Goal: Task Accomplishment & Management: Complete application form

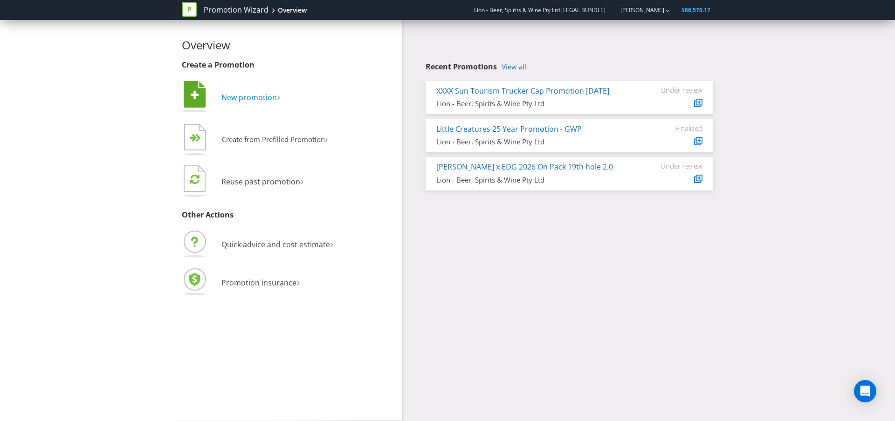
click at [246, 101] on span "New promotion" at bounding box center [248, 97] width 55 height 10
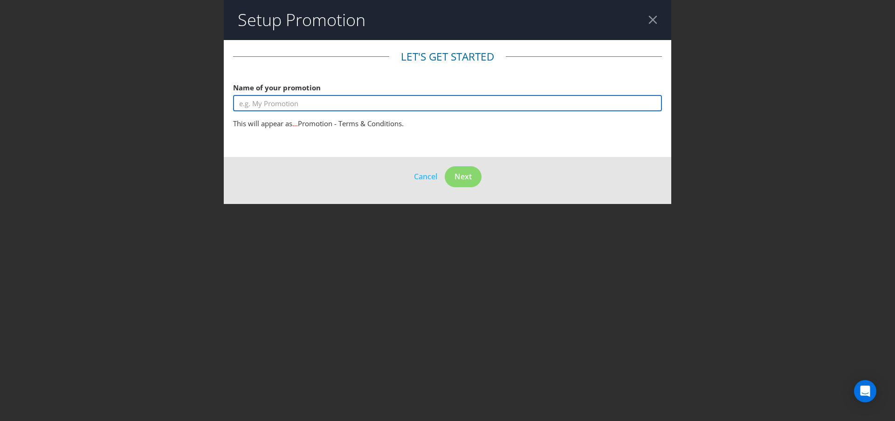
click at [281, 107] on input "text" at bounding box center [447, 103] width 429 height 16
click at [240, 103] on input "ALM Customer Incentive" at bounding box center [447, 103] width 429 height 16
type input "Heineken ALM Customer Incentive"
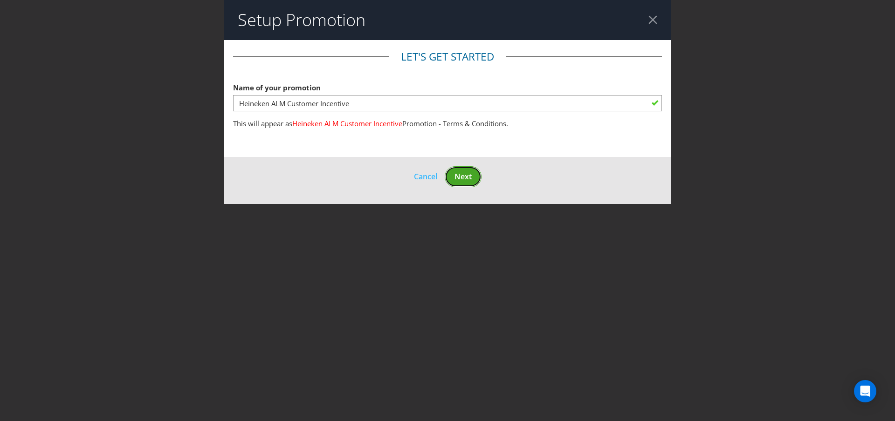
click at [455, 175] on span "Next" at bounding box center [462, 177] width 17 height 10
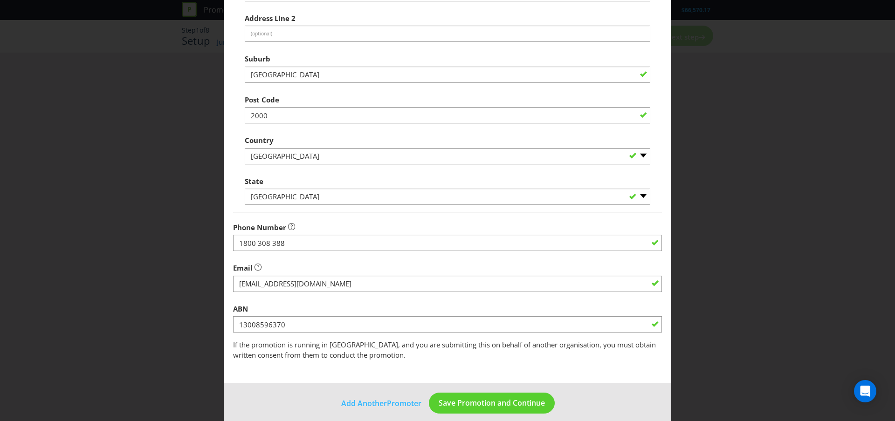
scroll to position [178, 0]
click at [483, 402] on span "Save Promotion and Continue" at bounding box center [492, 403] width 106 height 10
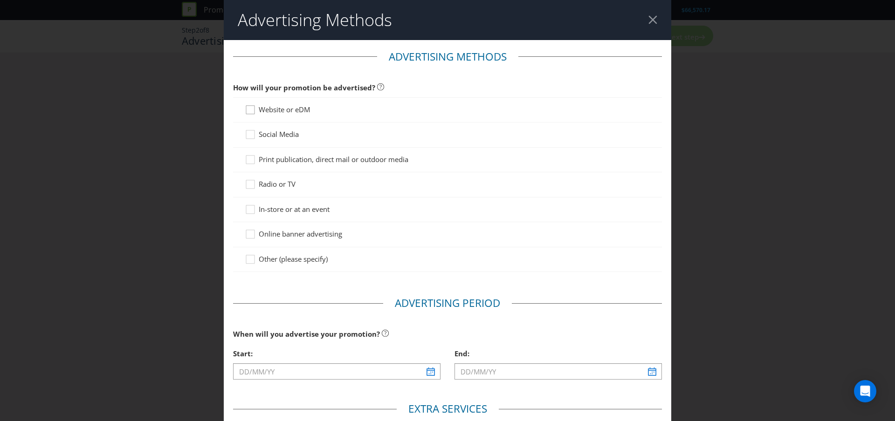
click at [247, 109] on icon at bounding box center [252, 112] width 14 height 14
click at [0, 0] on input "Website or eDM" at bounding box center [0, 0] width 0 height 0
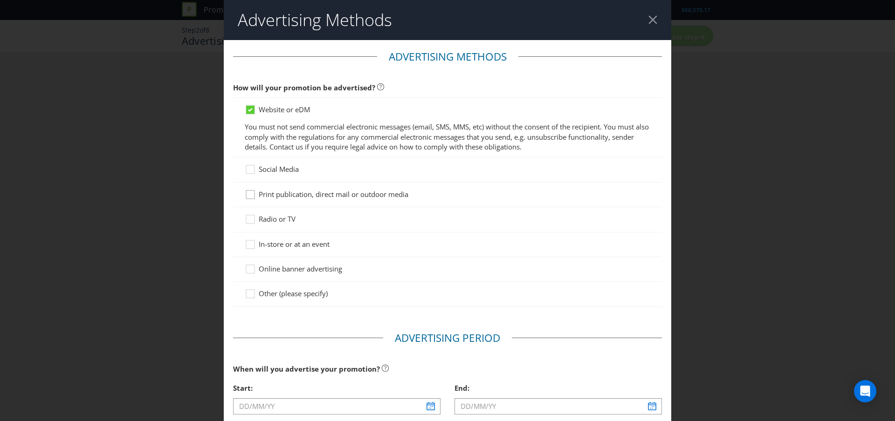
click at [251, 191] on div at bounding box center [250, 191] width 5 height 5
click at [0, 0] on input "Print publication, direct mail or outdoor media" at bounding box center [0, 0] width 0 height 0
click at [251, 191] on div at bounding box center [250, 191] width 5 height 5
click at [0, 0] on input "Print publication, direct mail or outdoor media" at bounding box center [0, 0] width 0 height 0
click at [248, 274] on div at bounding box center [448, 274] width 406 height 1
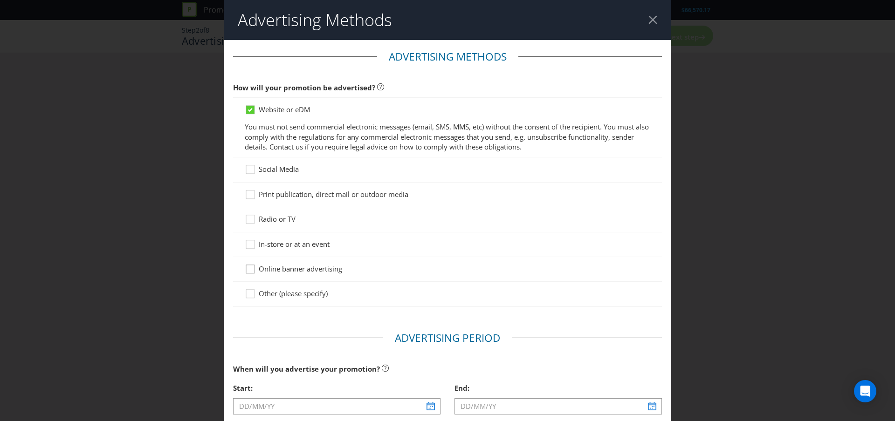
click at [248, 272] on icon at bounding box center [252, 271] width 14 height 14
click at [0, 0] on input "Online banner advertising" at bounding box center [0, 0] width 0 height 0
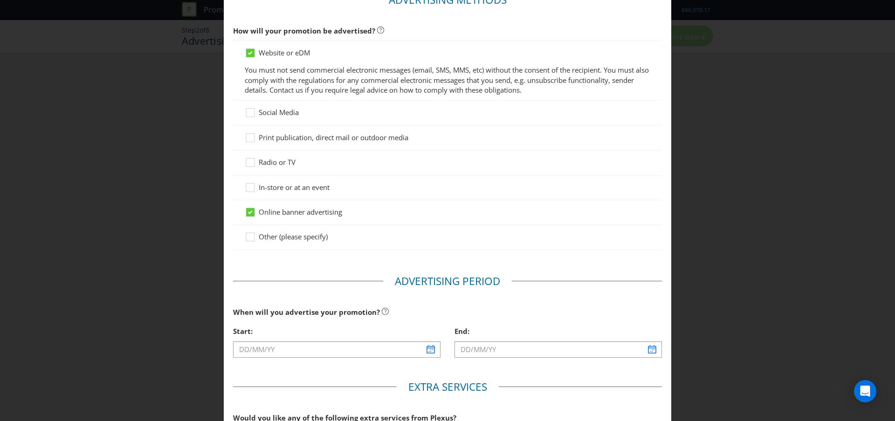
scroll to position [108, 0]
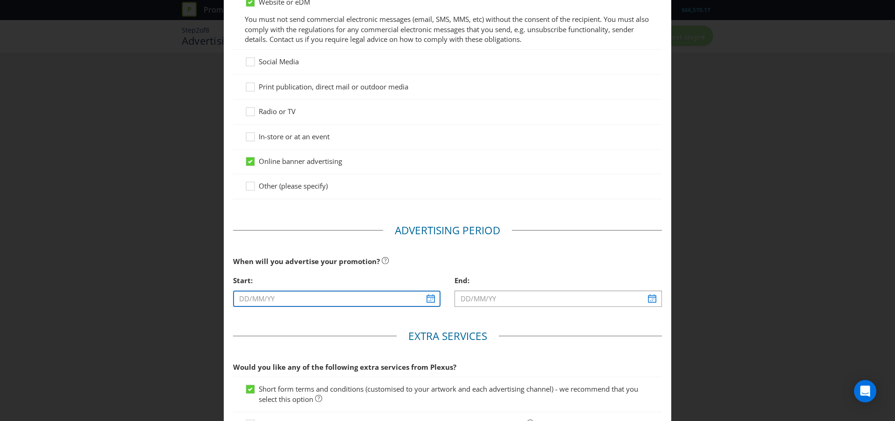
click at [282, 297] on input "text" at bounding box center [336, 299] width 207 height 16
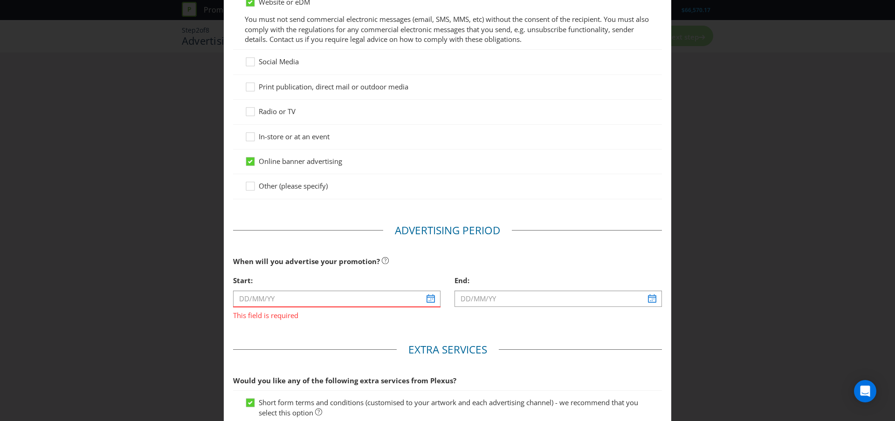
click at [751, 156] on div "Advertising Methods Advertising Methods How will your promotion be advertised? …" at bounding box center [447, 210] width 895 height 421
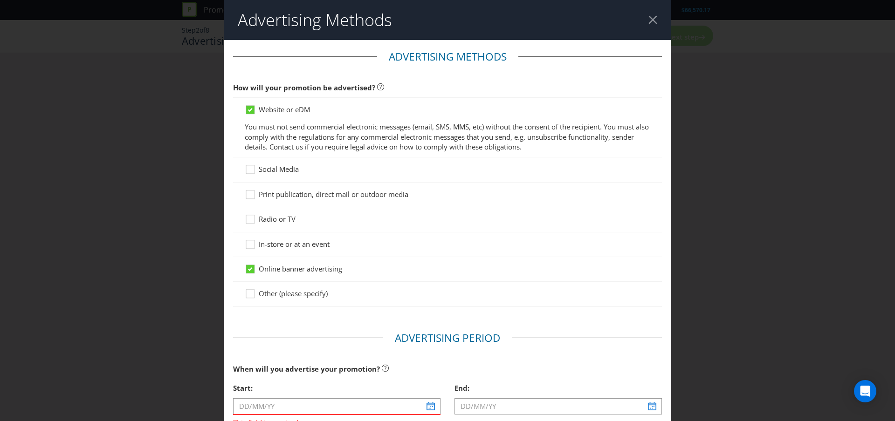
click at [654, 21] on div at bounding box center [652, 19] width 9 height 9
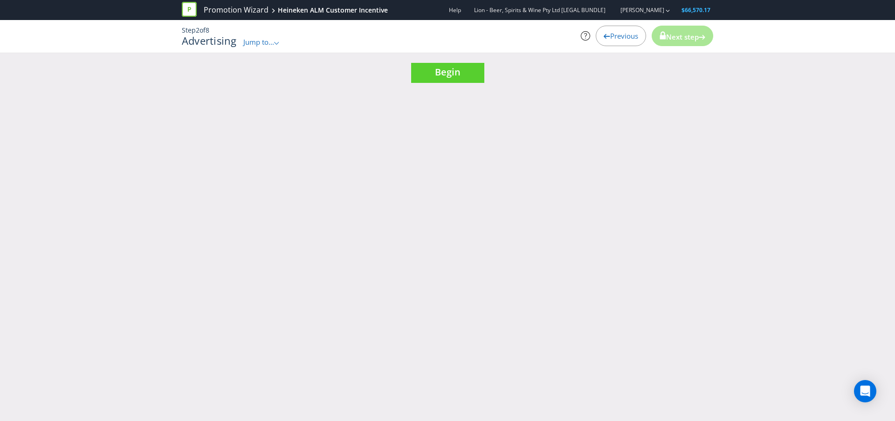
click at [616, 40] on span "Previous" at bounding box center [624, 35] width 28 height 9
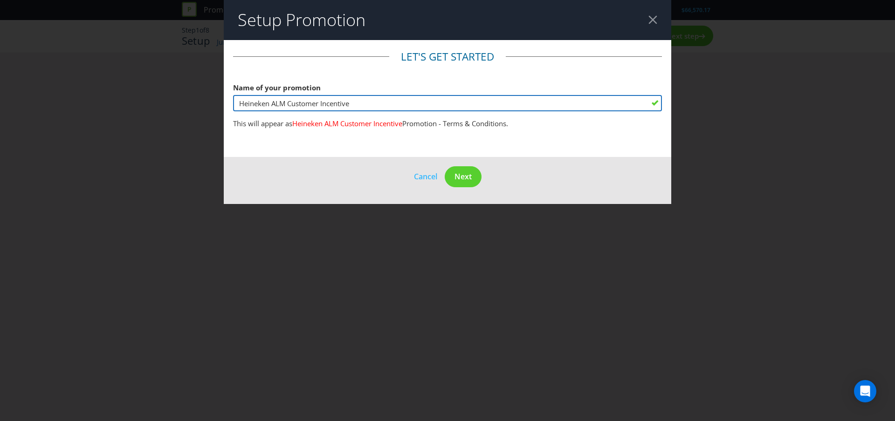
drag, startPoint x: 392, startPoint y: 103, endPoint x: 387, endPoint y: 104, distance: 4.9
click at [391, 103] on input "Heineken ALM Customer Incentive" at bounding box center [447, 103] width 429 height 16
click at [248, 103] on input "Heineken ALM Customer Incentive" at bounding box center [447, 103] width 429 height 16
type input "Kirin Hyoketsu ALM Customer Incentive"
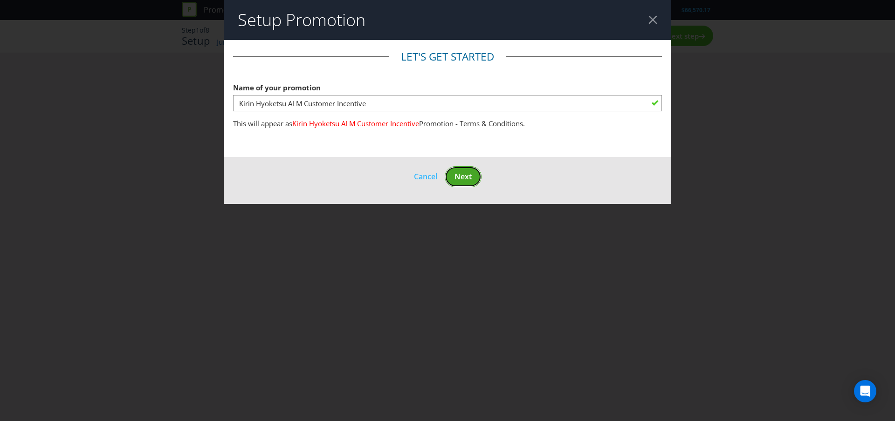
click at [454, 177] on button "Next" at bounding box center [463, 176] width 37 height 21
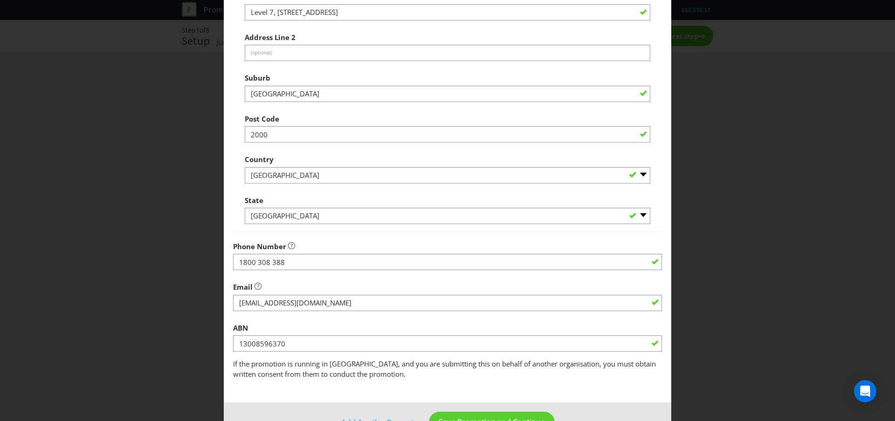
scroll to position [187, 0]
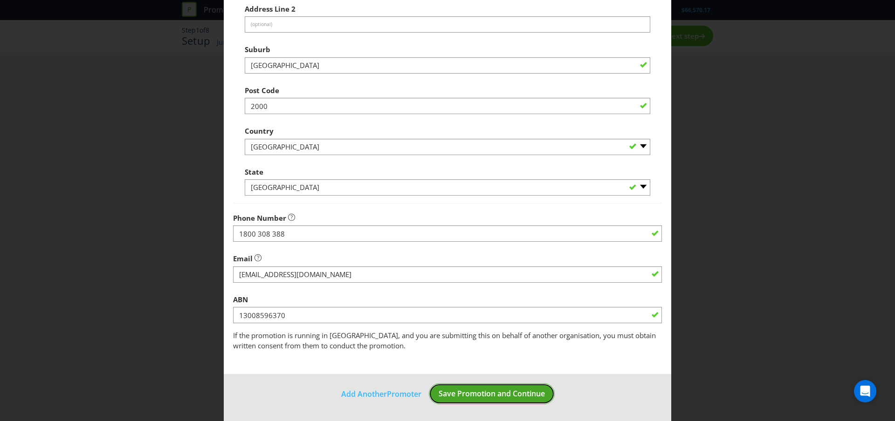
click at [522, 392] on span "Save Promotion and Continue" at bounding box center [492, 394] width 106 height 10
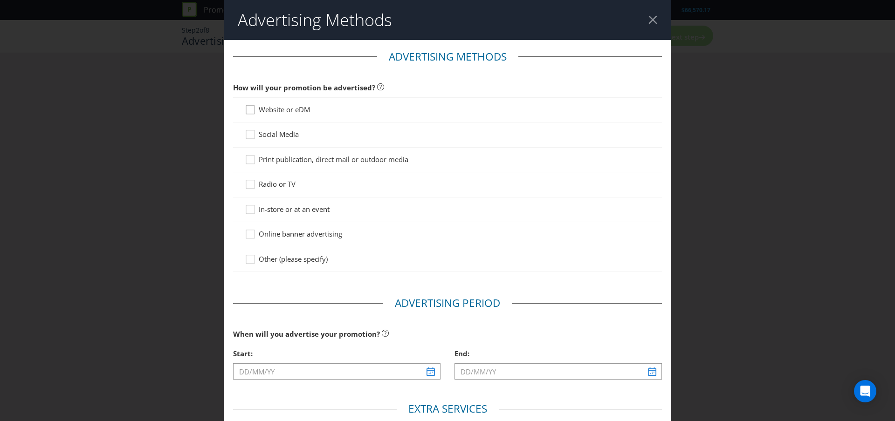
click at [254, 111] on icon at bounding box center [252, 112] width 14 height 14
click at [0, 0] on input "Website or eDM" at bounding box center [0, 0] width 0 height 0
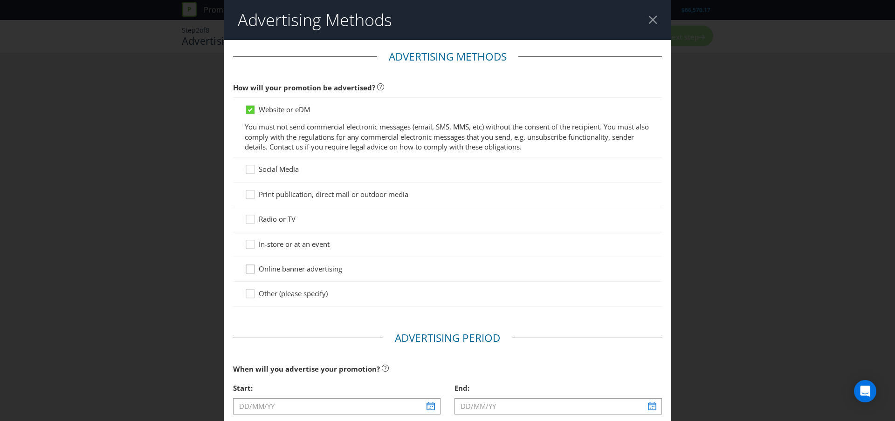
click at [251, 267] on div at bounding box center [250, 266] width 5 height 5
click at [0, 0] on input "Online banner advertising" at bounding box center [0, 0] width 0 height 0
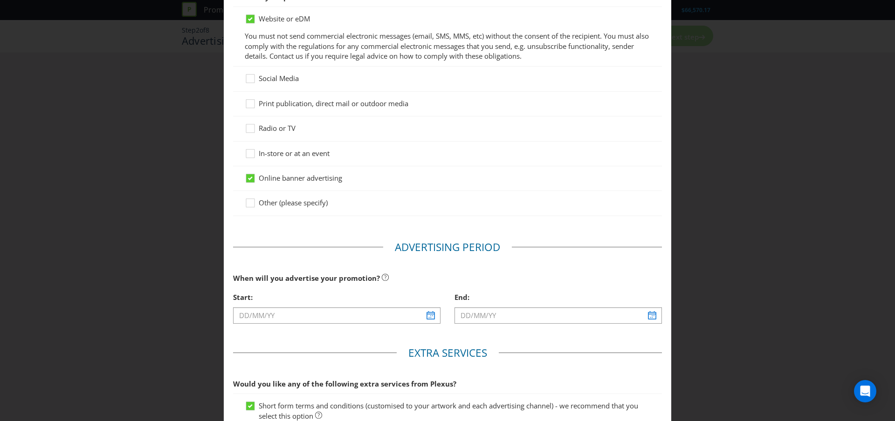
scroll to position [96, 0]
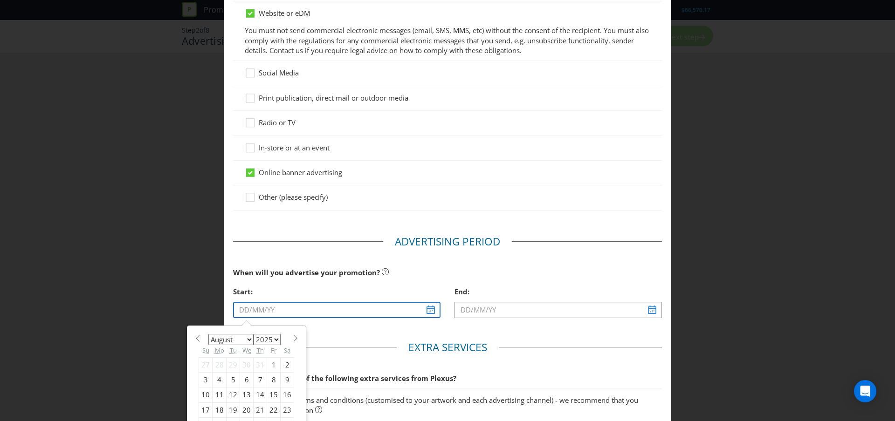
click at [251, 310] on input "text" at bounding box center [336, 310] width 207 height 16
click at [266, 331] on div "January February March April May June July August September October November [D…" at bounding box center [246, 392] width 105 height 123
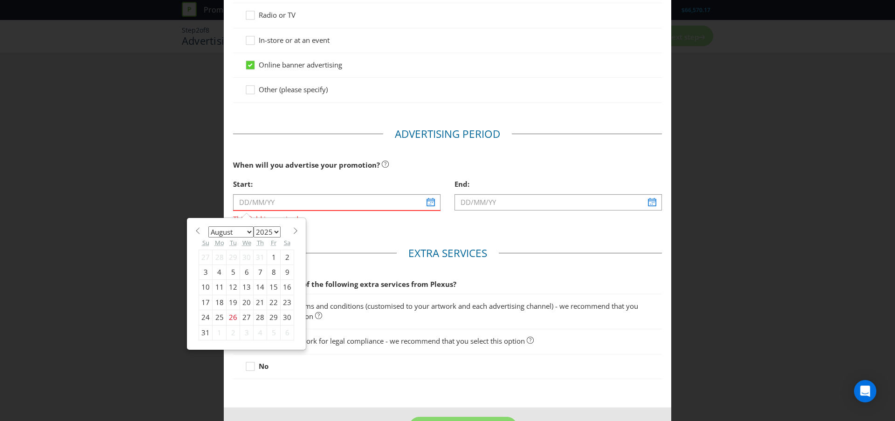
scroll to position [206, 0]
click at [248, 231] on select "January February March April May June July August September October November De…" at bounding box center [230, 230] width 45 height 11
select select "10"
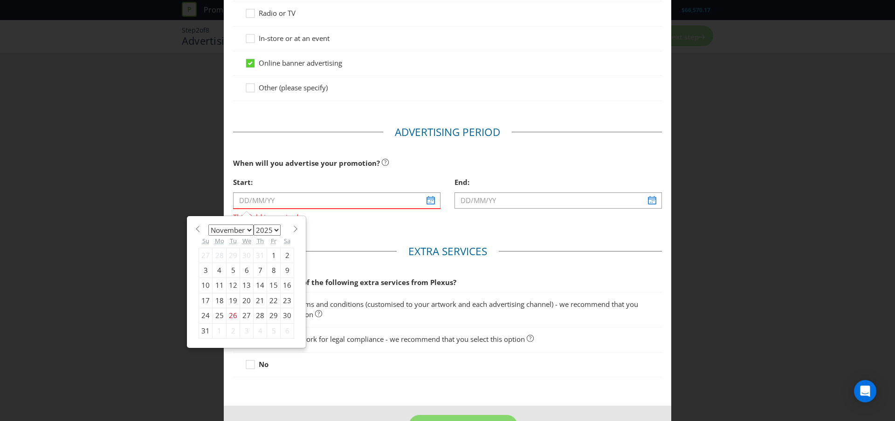
click at [208, 225] on select "January February March April May June July August September October November De…" at bounding box center [230, 230] width 45 height 11
click at [284, 256] on div "1" at bounding box center [288, 255] width 14 height 15
type input "[DATE]"
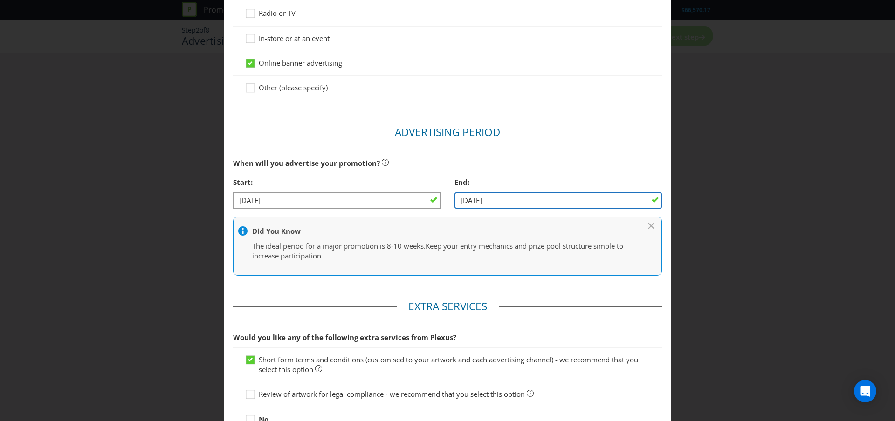
click at [487, 198] on input "[DATE]" at bounding box center [557, 201] width 207 height 16
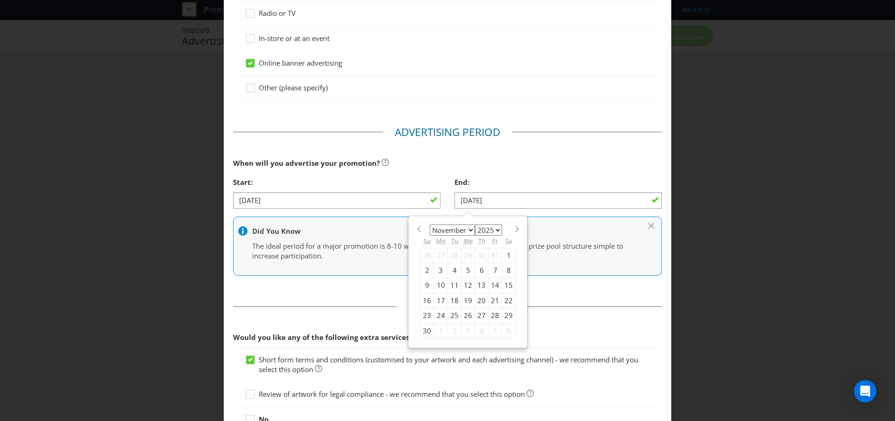
click at [516, 232] on span at bounding box center [516, 229] width 7 height 7
select select "0"
select select "2026"
click at [505, 317] on div "31" at bounding box center [509, 316] width 14 height 15
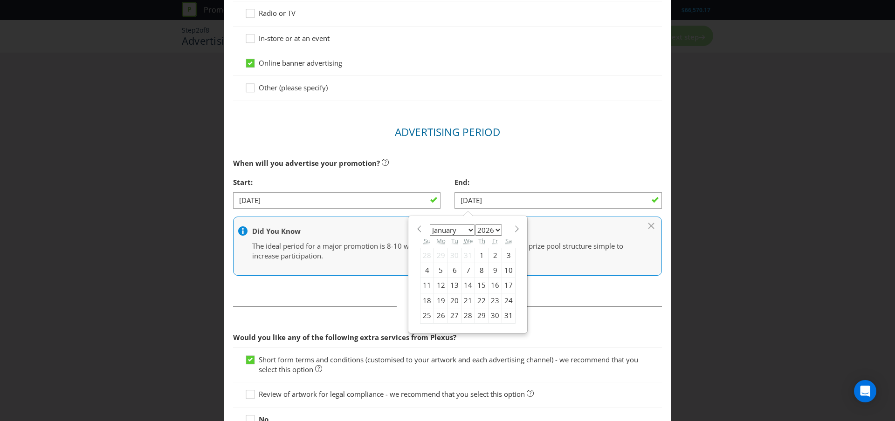
type input "[DATE]"
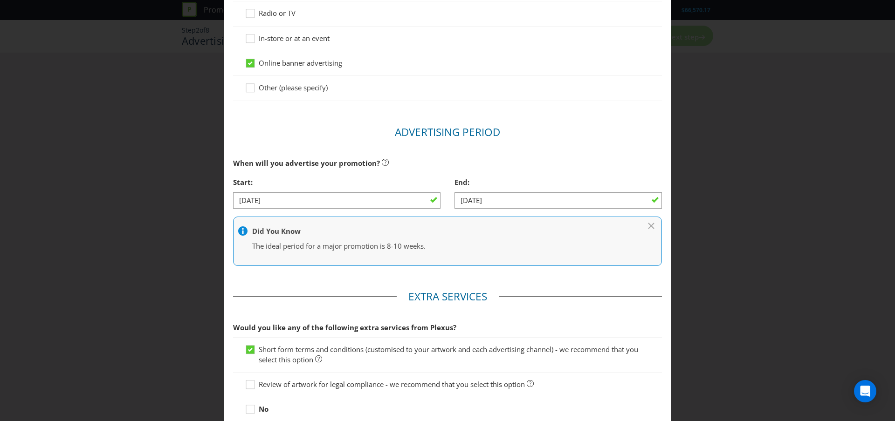
click at [558, 287] on main "Advertising Methods How will your promotion be advertised? Website or eDM You m…" at bounding box center [448, 142] width 448 height 617
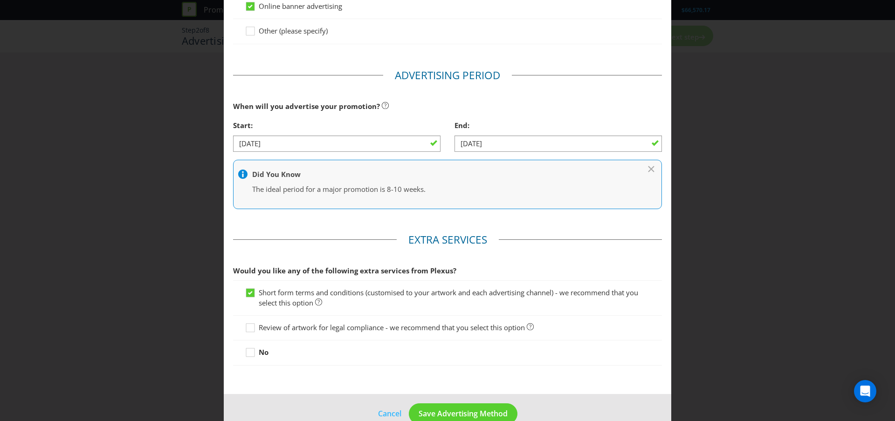
scroll to position [283, 0]
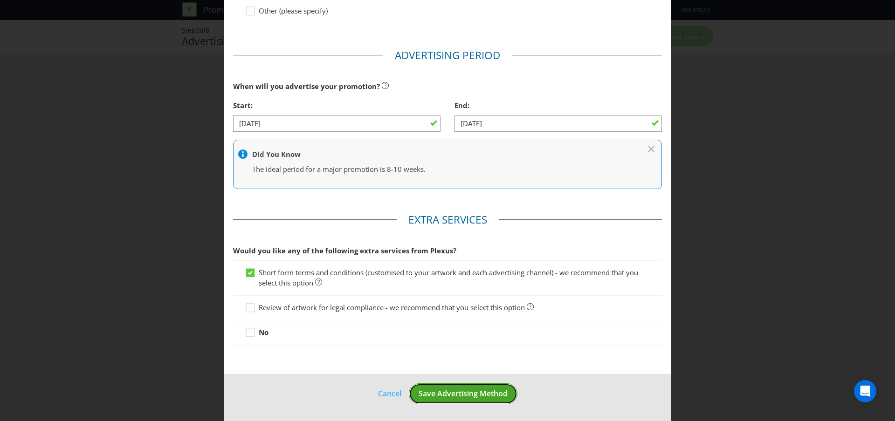
click at [469, 392] on span "Save Advertising Method" at bounding box center [463, 394] width 89 height 10
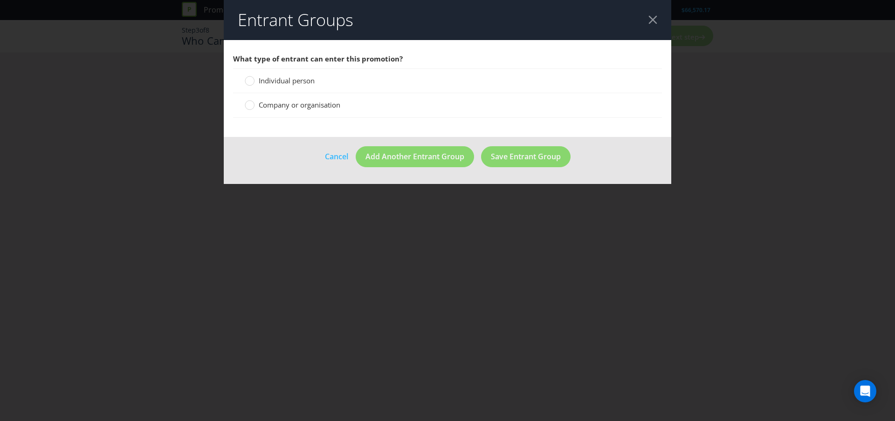
click at [255, 84] on label "Individual person" at bounding box center [281, 81] width 72 height 10
click at [0, 0] on input "Individual person" at bounding box center [0, 0] width 0 height 0
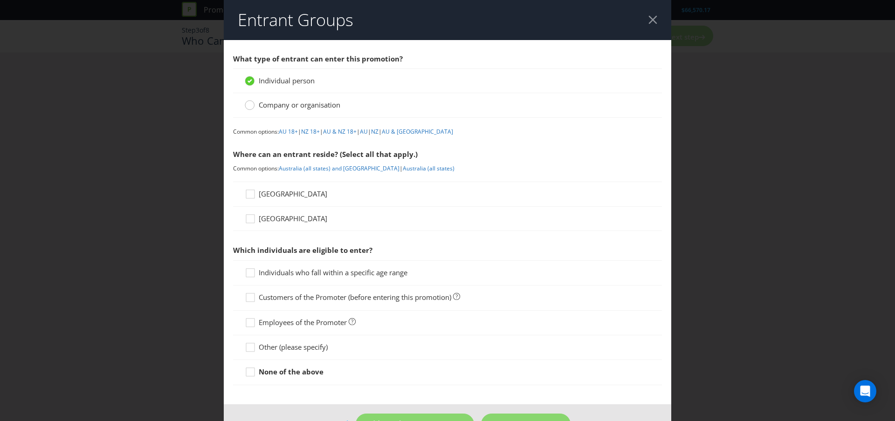
click at [245, 103] on circle at bounding box center [249, 105] width 9 height 9
click at [0, 0] on input "Company or organisation" at bounding box center [0, 0] width 0 height 0
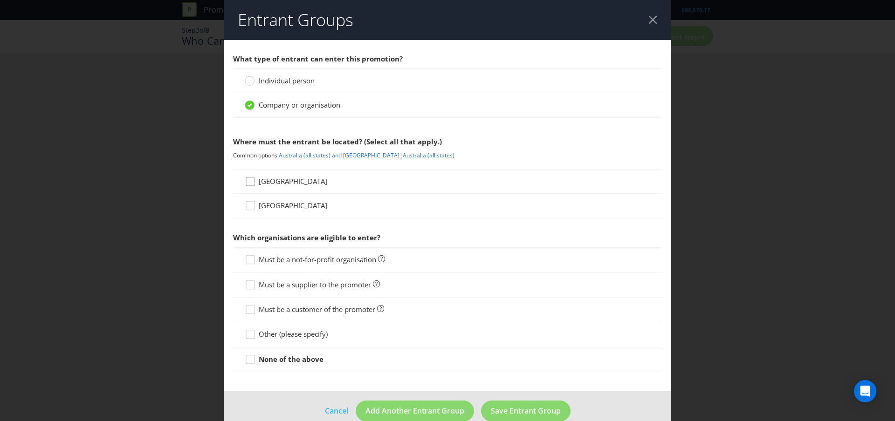
click at [248, 180] on div at bounding box center [250, 178] width 5 height 5
click at [0, 0] on input "[GEOGRAPHIC_DATA]" at bounding box center [0, 0] width 0 height 0
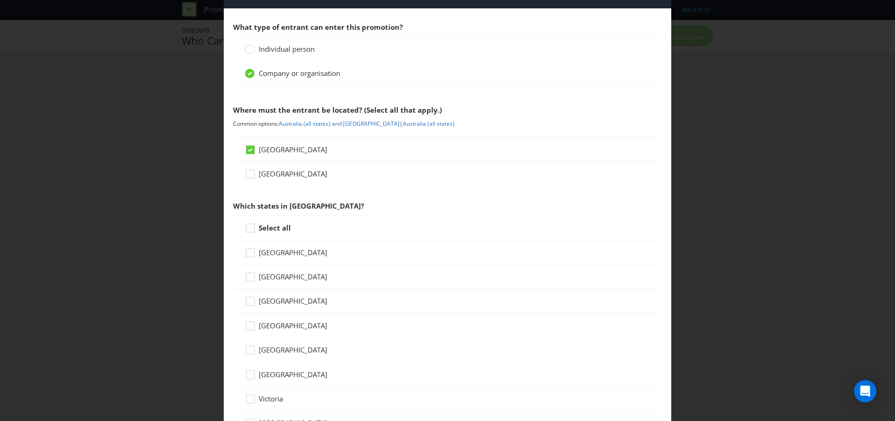
scroll to position [38, 0]
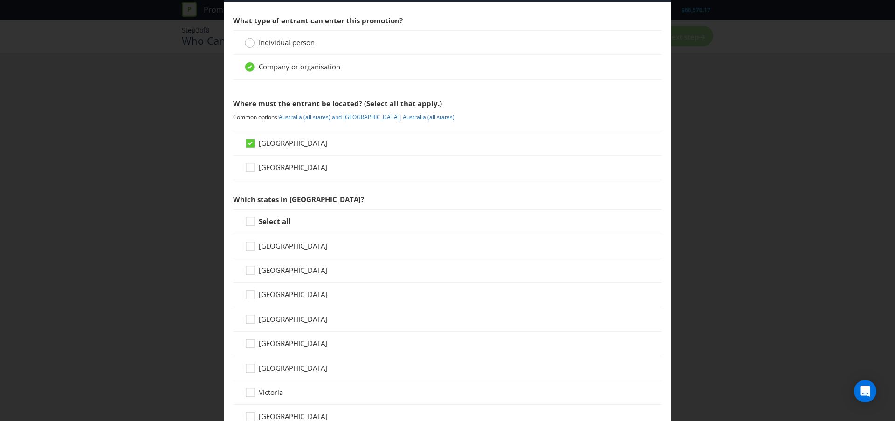
click at [252, 44] on circle at bounding box center [249, 42] width 9 height 9
click at [0, 0] on input "Individual person" at bounding box center [0, 0] width 0 height 0
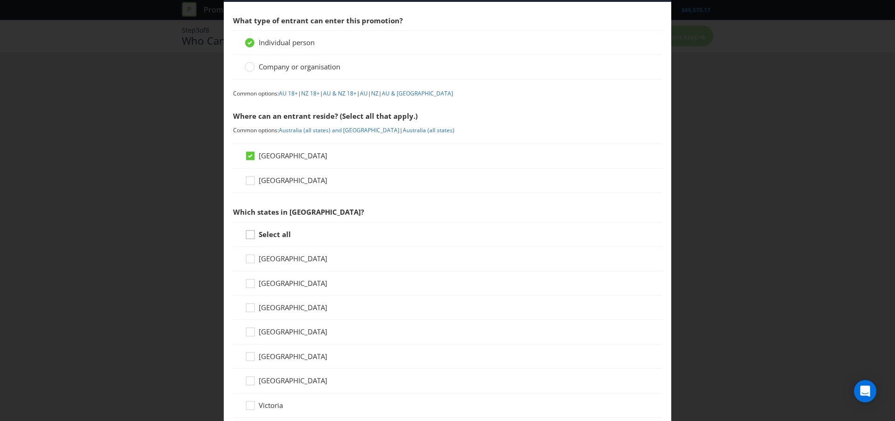
click at [245, 236] on icon at bounding box center [252, 237] width 14 height 14
click at [0, 0] on input "Select all" at bounding box center [0, 0] width 0 height 0
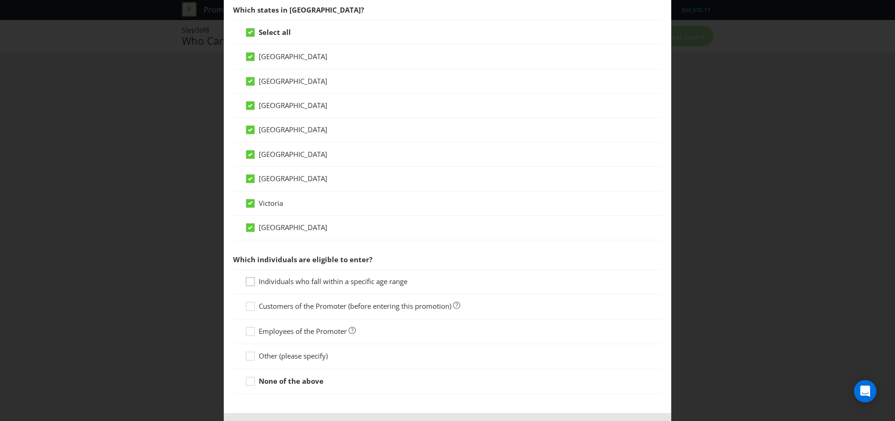
click at [249, 280] on div at bounding box center [250, 278] width 5 height 5
click at [0, 0] on input "Individuals who fall within a specific age range" at bounding box center [0, 0] width 0 height 0
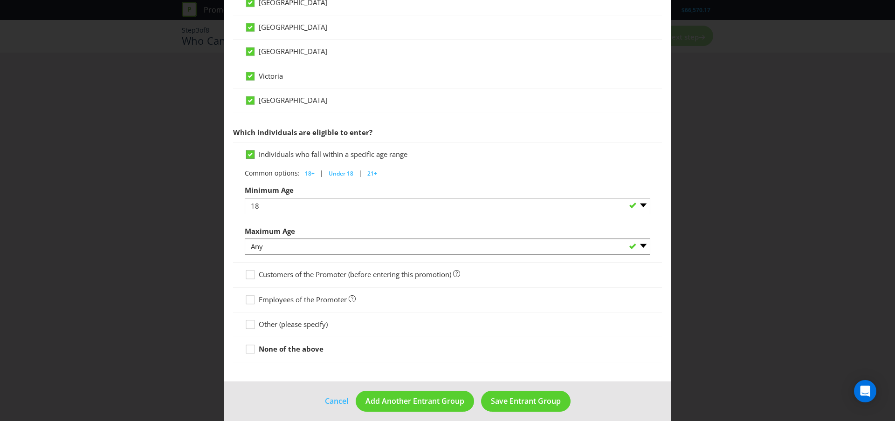
scroll to position [375, 0]
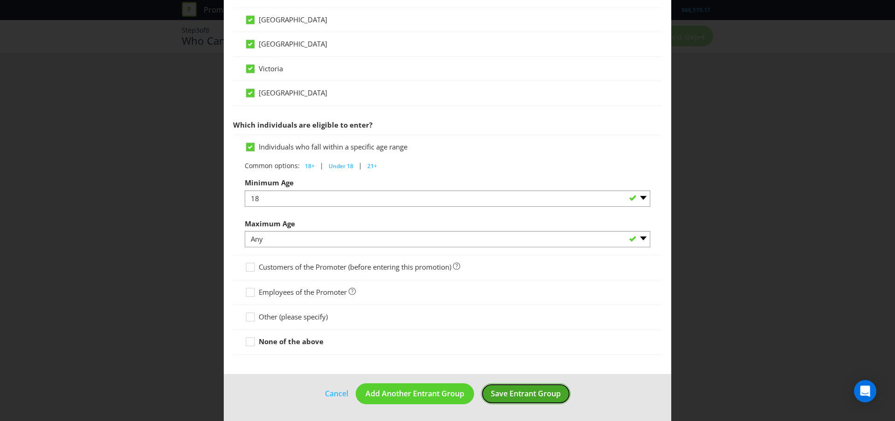
click at [523, 400] on button "Save Entrant Group" at bounding box center [526, 394] width 90 height 21
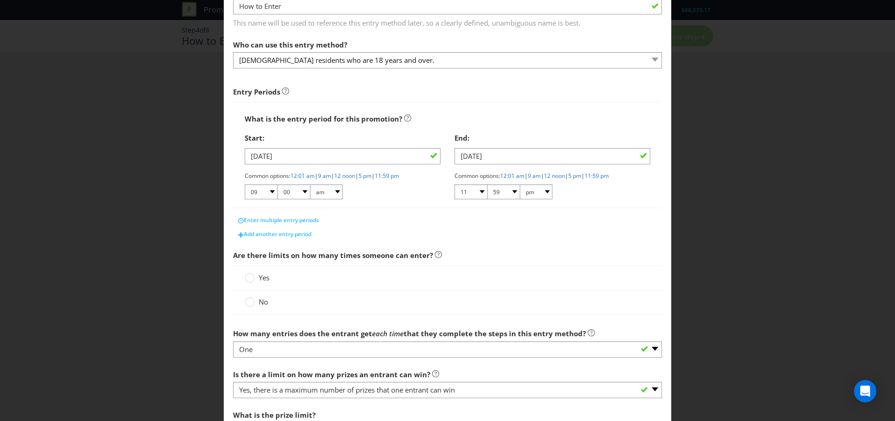
scroll to position [70, 0]
click at [246, 301] on circle at bounding box center [249, 300] width 9 height 9
click at [0, 0] on input "No" at bounding box center [0, 0] width 0 height 0
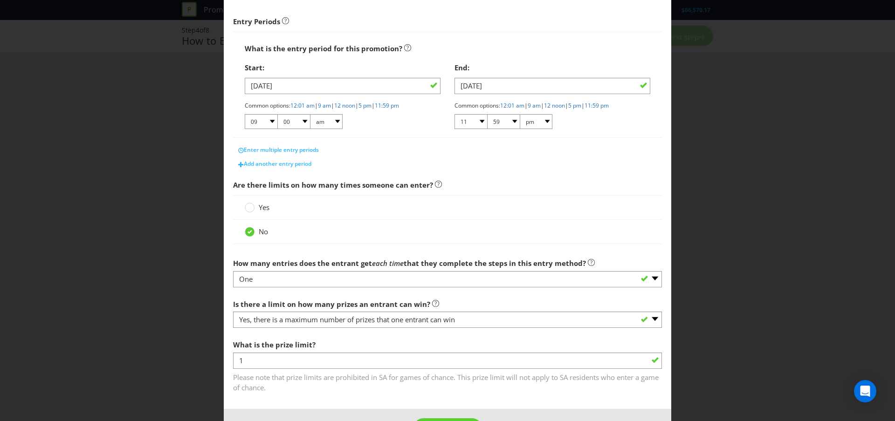
scroll to position [173, 0]
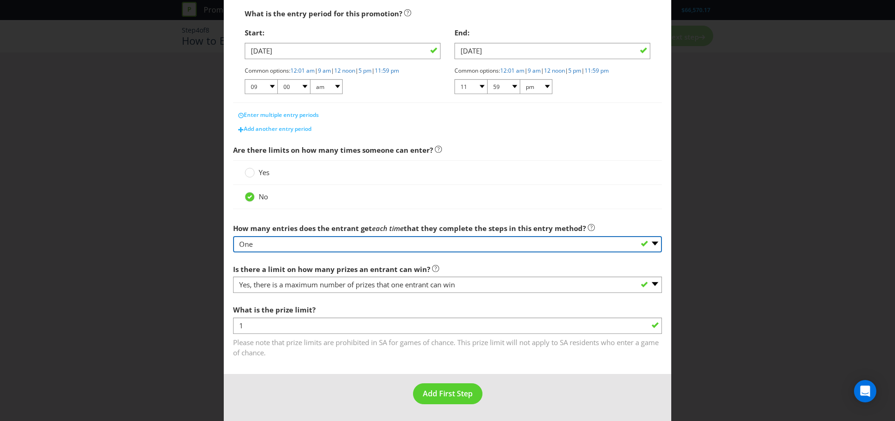
click at [315, 246] on select "-- Please select -- One More than one Other (please specify) Not applicable - g…" at bounding box center [447, 244] width 429 height 16
click at [233, 236] on select "-- Please select -- One More than one Other (please specify) Not applicable - g…" at bounding box center [447, 244] width 429 height 16
click at [315, 246] on select "-- Please select -- One More than one Other (please specify) Not applicable - g…" at bounding box center [447, 244] width 429 height 16
select select "MORE_THAN_ONE"
click at [233, 236] on select "-- Please select -- One More than one Other (please specify) Not applicable - g…" at bounding box center [447, 244] width 429 height 16
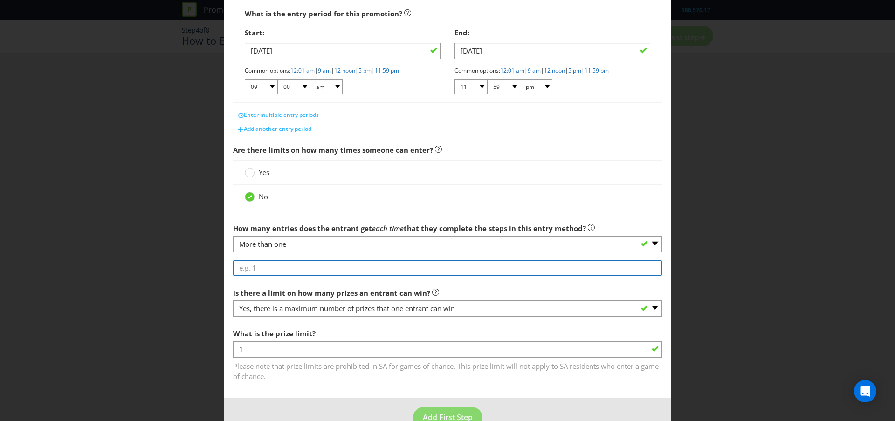
click at [315, 260] on input "number" at bounding box center [447, 268] width 429 height 16
type input "1"
type input "5"
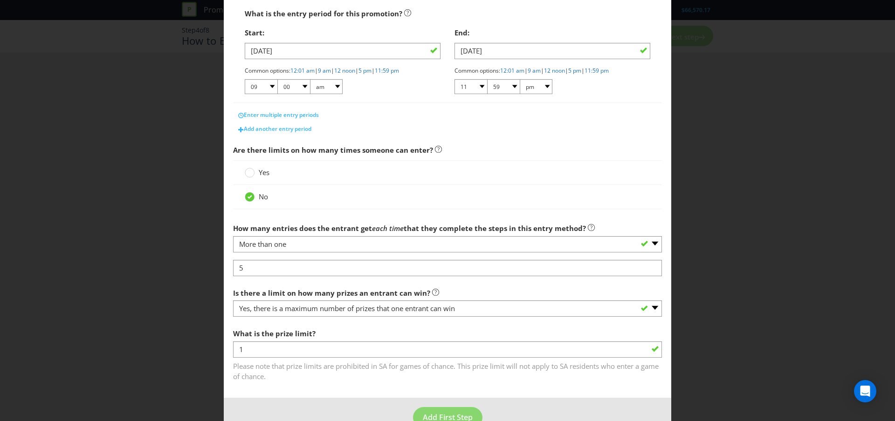
click at [346, 287] on label "Is there a limit on how many prizes an entrant can win?" at bounding box center [336, 291] width 206 height 14
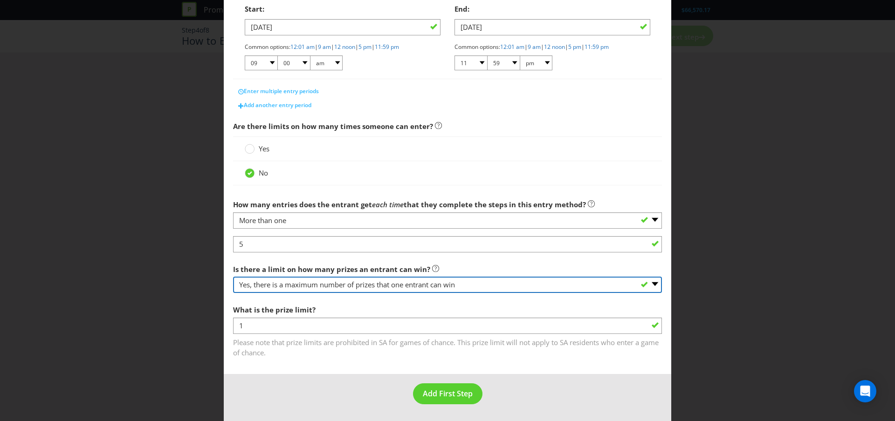
click at [353, 289] on select "-- Please select -- Yes, there is a maximum number of prizes that one entrant c…" at bounding box center [447, 285] width 429 height 16
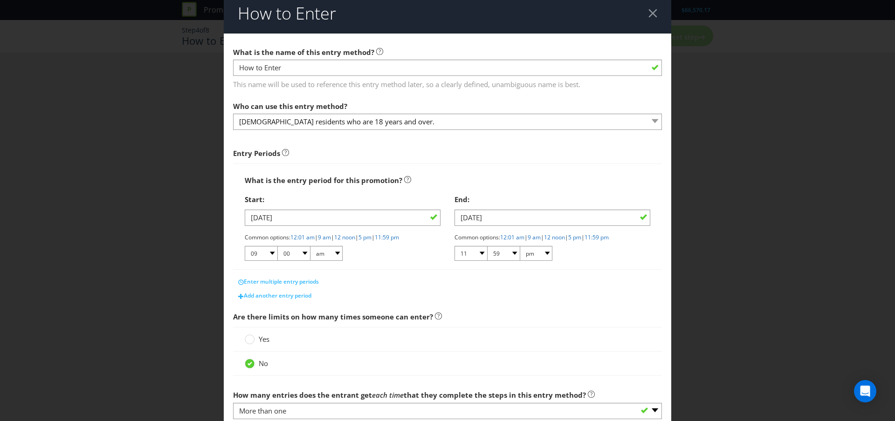
scroll to position [0, 0]
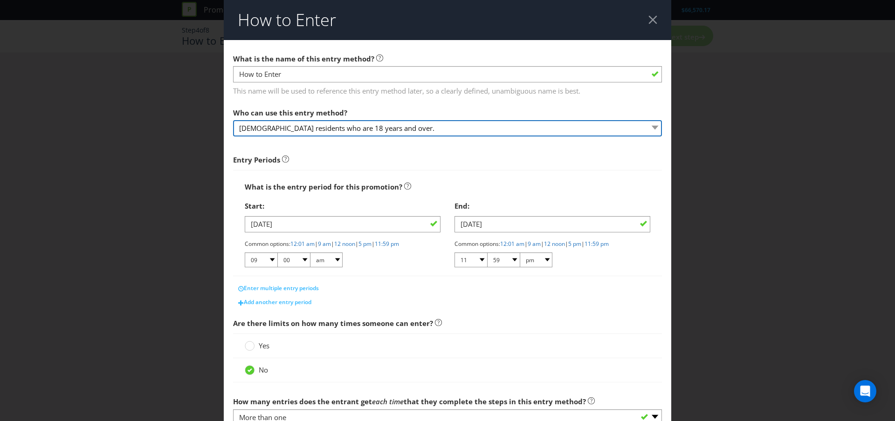
click at [411, 127] on select "[DEMOGRAPHIC_DATA] residents who are 18 years and over." at bounding box center [447, 128] width 429 height 16
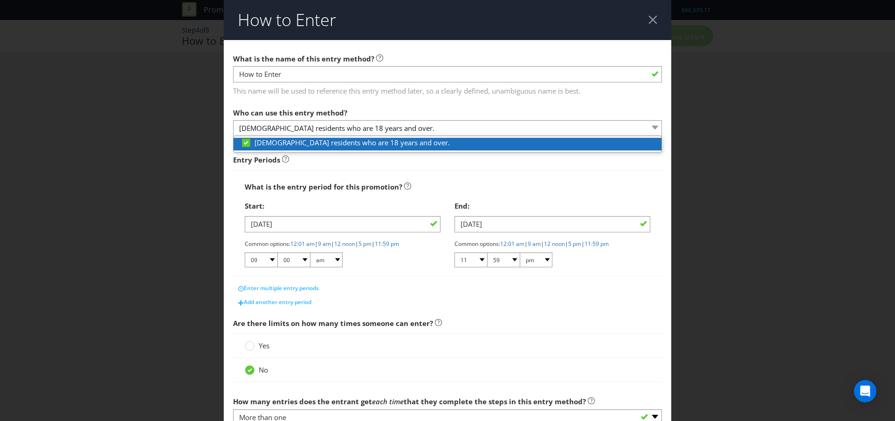
click at [243, 145] on icon at bounding box center [246, 143] width 8 height 8
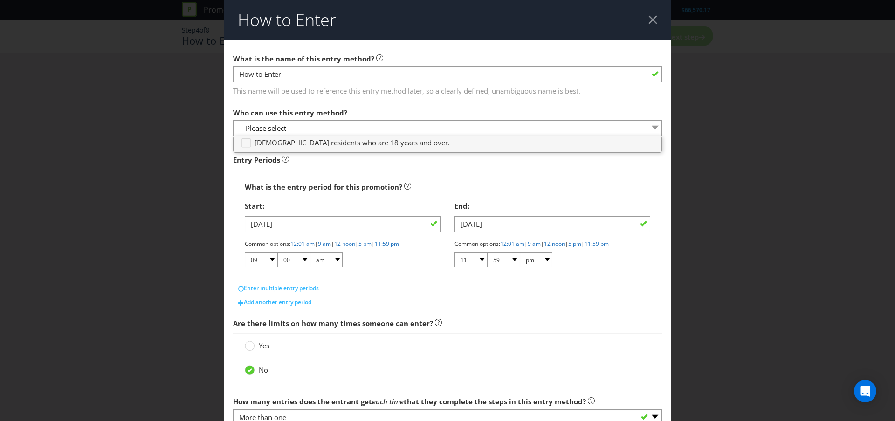
click at [358, 178] on div "What is the entry period for this promotion?" at bounding box center [448, 187] width 406 height 19
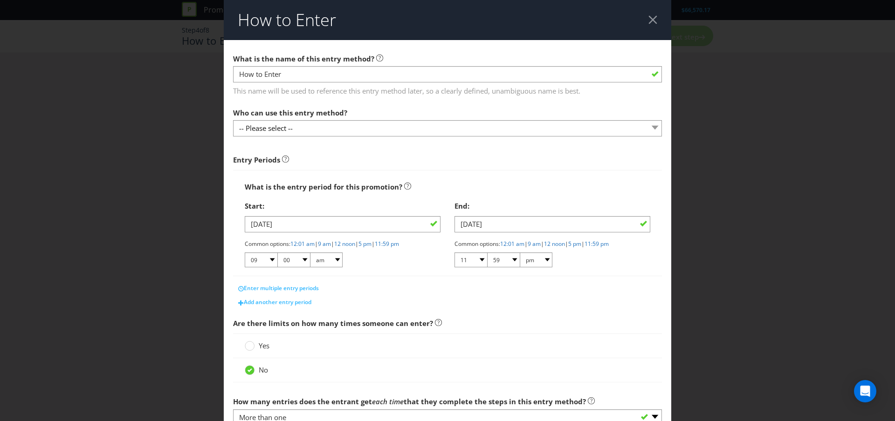
click at [645, 24] on header "How to Enter" at bounding box center [448, 20] width 448 height 40
click at [646, 23] on header "How to Enter" at bounding box center [448, 20] width 448 height 40
click at [648, 21] on div at bounding box center [652, 19] width 9 height 9
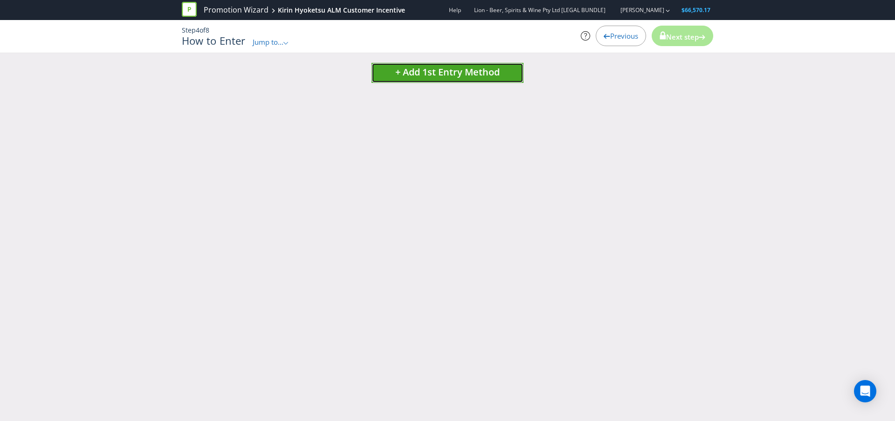
click at [484, 78] on button "+ Add 1st Entry Method" at bounding box center [448, 73] width 152 height 20
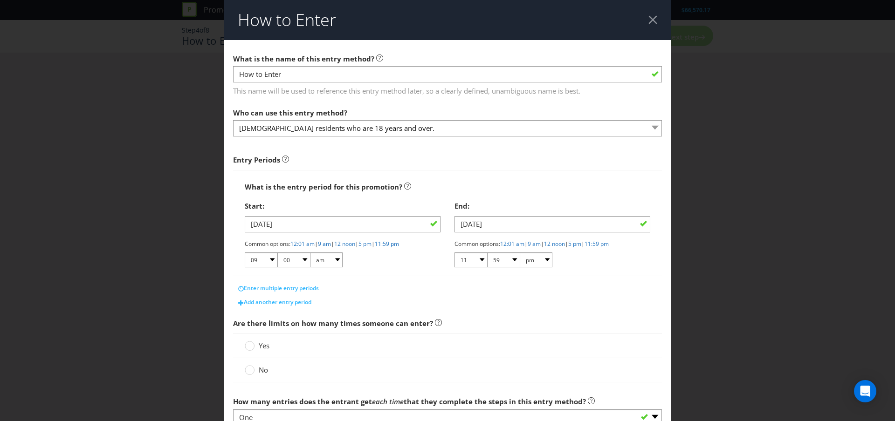
click at [755, 76] on div "How to Enter What is the name of this entry method? How to Enter This name will…" at bounding box center [447, 210] width 895 height 421
click at [171, 65] on div "How to Enter What is the name of this entry method? How to Enter This name will…" at bounding box center [447, 210] width 895 height 421
click at [654, 23] on div at bounding box center [652, 19] width 9 height 9
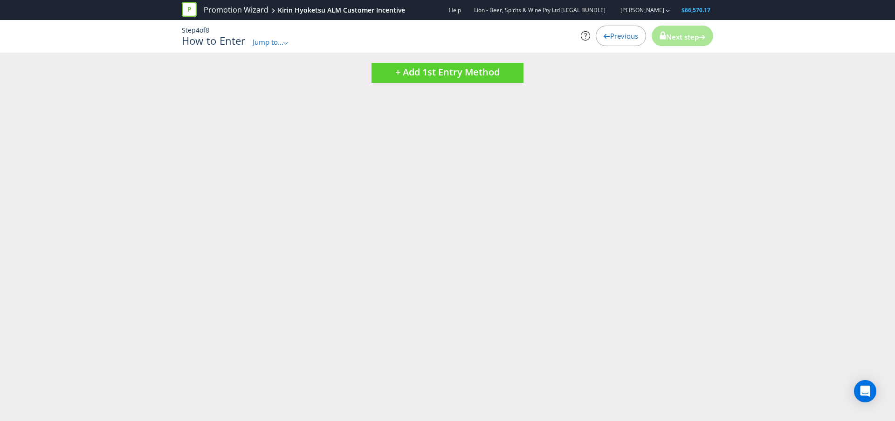
click at [630, 38] on span "Previous" at bounding box center [624, 35] width 28 height 9
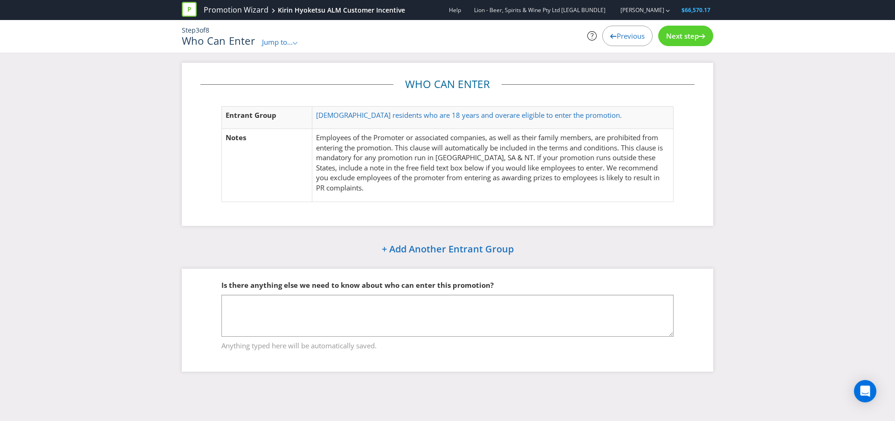
click at [431, 84] on legend "Who Can Enter" at bounding box center [447, 84] width 108 height 15
click at [432, 113] on span "[DEMOGRAPHIC_DATA] residents who are 18 years and over" at bounding box center [412, 114] width 193 height 9
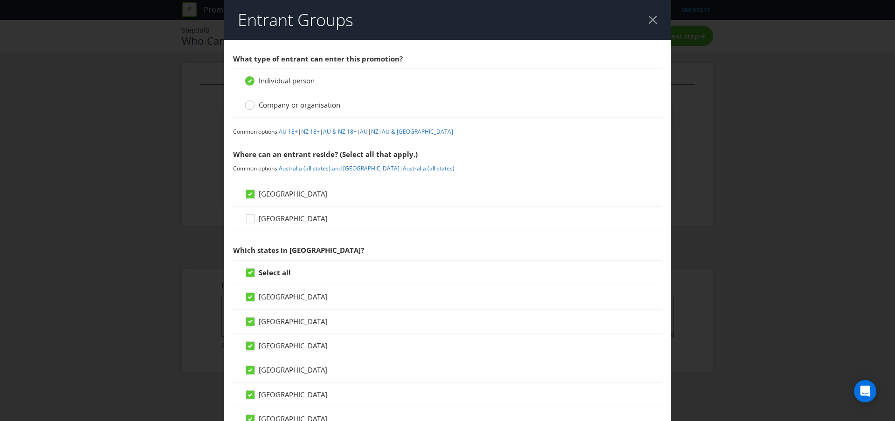
click at [247, 108] on circle at bounding box center [249, 105] width 9 height 9
click at [0, 0] on input "Company or organisation" at bounding box center [0, 0] width 0 height 0
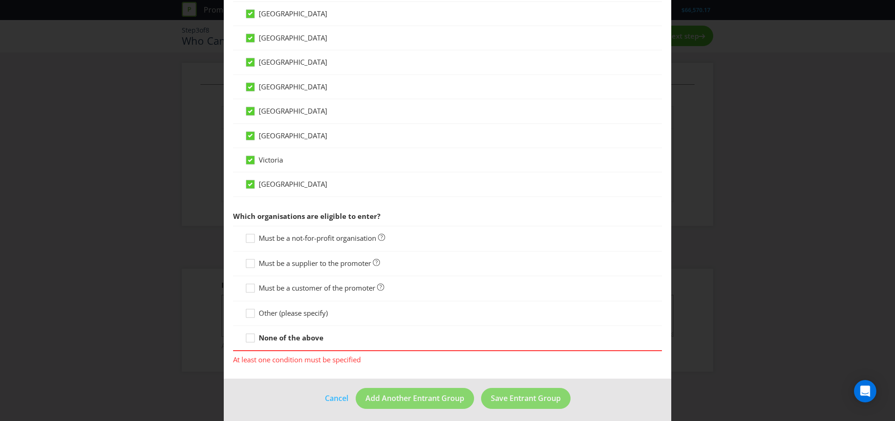
scroll to position [271, 0]
click at [245, 286] on icon at bounding box center [252, 290] width 14 height 14
click at [0, 0] on input "Must be a customer of the promoter" at bounding box center [0, 0] width 0 height 0
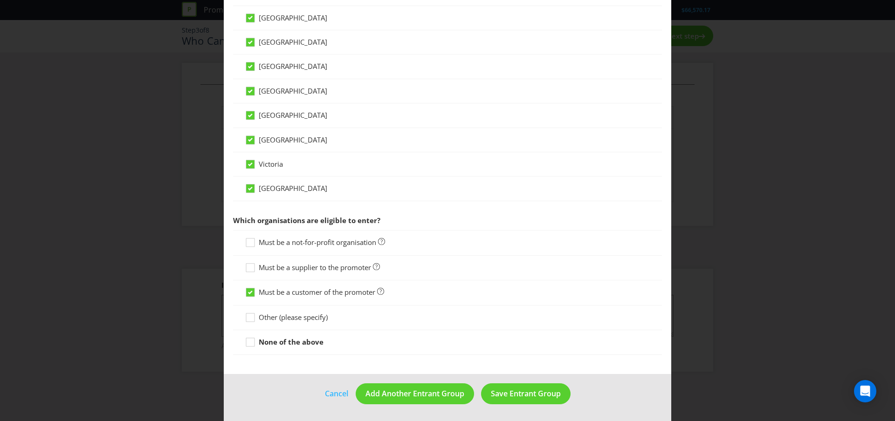
scroll to position [267, 0]
click at [535, 391] on span "Save Entrant Group" at bounding box center [526, 394] width 70 height 10
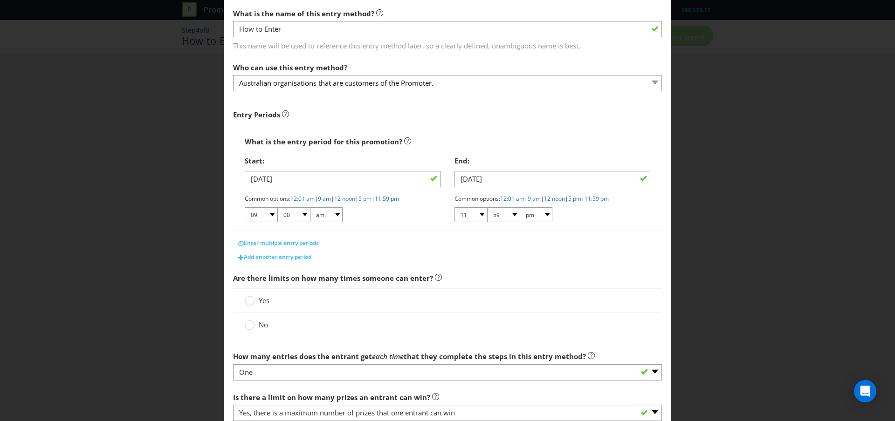
scroll to position [46, 0]
click at [249, 322] on div at bounding box center [250, 321] width 5 height 5
click at [0, 0] on input "No" at bounding box center [0, 0] width 0 height 0
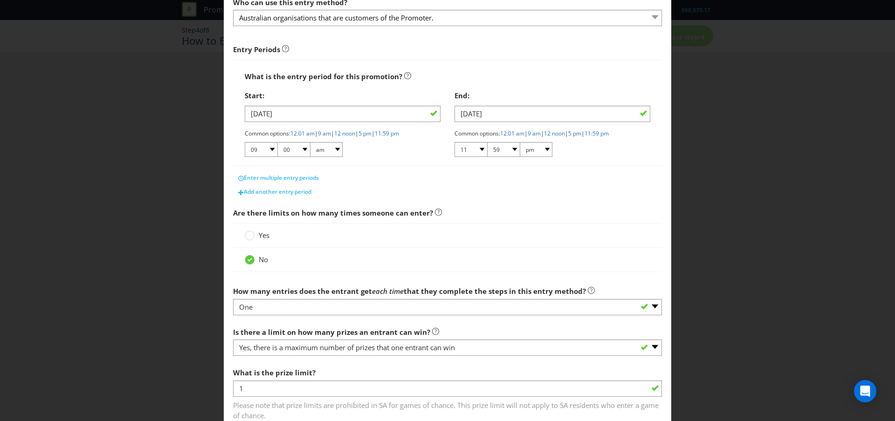
scroll to position [171, 0]
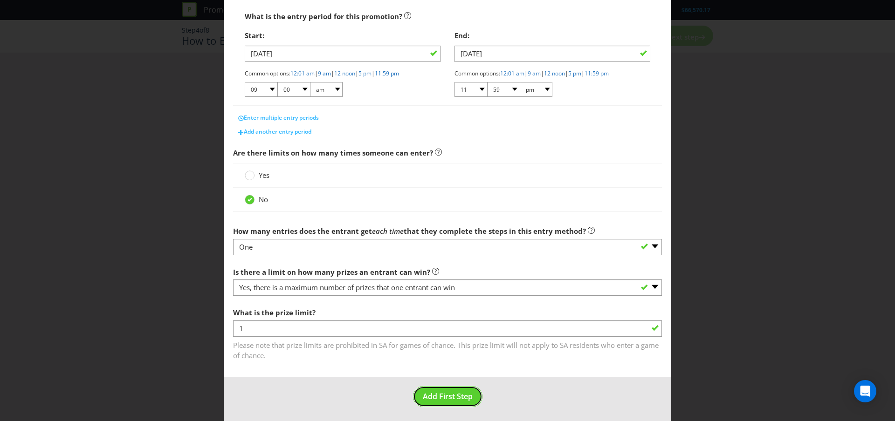
click at [445, 394] on span "Add First Step" at bounding box center [448, 397] width 50 height 10
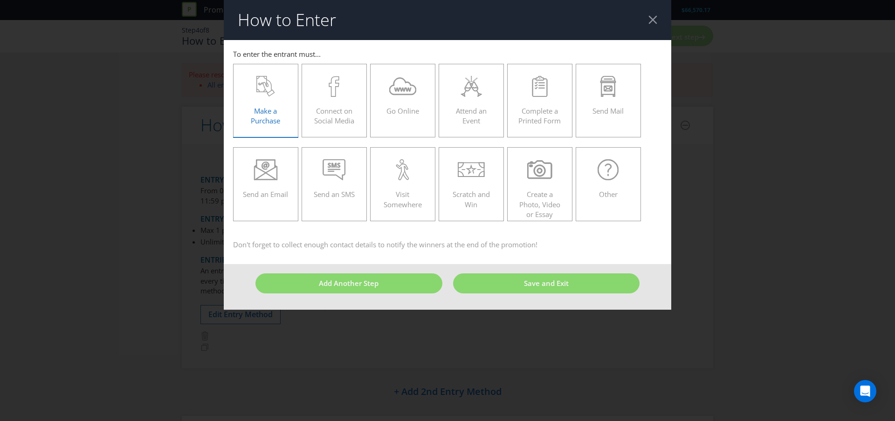
click at [269, 111] on span "Make a Purchase" at bounding box center [265, 115] width 29 height 19
click at [0, 0] on input "Make a Purchase" at bounding box center [0, 0] width 0 height 0
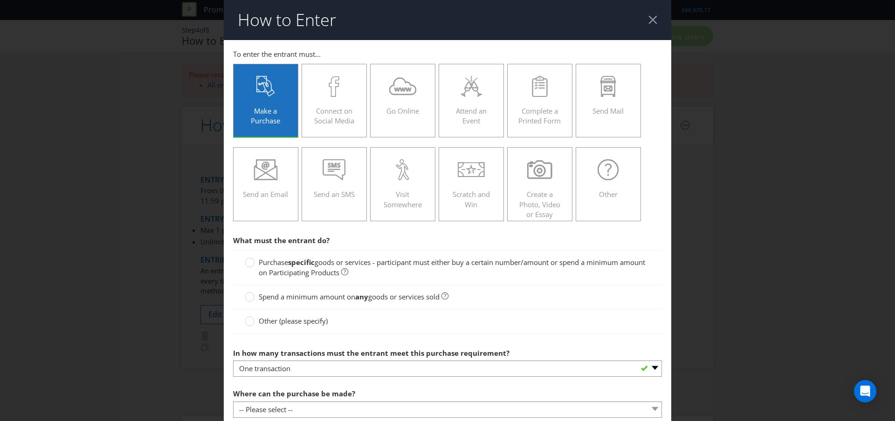
click at [255, 262] on label "Purchase specific goods or services - participant must either buy a certain num…" at bounding box center [448, 268] width 406 height 20
click at [0, 0] on input "Purchase specific goods or services - participant must either buy a certain num…" at bounding box center [0, 0] width 0 height 0
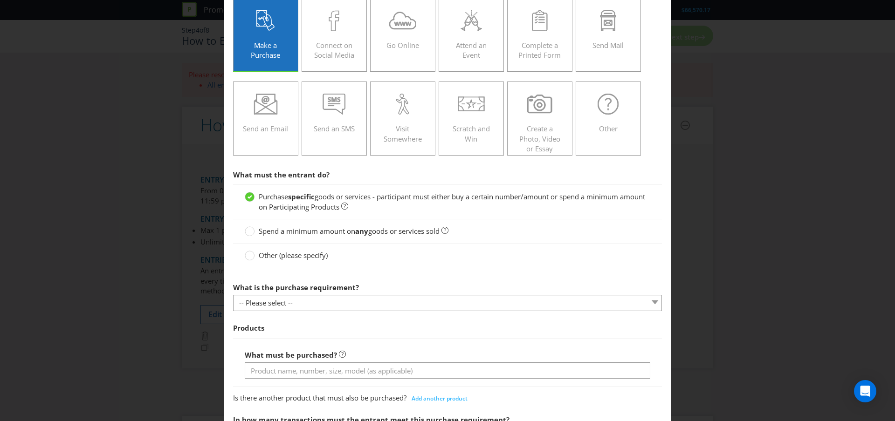
scroll to position [66, 0]
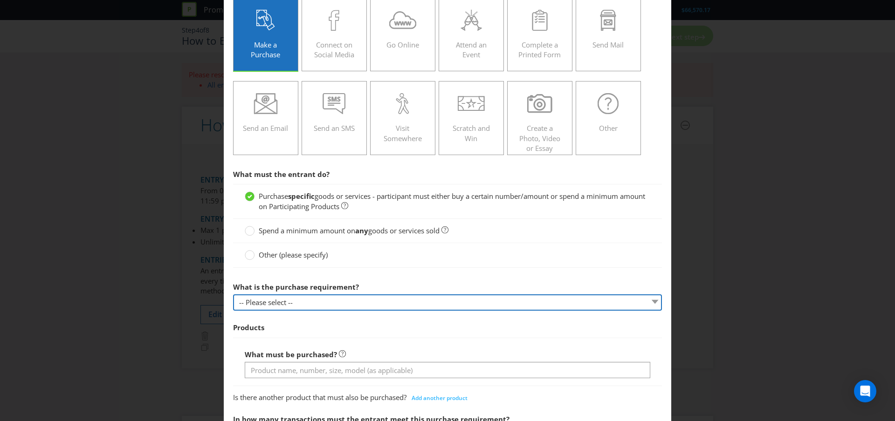
click at [325, 306] on select "-- Please select -- Buy a certain number of these products or services Spend a …" at bounding box center [447, 303] width 429 height 16
select select "MINIMUM_QUANTITY"
click at [233, 295] on select "-- Please select -- Buy a certain number of these products or services Spend a …" at bounding box center [447, 303] width 429 height 16
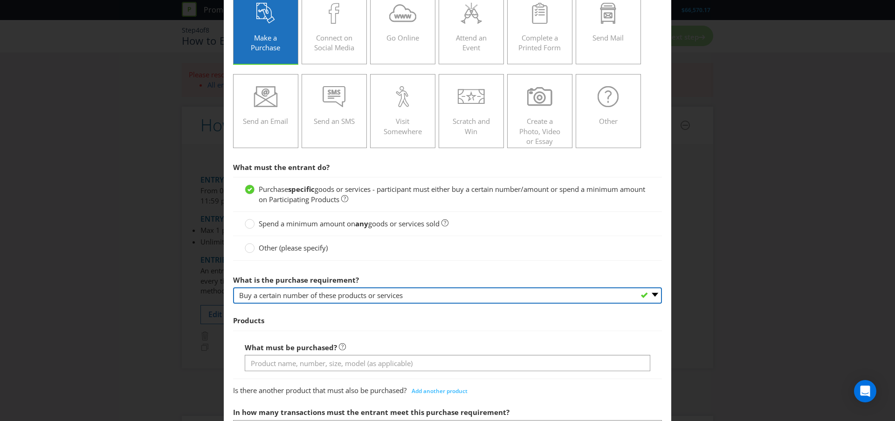
click at [324, 298] on select "-- Please select -- Buy a certain number of these products or services Spend a …" at bounding box center [447, 296] width 429 height 16
click at [233, 288] on select "-- Please select -- Buy a certain number of these products or services Spend a …" at bounding box center [447, 296] width 429 height 16
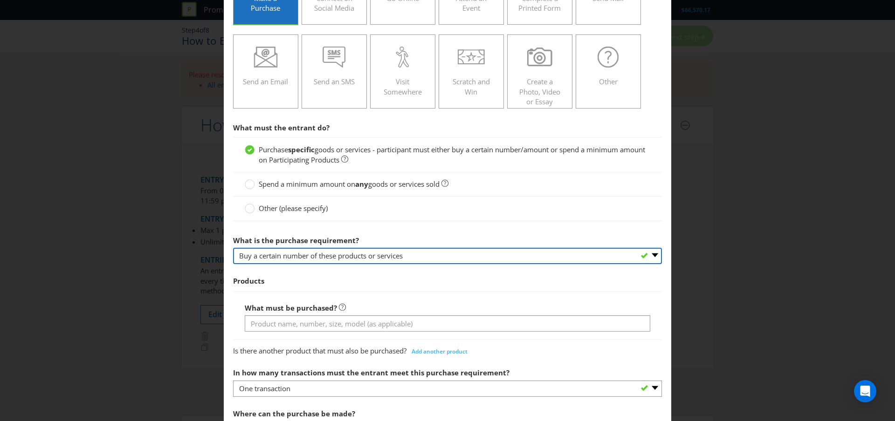
scroll to position [130, 0]
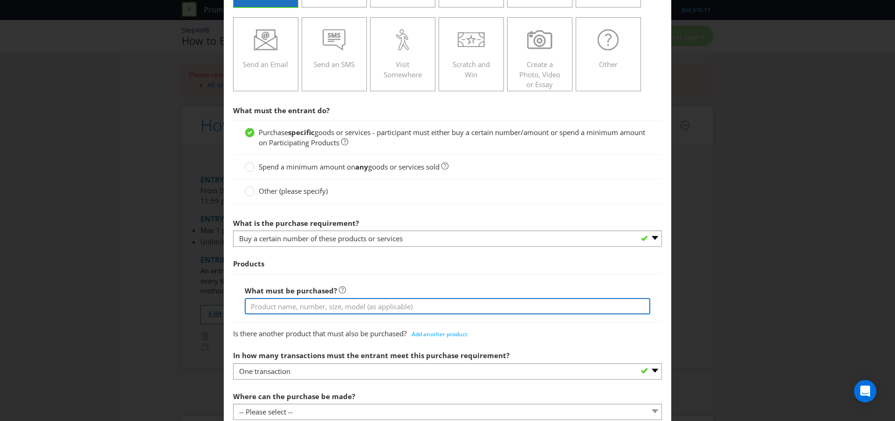
drag, startPoint x: 278, startPoint y: 303, endPoint x: 303, endPoint y: 307, distance: 26.0
click at [278, 303] on input "text" at bounding box center [448, 306] width 406 height 16
click at [271, 308] on input "Kiri mHyoketsu" at bounding box center [448, 306] width 406 height 16
click at [324, 304] on input "[PERSON_NAME]" at bounding box center [448, 306] width 406 height 16
click at [303, 306] on input "Kirin Hyoketsu 4pack" at bounding box center [448, 306] width 406 height 16
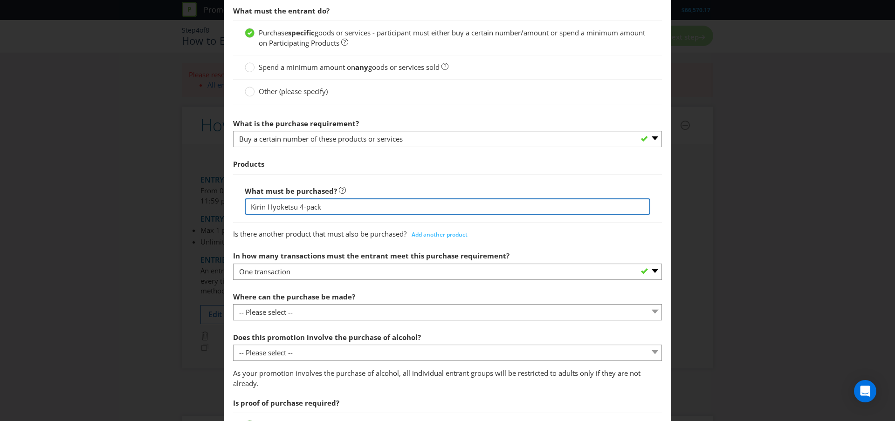
scroll to position [232, 0]
type input "Kirin Hyoketsu 4-pack"
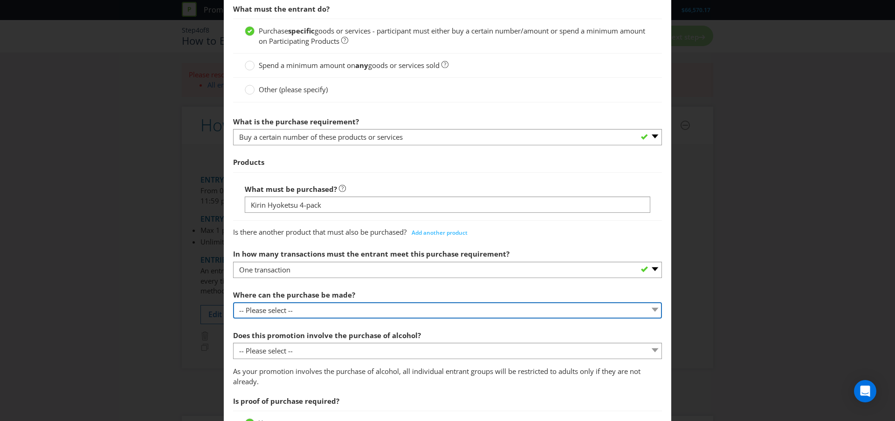
click at [333, 311] on select "-- Please select -- Any stores displaying promotional material (including onlin…" at bounding box center [447, 311] width 429 height 16
select select "OTHER"
click at [233, 303] on select "-- Please select -- Any stores displaying promotional material (including onlin…" at bounding box center [447, 311] width 429 height 16
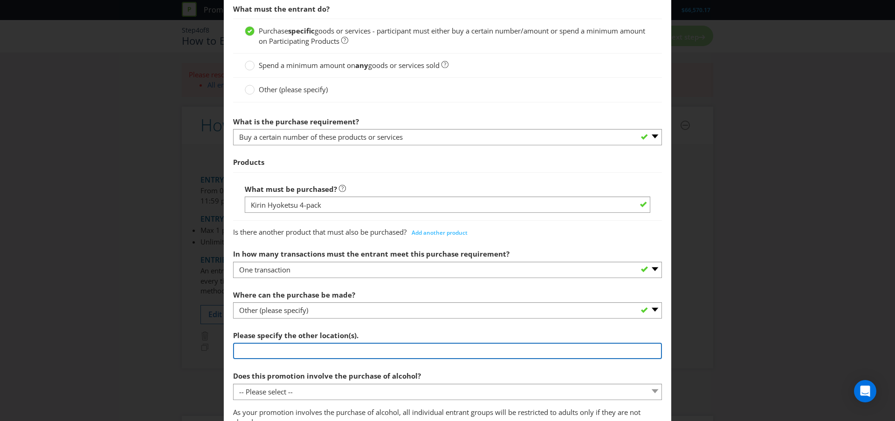
click at [295, 348] on input "text" at bounding box center [447, 351] width 429 height 16
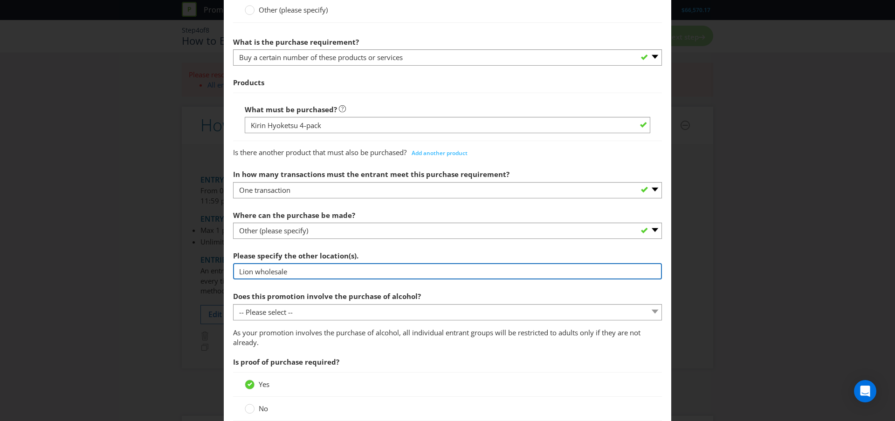
scroll to position [312, 0]
type input "Lion wholesale"
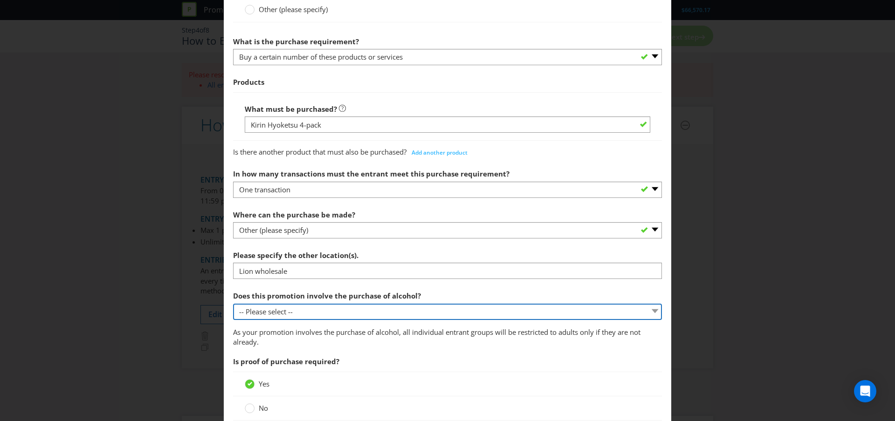
click at [338, 311] on select "-- Please select -- Yes, for on-premises consumption Yes, for off-premises cons…" at bounding box center [447, 312] width 429 height 16
select select "YES_OFF_PREMISES"
click at [233, 304] on select "-- Please select -- Yes, for on-premises consumption Yes, for off-premises cons…" at bounding box center [447, 312] width 429 height 16
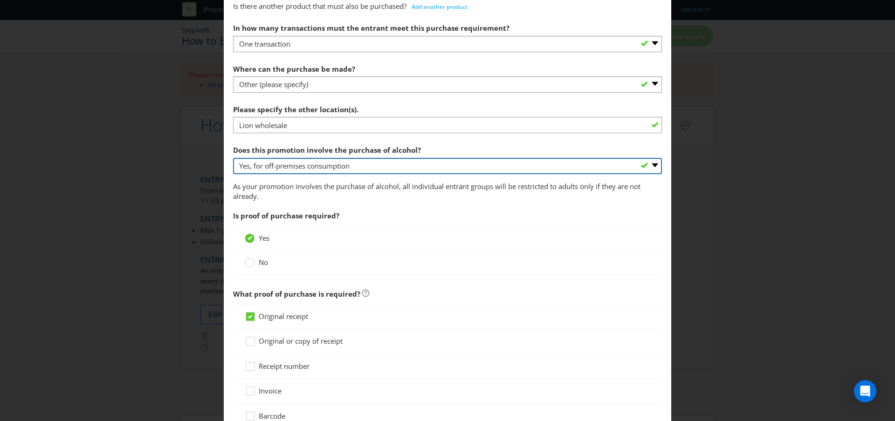
scroll to position [457, 0]
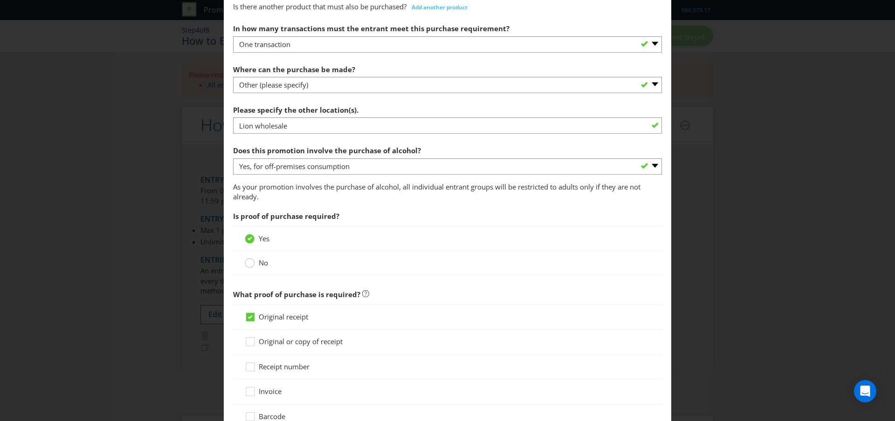
click at [253, 265] on circle at bounding box center [249, 263] width 9 height 9
click at [0, 0] on input "No" at bounding box center [0, 0] width 0 height 0
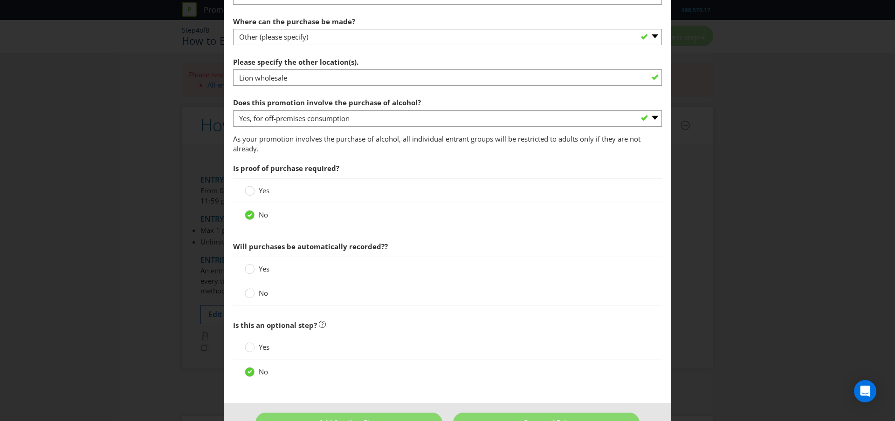
scroll to position [527, 0]
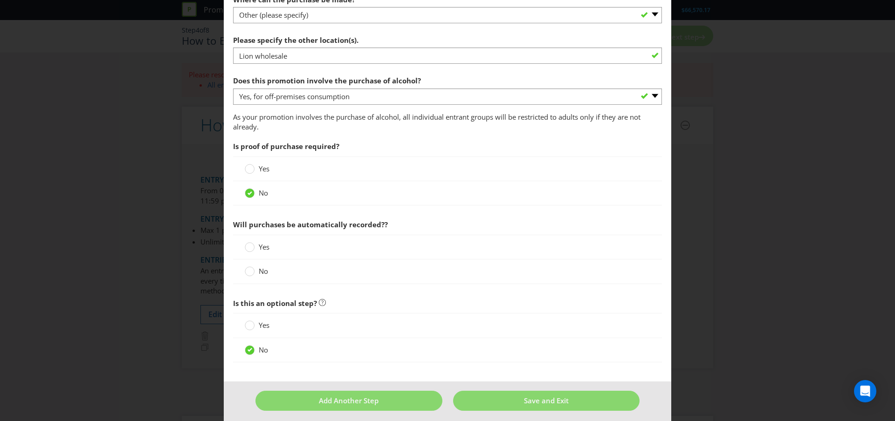
drag, startPoint x: 247, startPoint y: 246, endPoint x: 324, endPoint y: 289, distance: 87.7
click at [248, 247] on div at bounding box center [249, 248] width 9 height 12
click at [0, 0] on input "Yes" at bounding box center [0, 0] width 0 height 0
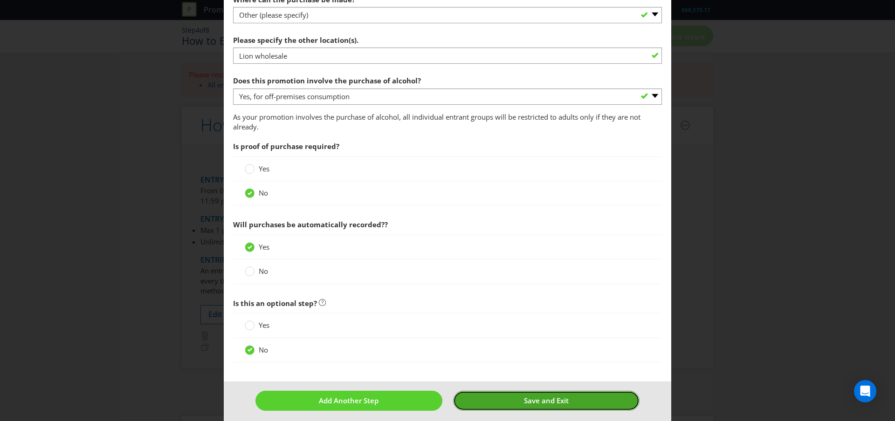
click at [524, 400] on span "Save and Exit" at bounding box center [546, 400] width 45 height 9
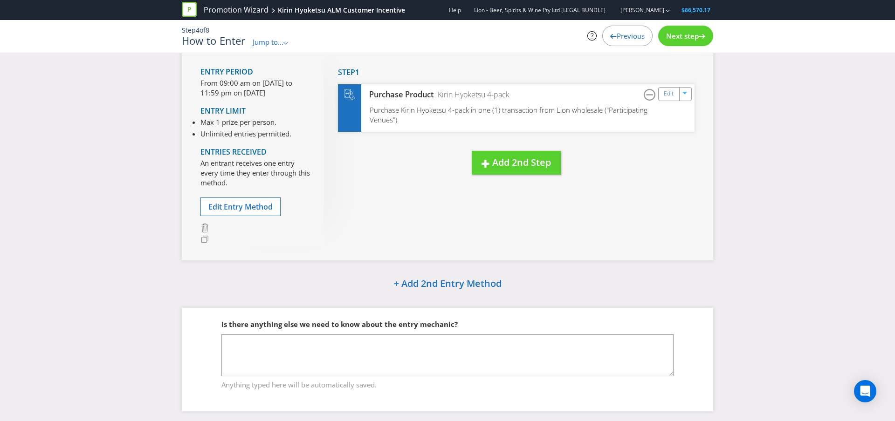
scroll to position [80, 0]
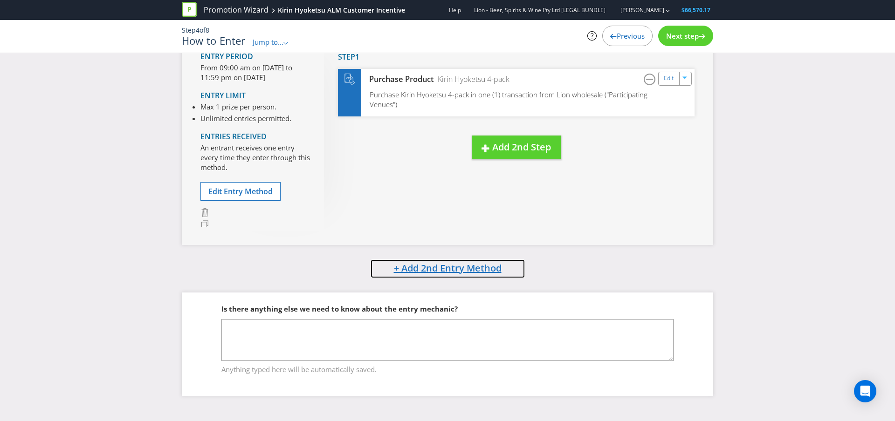
click at [481, 272] on span "+ Add 2nd Entry Method" at bounding box center [448, 268] width 108 height 13
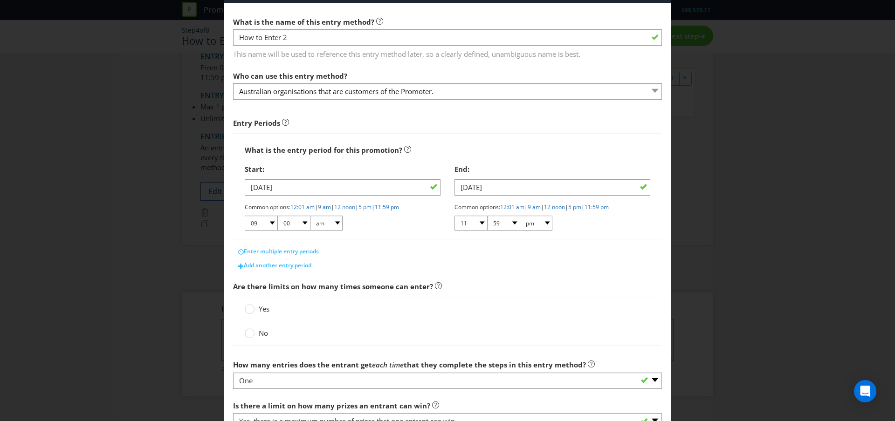
scroll to position [38, 0]
drag, startPoint x: 250, startPoint y: 335, endPoint x: 313, endPoint y: 323, distance: 64.1
click at [250, 335] on circle at bounding box center [249, 332] width 9 height 9
click at [0, 0] on input "No" at bounding box center [0, 0] width 0 height 0
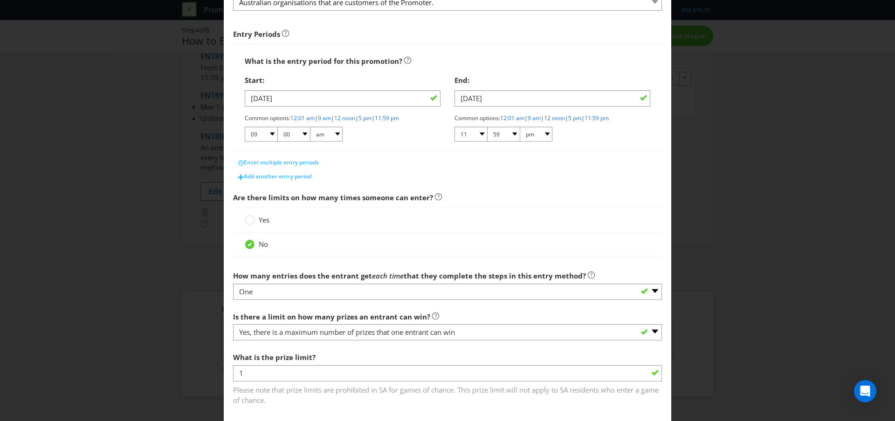
scroll to position [127, 0]
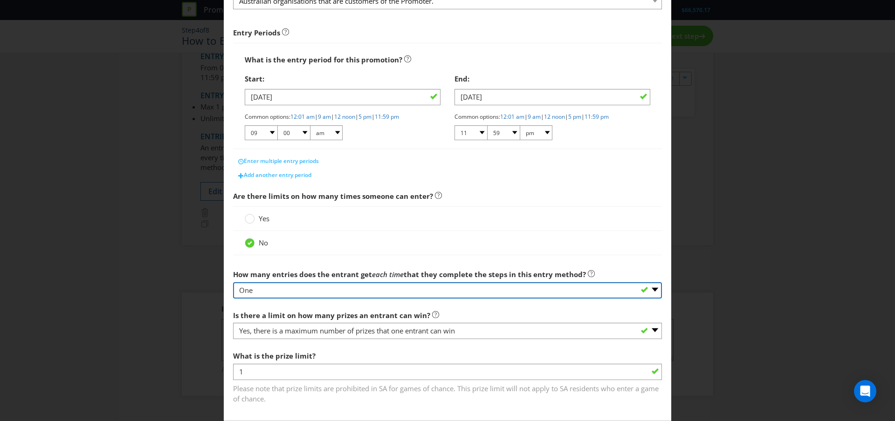
click at [294, 288] on select "-- Please select -- One More than one Other (please specify) Not applicable - g…" at bounding box center [447, 290] width 429 height 16
select select "MORE_THAN_ONE"
click at [233, 282] on select "-- Please select -- One More than one Other (please specify) Not applicable - g…" at bounding box center [447, 290] width 429 height 16
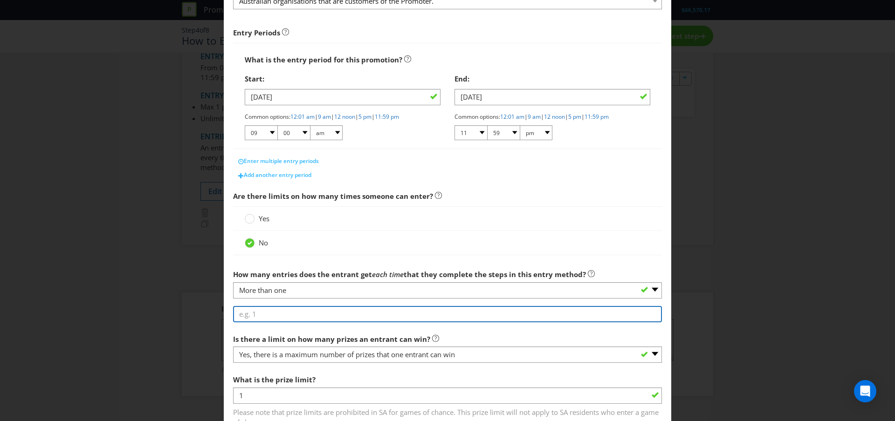
click at [276, 316] on input "number" at bounding box center [447, 314] width 429 height 16
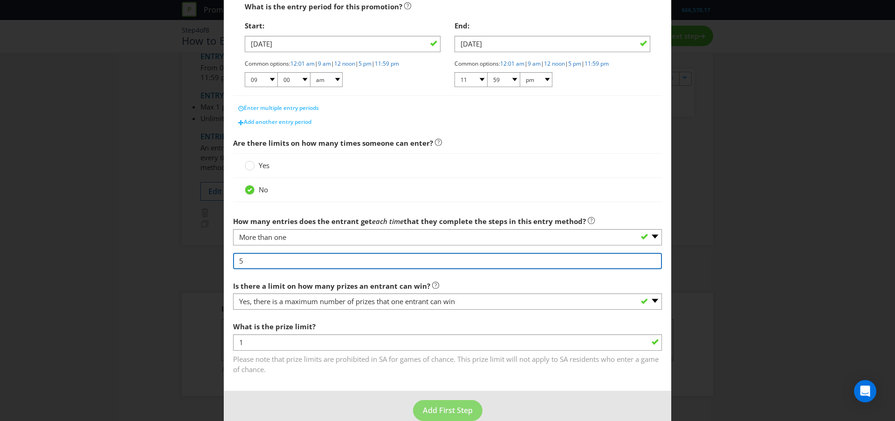
scroll to position [197, 0]
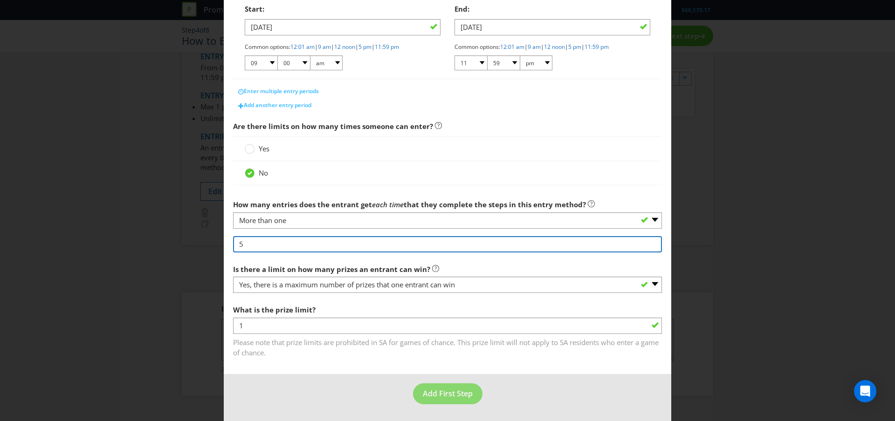
type input "5"
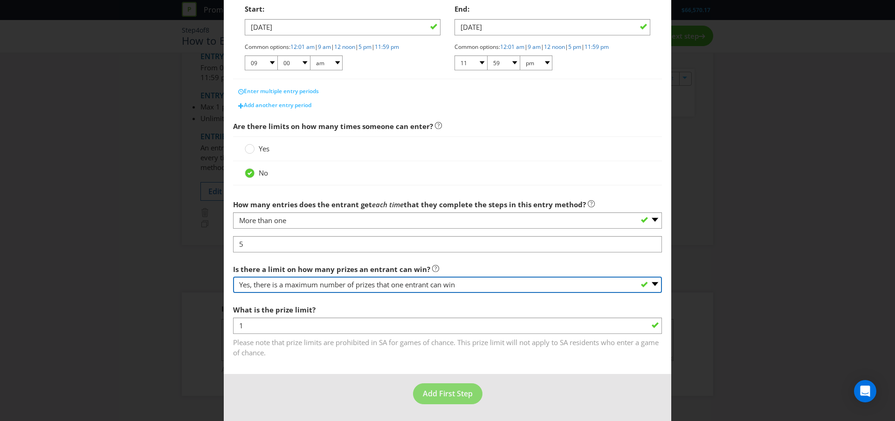
click at [296, 284] on select "-- Please select -- Yes, there is a maximum number of prizes that one entrant c…" at bounding box center [447, 285] width 429 height 16
click at [233, 277] on select "-- Please select -- Yes, there is a maximum number of prizes that one entrant c…" at bounding box center [447, 285] width 429 height 16
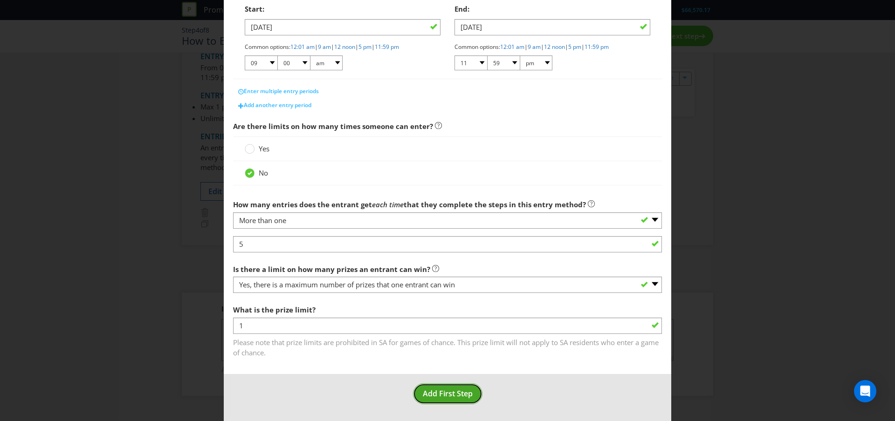
click at [440, 392] on span "Add First Step" at bounding box center [448, 394] width 50 height 10
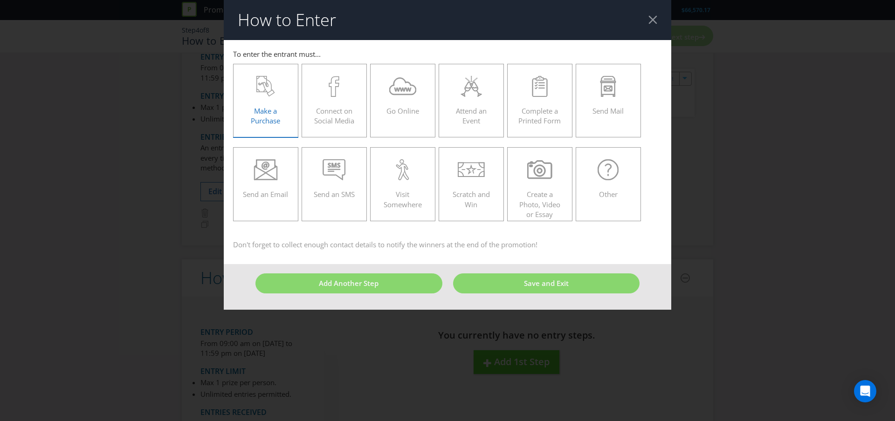
click at [241, 100] on label "Make a Purchase" at bounding box center [265, 101] width 65 height 74
click at [0, 0] on input "Make a Purchase" at bounding box center [0, 0] width 0 height 0
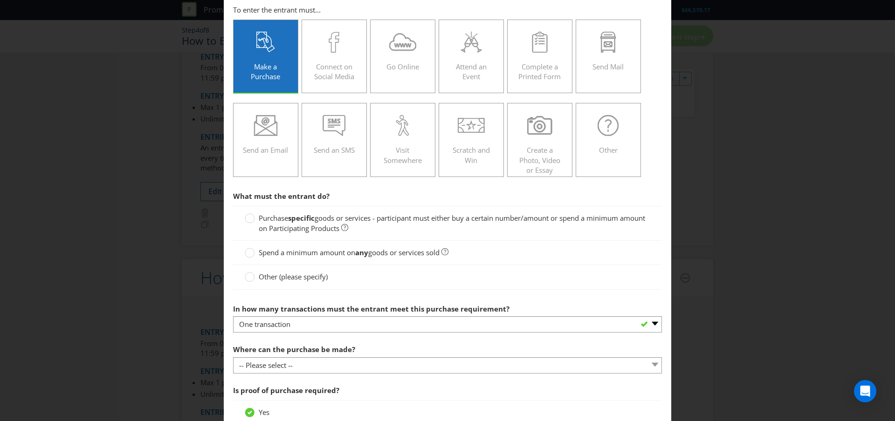
scroll to position [60, 0]
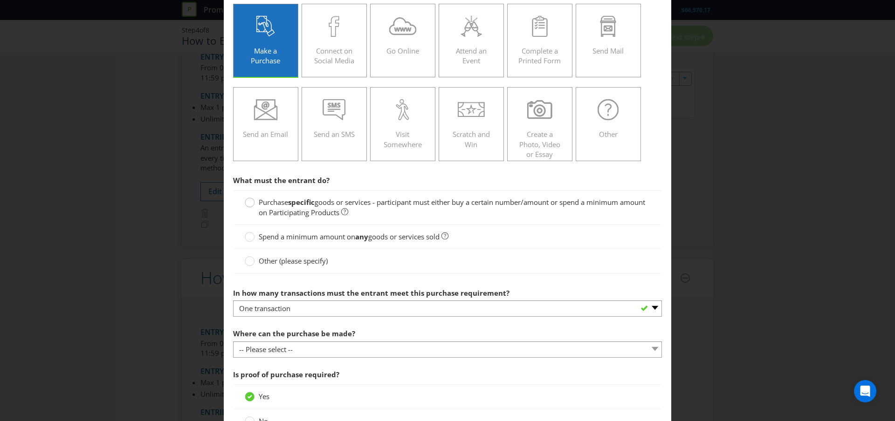
click at [254, 201] on circle at bounding box center [249, 202] width 9 height 9
click at [0, 0] on input "Purchase specific goods or services - participant must either buy a certain num…" at bounding box center [0, 0] width 0 height 0
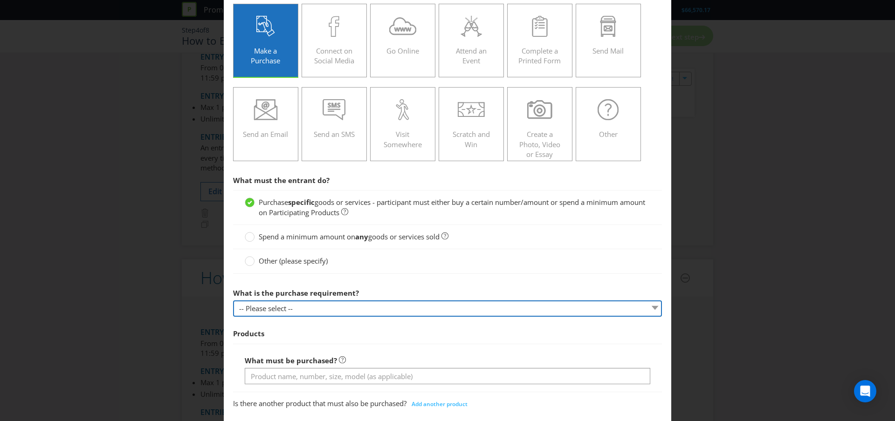
click at [296, 307] on select "-- Please select -- Buy a certain number of these products or services Spend a …" at bounding box center [447, 309] width 429 height 16
select select "MINIMUM_QUANTITY"
click at [233, 301] on select "-- Please select -- Buy a certain number of these products or services Spend a …" at bounding box center [447, 309] width 429 height 16
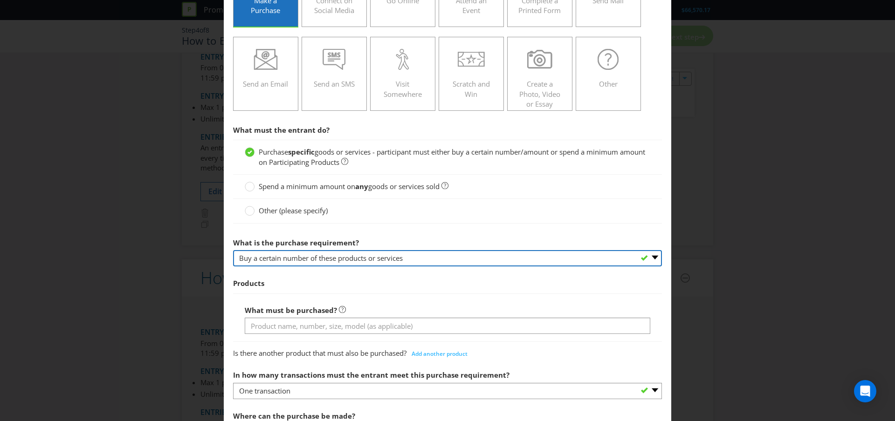
scroll to position [131, 0]
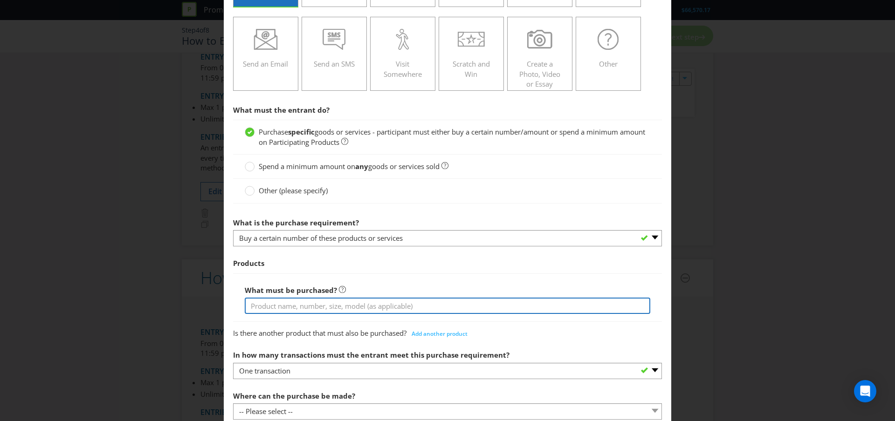
click at [301, 307] on input "text" at bounding box center [448, 306] width 406 height 16
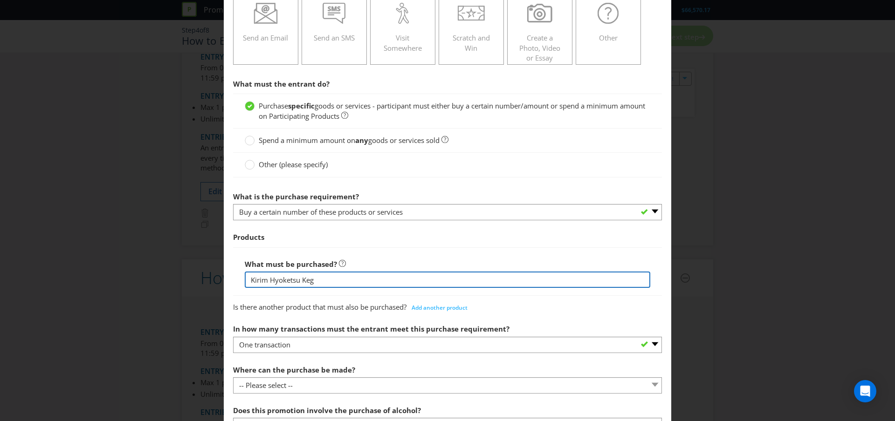
scroll to position [189, 0]
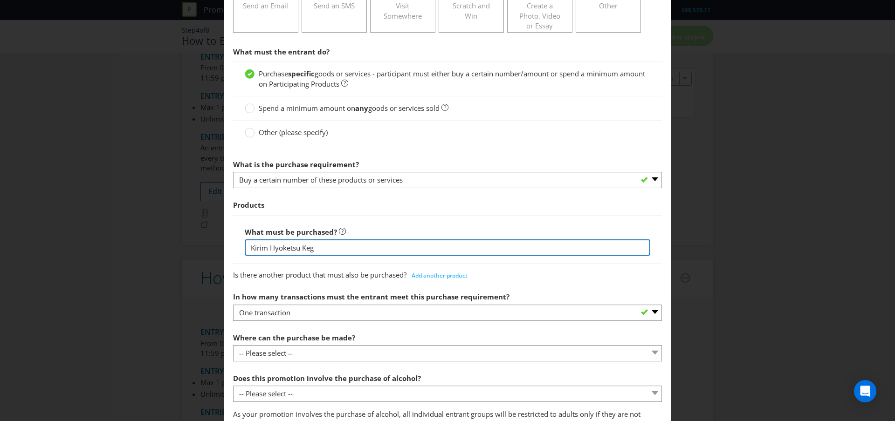
type input "Kirim Hyoketsu Keg"
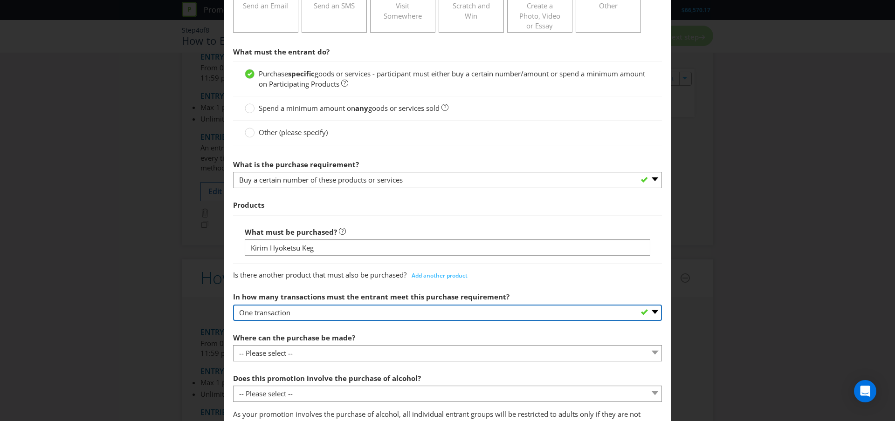
click at [351, 313] on select "-- Please select -- One transaction A specific number of transactions Any numbe…" at bounding box center [447, 313] width 429 height 16
click at [233, 305] on select "-- Please select -- One transaction A specific number of transactions Any numbe…" at bounding box center [447, 313] width 429 height 16
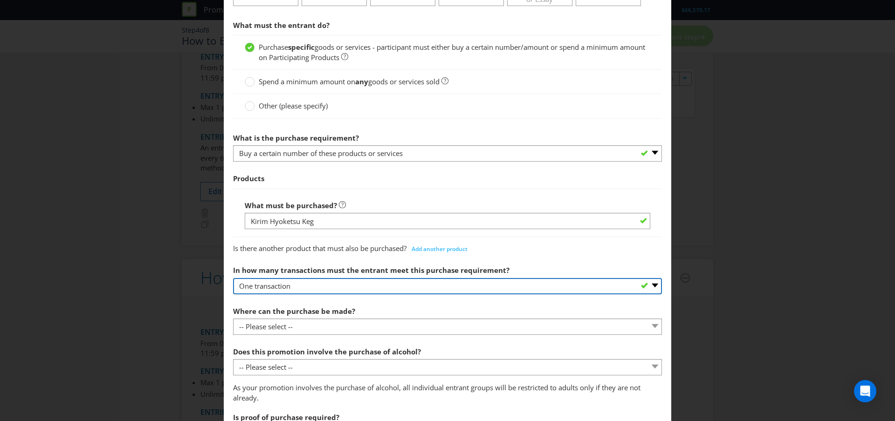
scroll to position [225, 0]
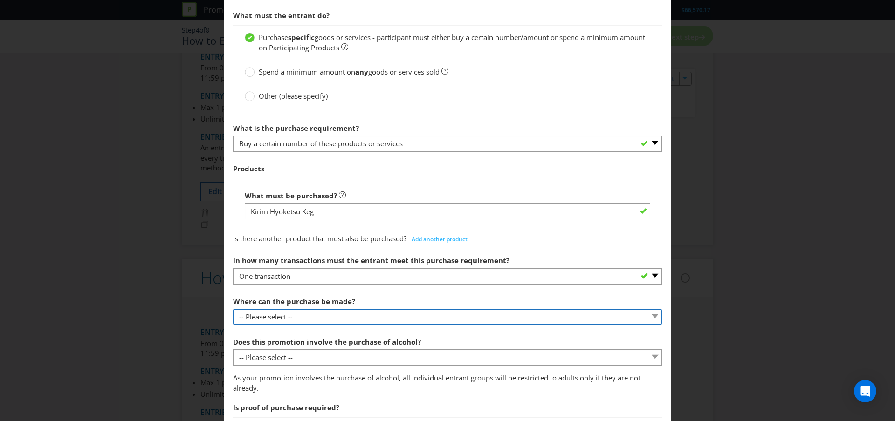
click at [350, 315] on select "-- Please select -- Any stores displaying promotional material (including onlin…" at bounding box center [447, 317] width 429 height 16
select select "OTHER"
click at [233, 309] on select "-- Please select -- Any stores displaying promotional material (including onlin…" at bounding box center [447, 317] width 429 height 16
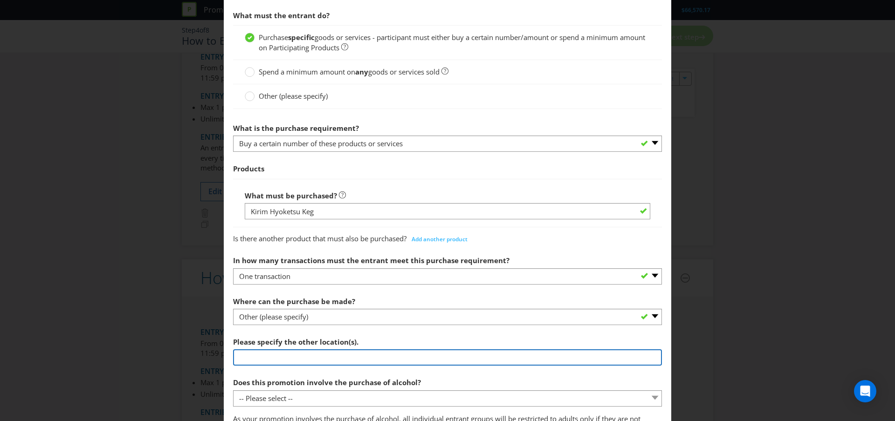
click at [301, 359] on input "text" at bounding box center [447, 358] width 429 height 16
type input "Lion wholesale"
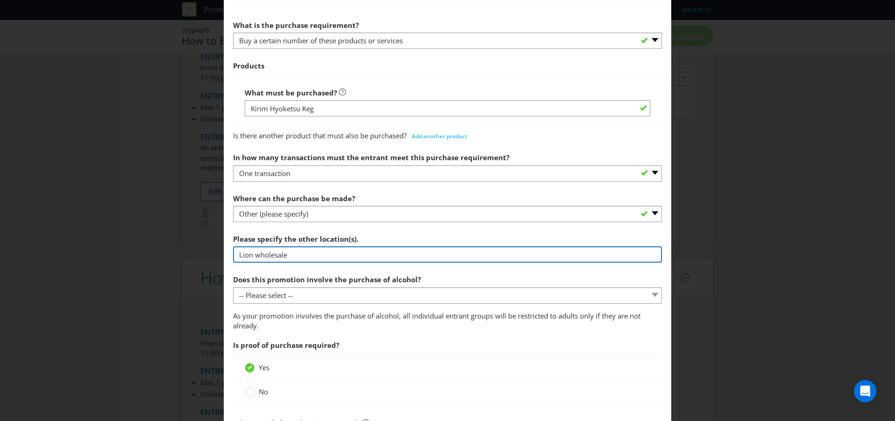
scroll to position [332, 0]
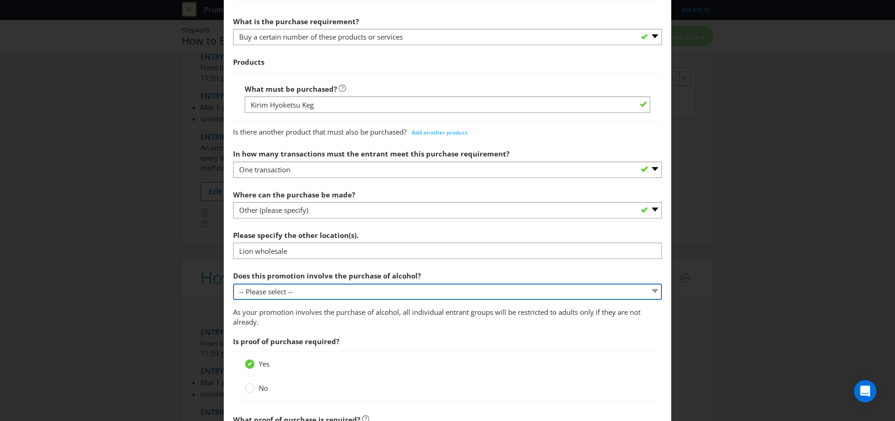
click at [317, 293] on select "-- Please select -- Yes, for on-premises consumption Yes, for off-premises cons…" at bounding box center [447, 292] width 429 height 16
select select "YES_OFF_PREMISES"
click at [233, 284] on select "-- Please select -- Yes, for on-premises consumption Yes, for off-premises cons…" at bounding box center [447, 292] width 429 height 16
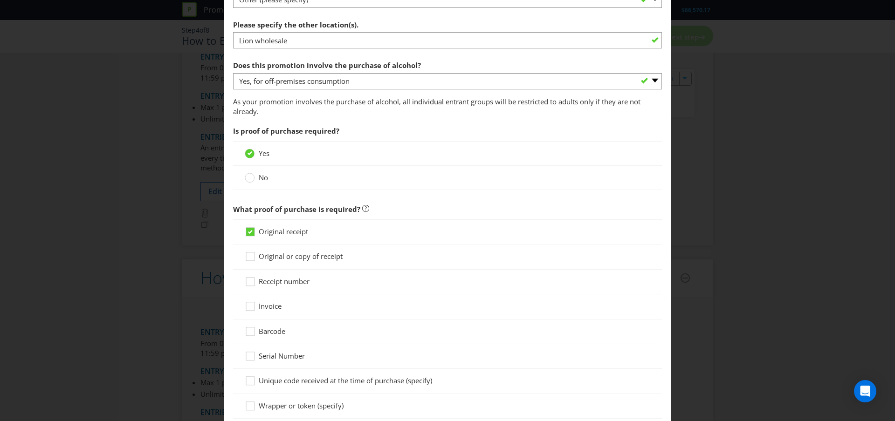
click at [251, 181] on circle at bounding box center [249, 177] width 9 height 9
click at [0, 0] on input "No" at bounding box center [0, 0] width 0 height 0
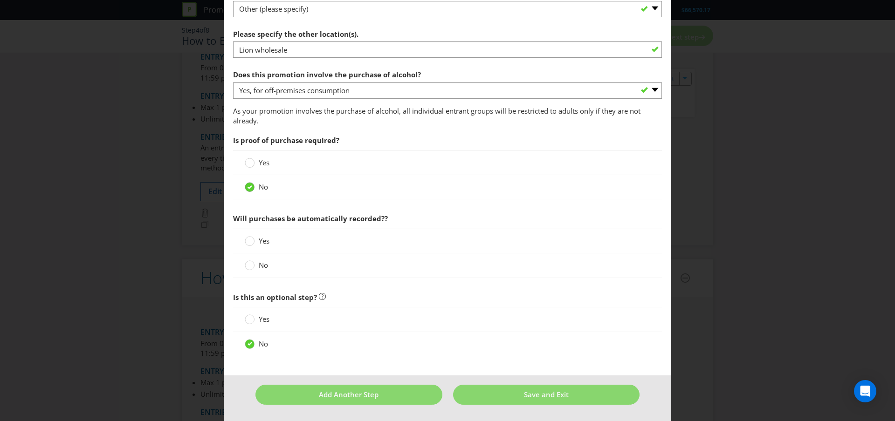
scroll to position [533, 0]
click at [251, 243] on circle at bounding box center [249, 241] width 9 height 9
click at [0, 0] on input "Yes" at bounding box center [0, 0] width 0 height 0
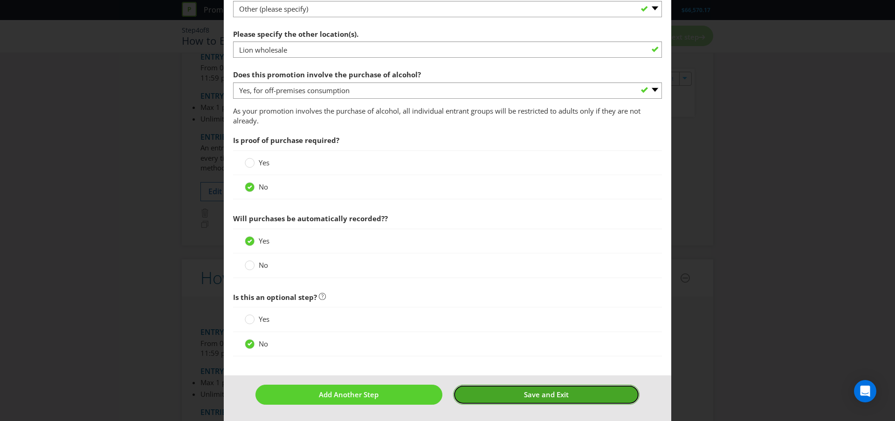
click at [550, 404] on button "Save and Exit" at bounding box center [546, 395] width 187 height 20
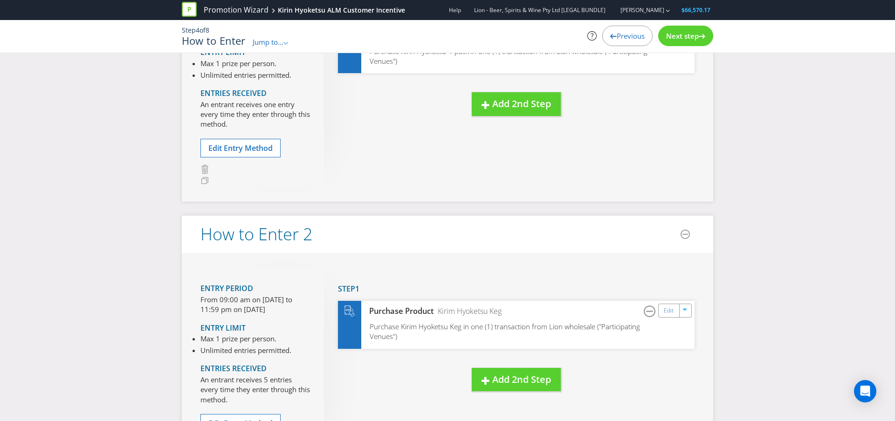
scroll to position [80, 0]
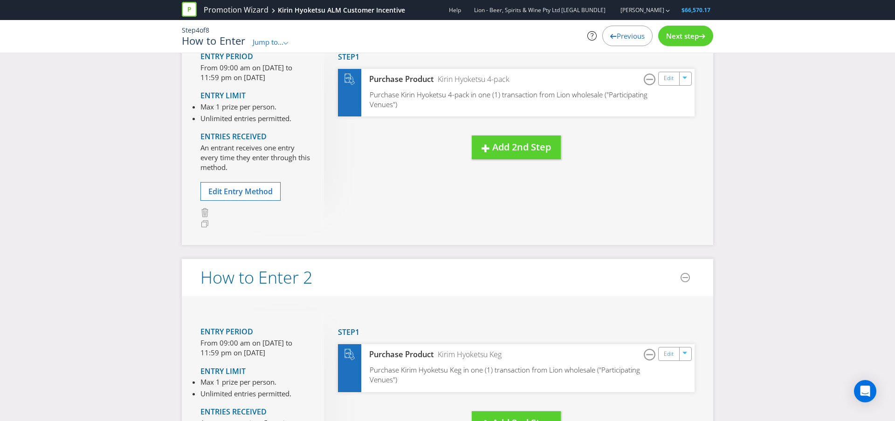
click at [688, 37] on span "Next step" at bounding box center [682, 35] width 33 height 9
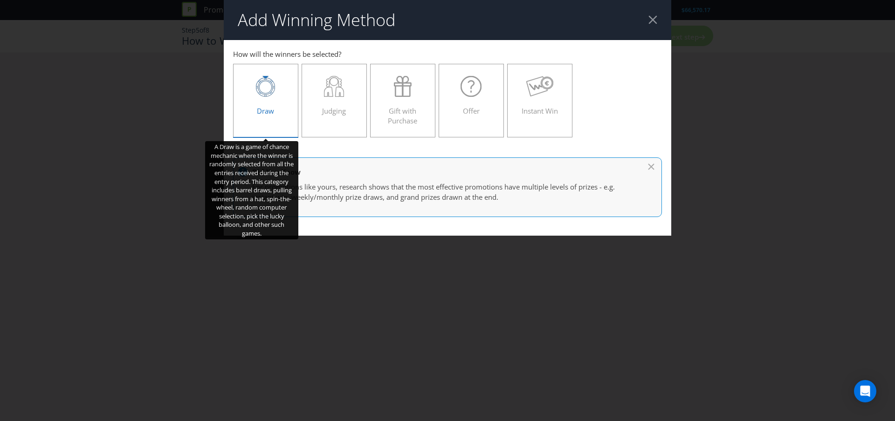
click at [274, 90] on icon at bounding box center [265, 86] width 19 height 21
click at [0, 0] on input "Draw" at bounding box center [0, 0] width 0 height 0
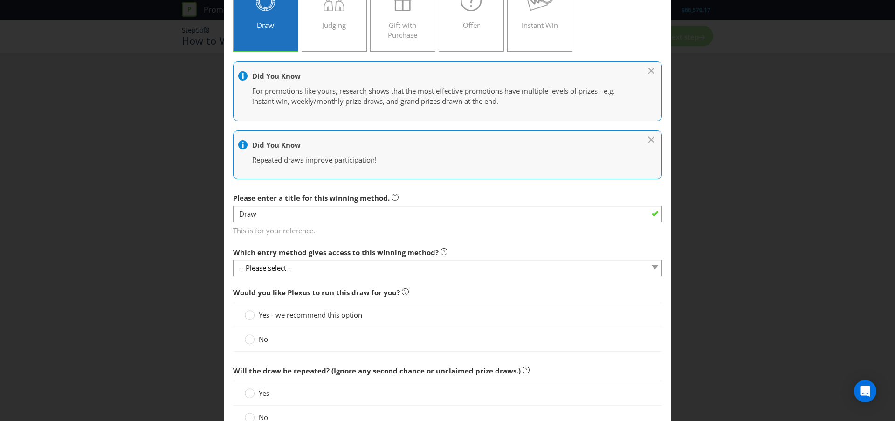
scroll to position [94, 0]
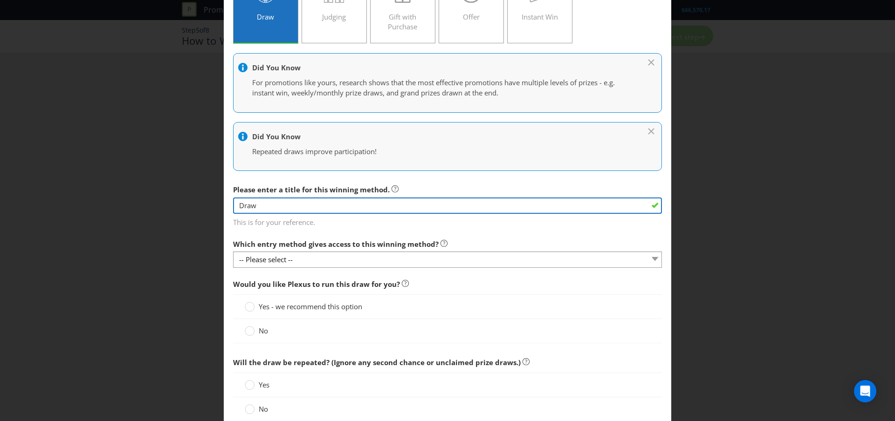
click at [263, 210] on input "Draw" at bounding box center [447, 206] width 429 height 16
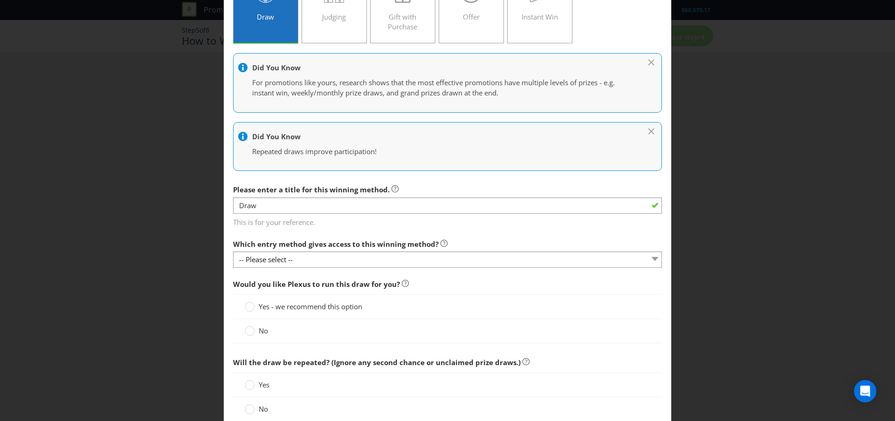
click at [274, 226] on span "This is for your reference." at bounding box center [447, 221] width 429 height 14
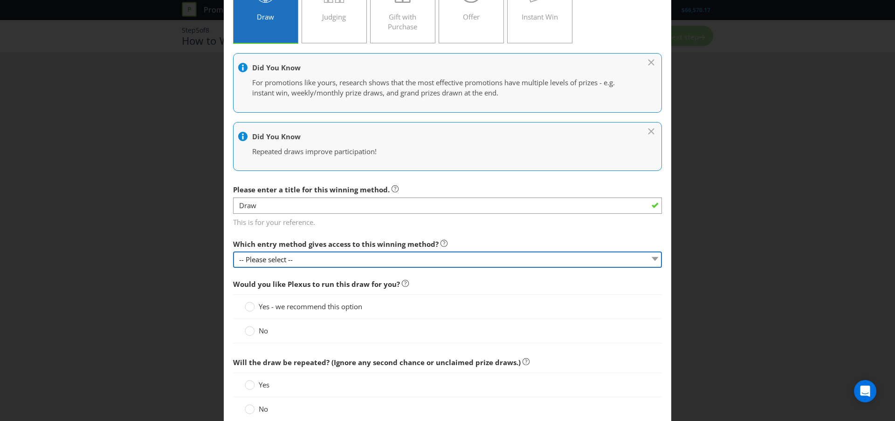
click at [328, 261] on select "-- Please select --" at bounding box center [447, 260] width 429 height 16
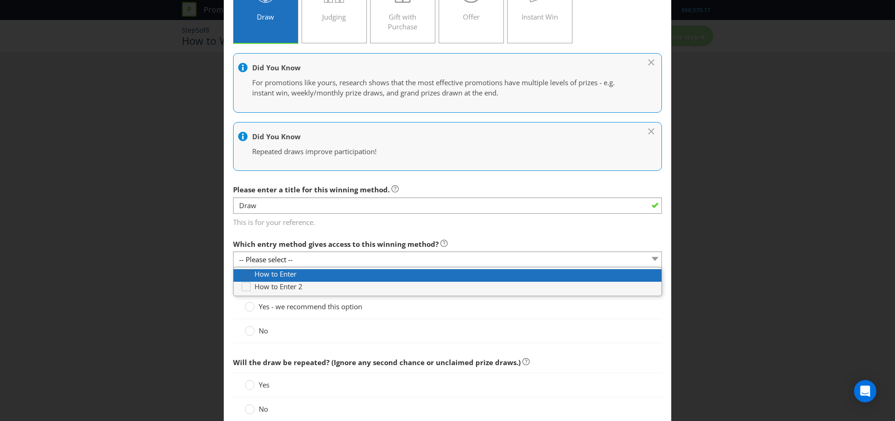
click at [241, 274] on icon at bounding box center [248, 276] width 14 height 14
type input "[DATE]"
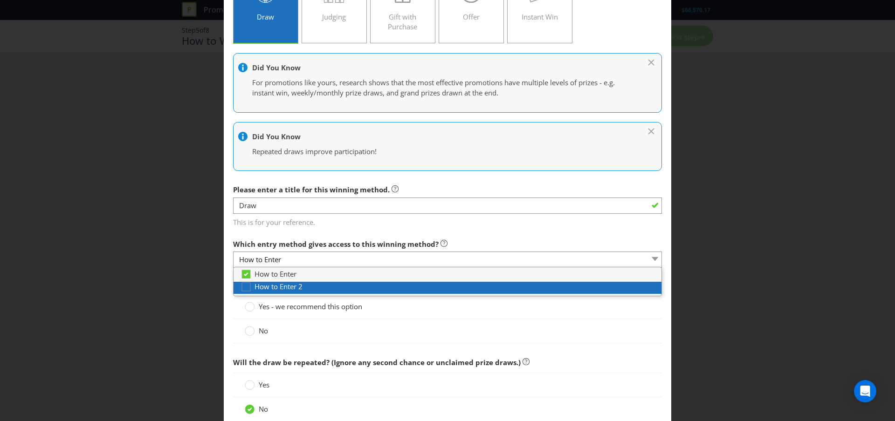
click at [244, 291] on div at bounding box center [451, 291] width 421 height 1
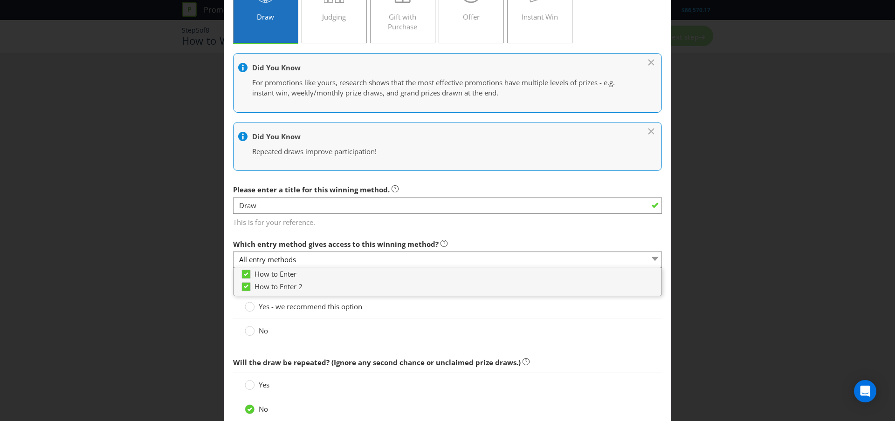
click at [377, 231] on main "How to Enter How to Enter 2 How will the winners be selected? Draw Judging Gift…" at bounding box center [448, 311] width 448 height 730
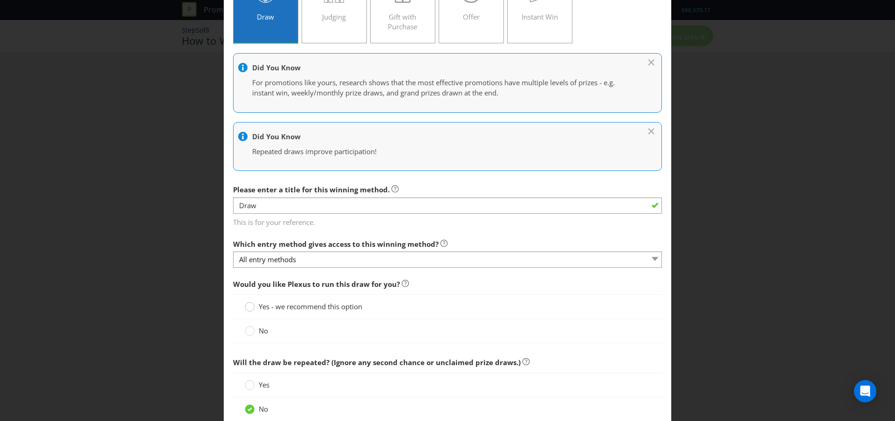
drag, startPoint x: 251, startPoint y: 307, endPoint x: 299, endPoint y: 318, distance: 49.3
click at [251, 307] on circle at bounding box center [249, 307] width 9 height 9
click at [0, 0] on input "Yes - we recommend this option" at bounding box center [0, 0] width 0 height 0
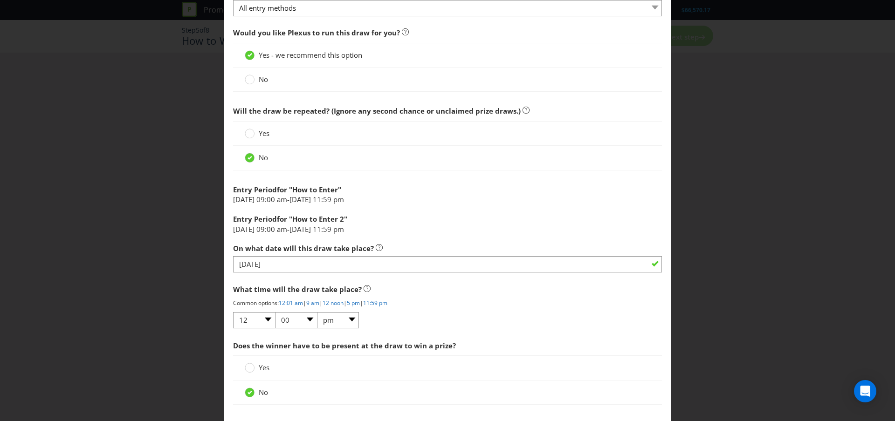
scroll to position [346, 0]
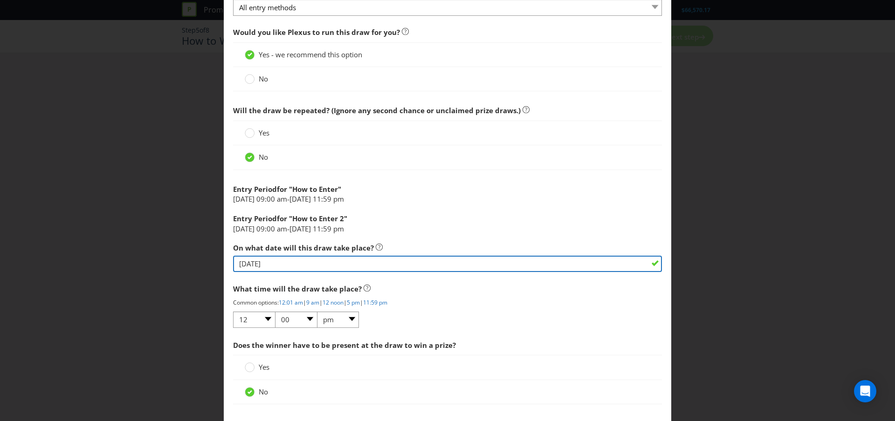
click at [311, 261] on input "[DATE]" at bounding box center [447, 264] width 429 height 16
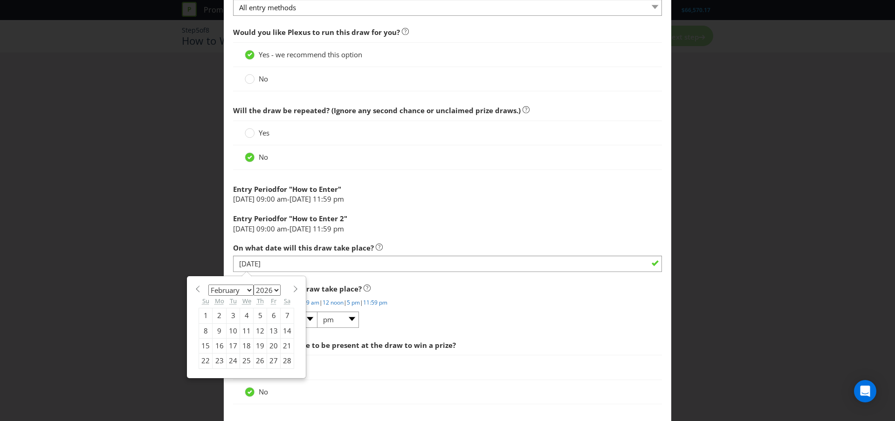
click at [472, 214] on div "Entry Period for " How to Enter 2 "" at bounding box center [447, 216] width 429 height 14
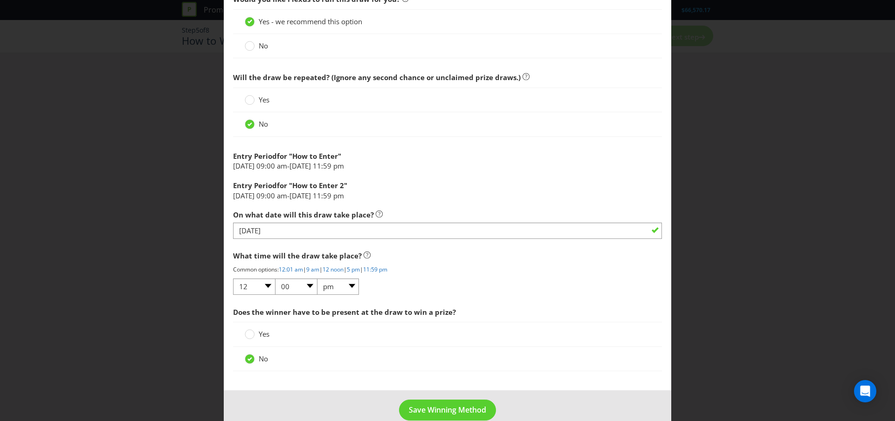
scroll to position [396, 0]
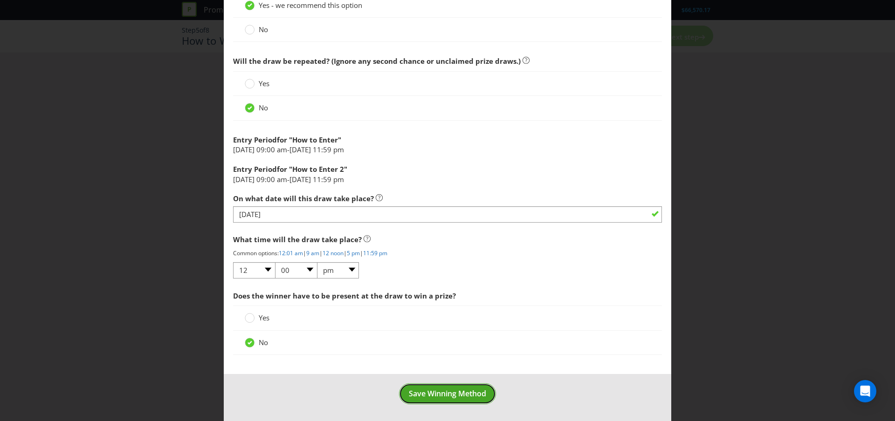
click at [483, 388] on button "Save Winning Method" at bounding box center [447, 394] width 97 height 21
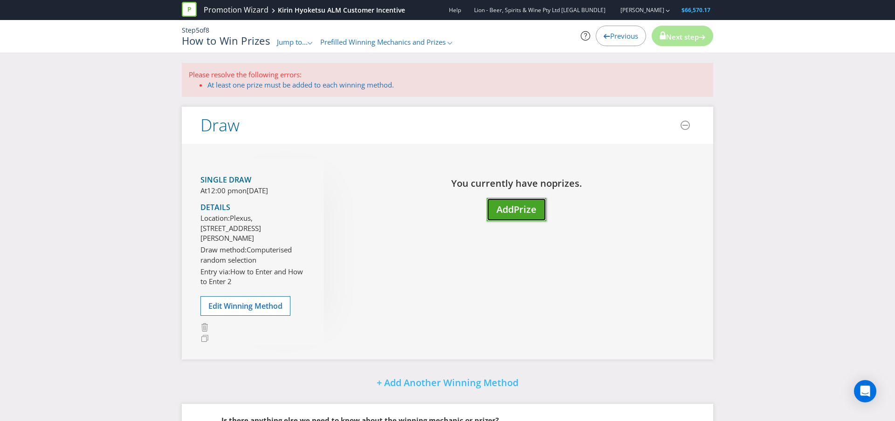
click at [522, 213] on span "Prize" at bounding box center [525, 209] width 23 height 13
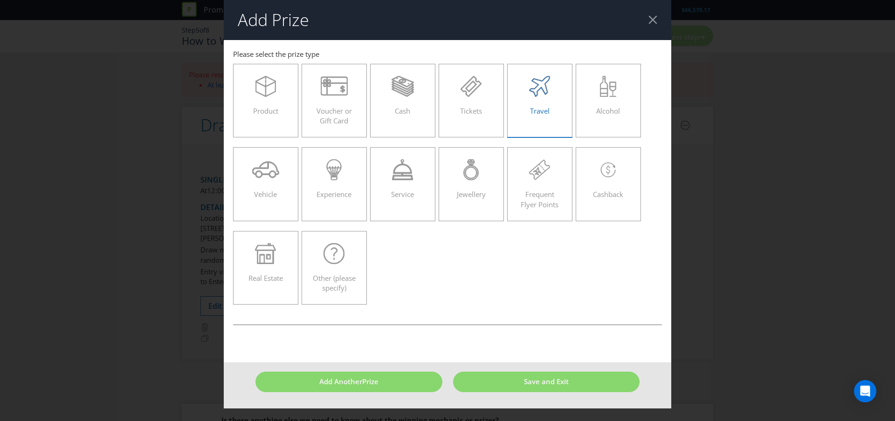
click at [562, 97] on div "Travel" at bounding box center [540, 97] width 46 height 42
click at [0, 0] on input "Travel" at bounding box center [0, 0] width 0 height 0
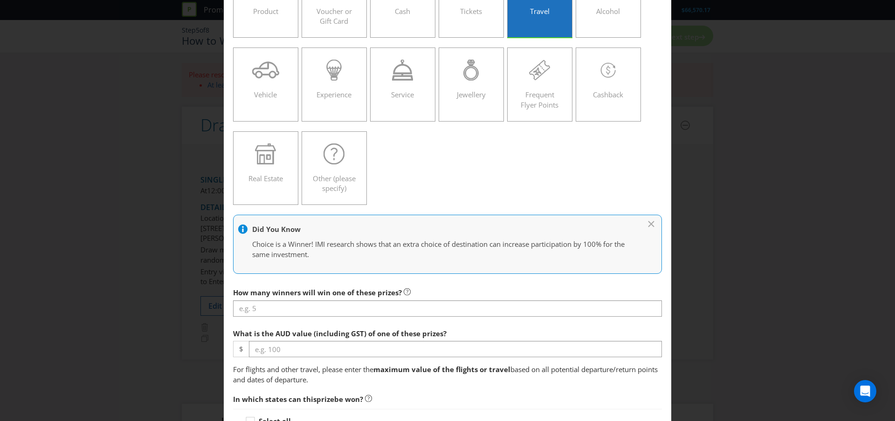
scroll to position [102, 0]
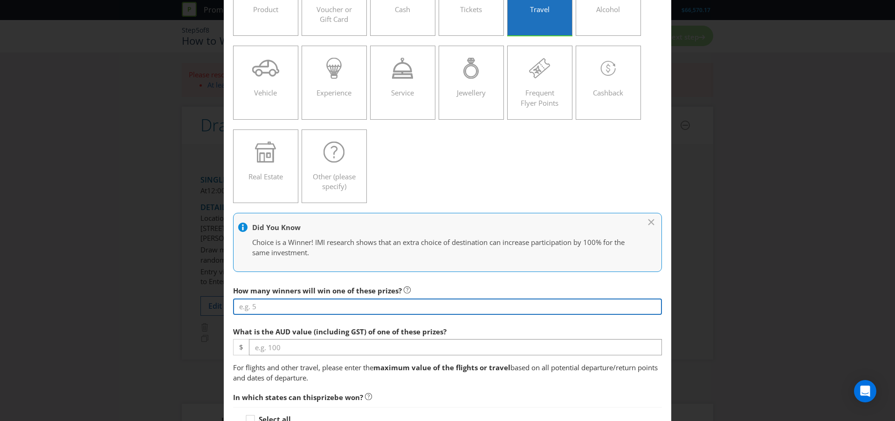
click at [359, 306] on input "number" at bounding box center [447, 307] width 429 height 16
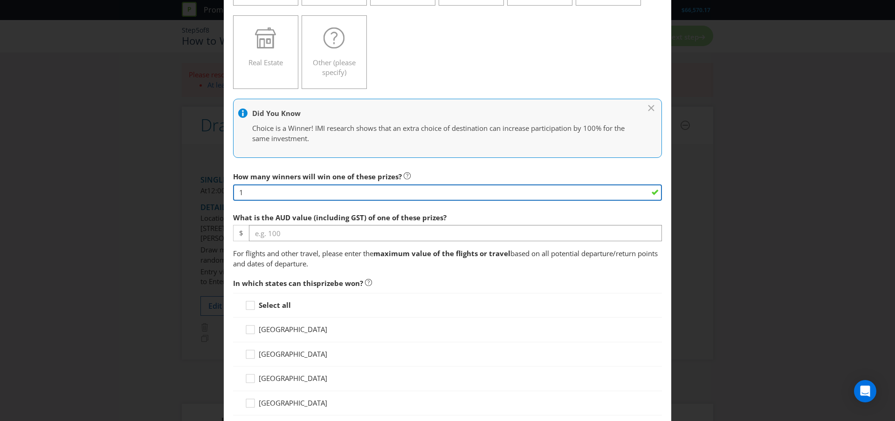
scroll to position [216, 0]
type input "1"
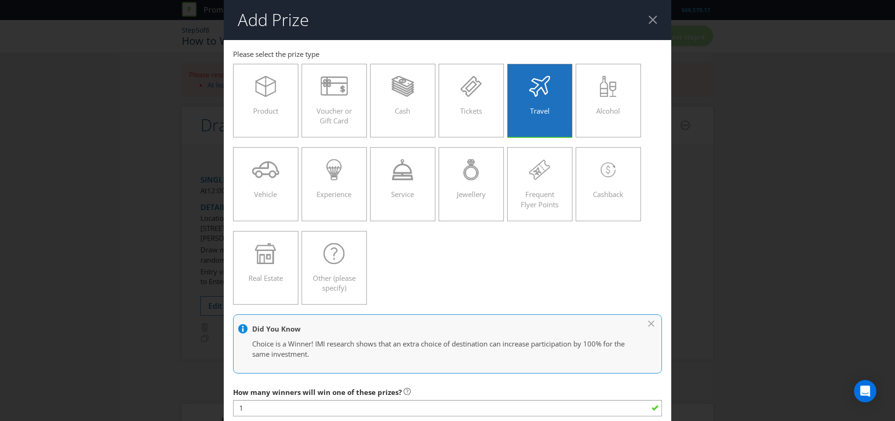
click at [651, 11] on header "Add Prize" at bounding box center [448, 20] width 448 height 40
click at [654, 16] on div at bounding box center [652, 19] width 9 height 9
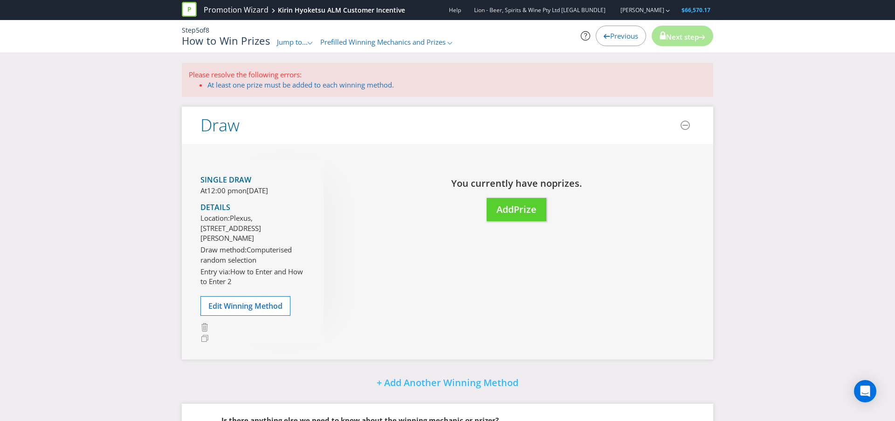
click at [604, 41] on div "Previous" at bounding box center [621, 36] width 50 height 21
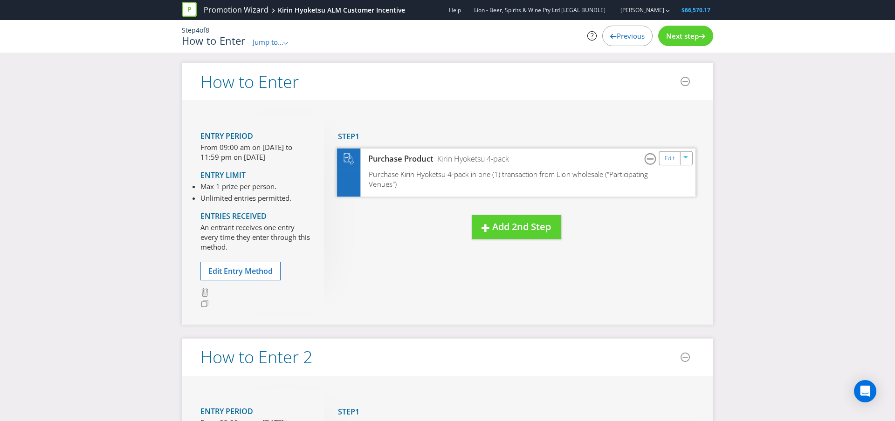
click at [532, 162] on div "Purchase Product Kirin Hyoketsu 4-pack Edit" at bounding box center [516, 158] width 358 height 21
click at [666, 159] on link "Edit" at bounding box center [670, 158] width 10 height 11
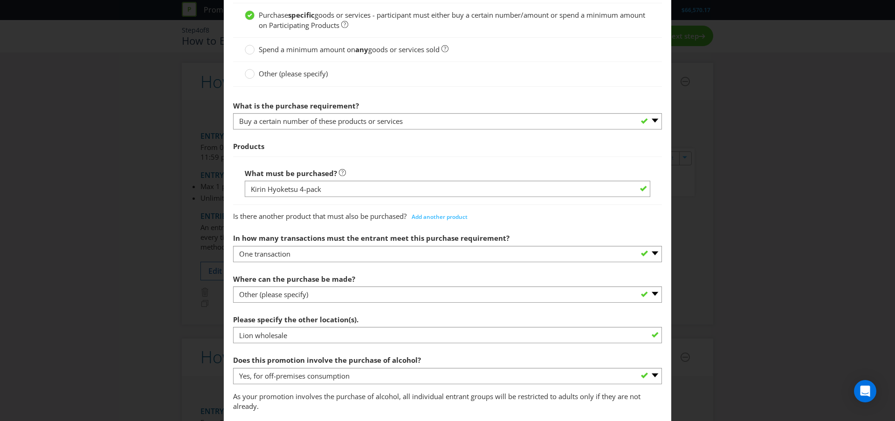
scroll to position [250, 0]
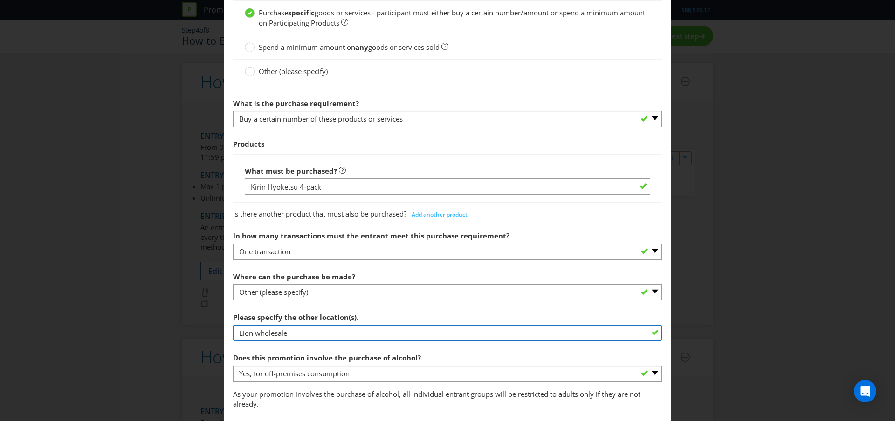
drag, startPoint x: 287, startPoint y: 333, endPoint x: 224, endPoint y: 333, distance: 62.9
click at [224, 333] on main "To enter the entrant must... Make a Purchase Connect on Social Media Go Online …" at bounding box center [448, 224] width 448 height 869
click at [587, 327] on input "Lion wholesale" at bounding box center [447, 333] width 429 height 16
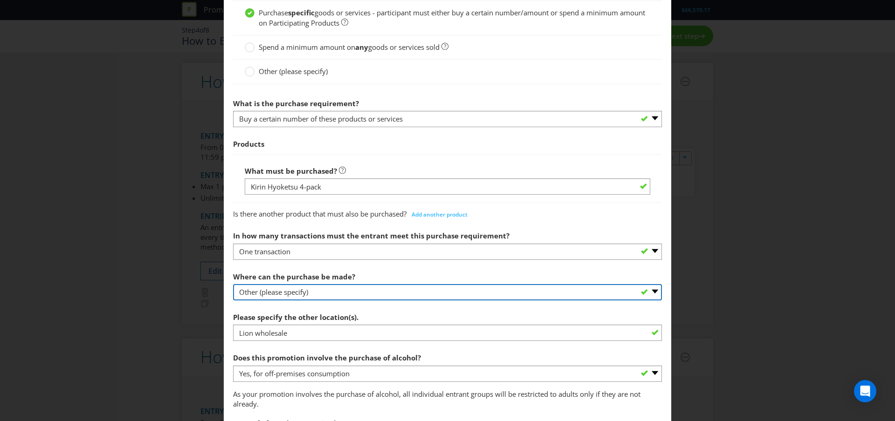
click at [327, 289] on select "-- Please select -- Any stores displaying promotional material (including onlin…" at bounding box center [447, 292] width 429 height 16
click at [233, 284] on select "-- Please select -- Any stores displaying promotional material (including onlin…" at bounding box center [447, 292] width 429 height 16
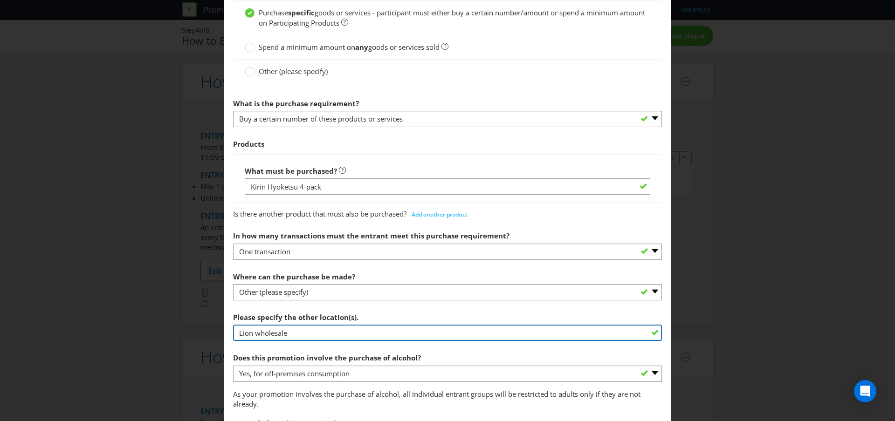
drag, startPoint x: 304, startPoint y: 334, endPoint x: 224, endPoint y: 332, distance: 80.2
click at [224, 332] on main "To enter the entrant must... Make a Purchase Connect on Social Media Go Online …" at bounding box center [448, 224] width 448 height 869
drag, startPoint x: 347, startPoint y: 330, endPoint x: 208, endPoint y: 324, distance: 138.6
click at [209, 324] on div "How to Enter To enter the entrant must... Make a Purchase Connect on Social Med…" at bounding box center [447, 210] width 895 height 421
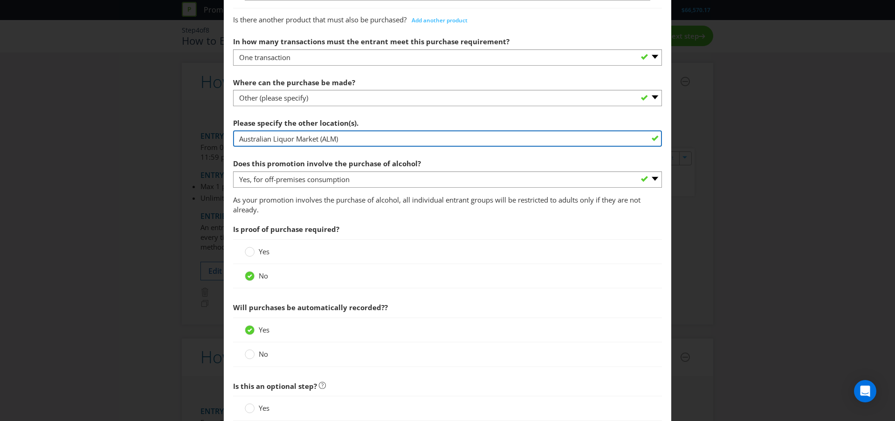
scroll to position [533, 0]
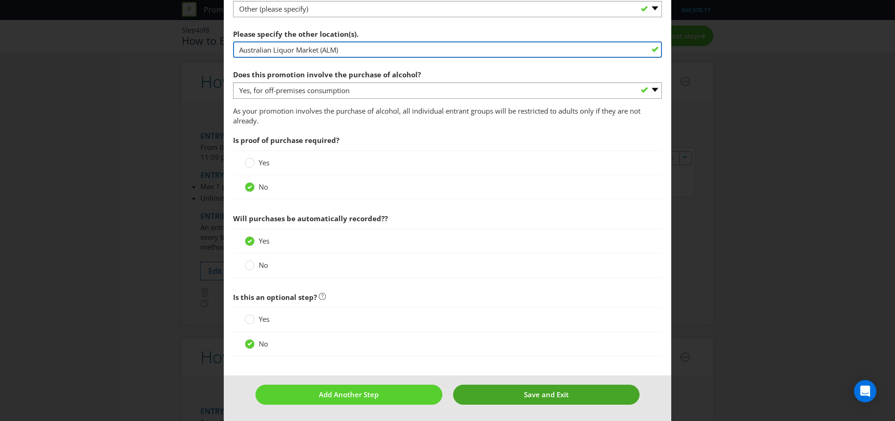
type input "Australian Liquor Market (ALM)"
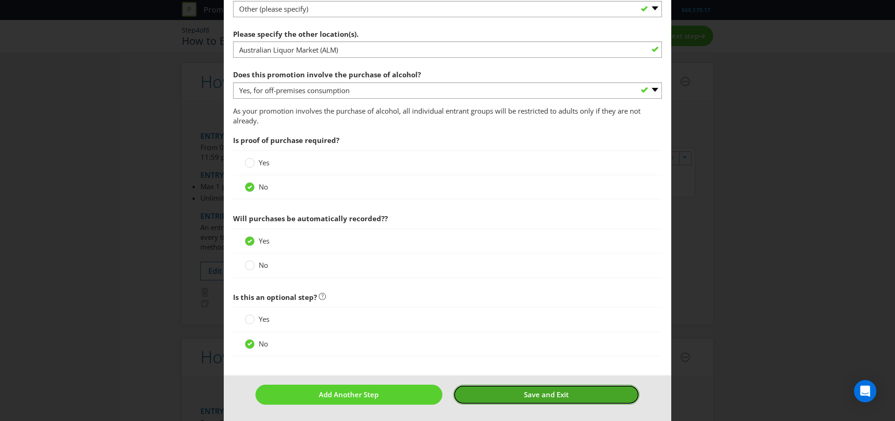
click at [522, 390] on button "Save and Exit" at bounding box center [546, 395] width 187 height 20
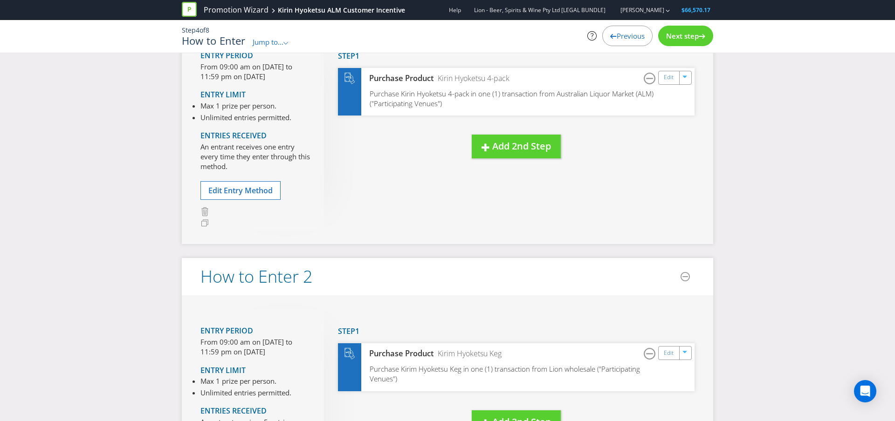
scroll to position [264, 0]
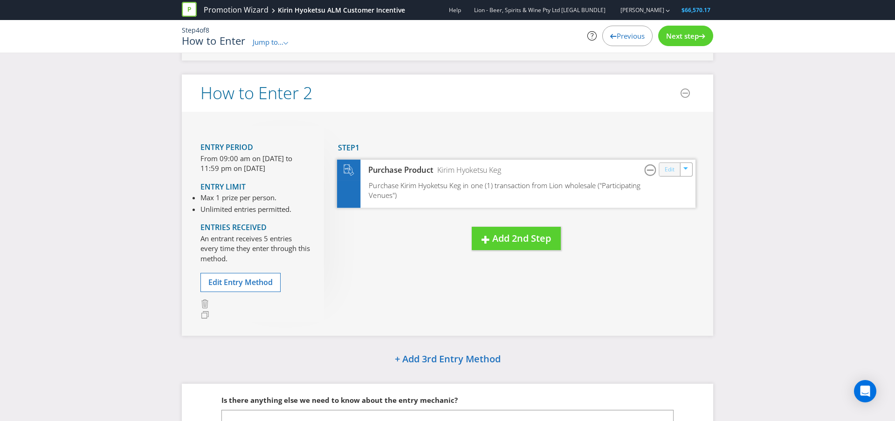
click at [666, 170] on link "Edit" at bounding box center [670, 169] width 10 height 11
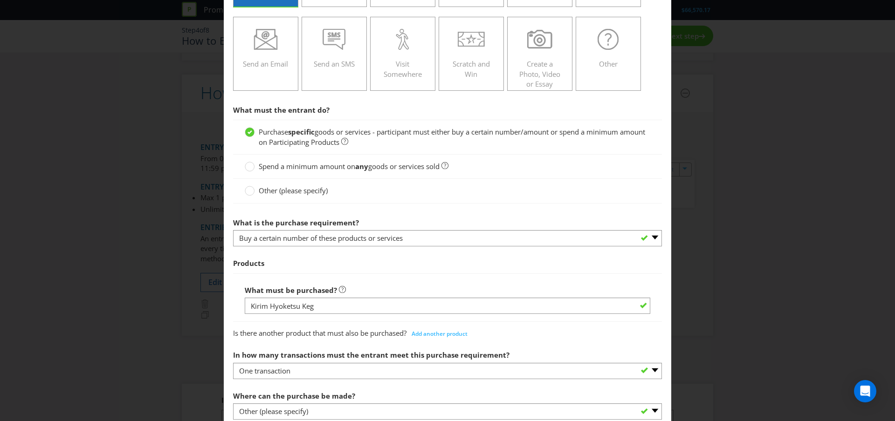
scroll to position [266, 0]
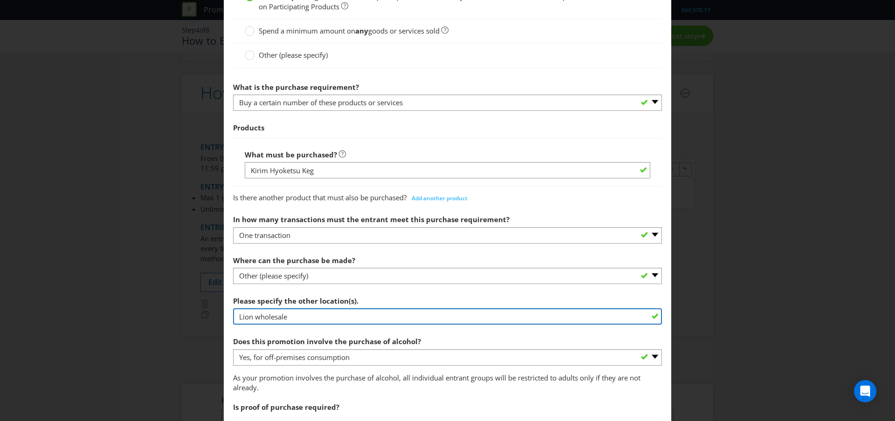
drag, startPoint x: 266, startPoint y: 317, endPoint x: 206, endPoint y: 315, distance: 60.7
click at [206, 315] on div "How to Enter To enter the entrant must... Make a Purchase Connect on Social Med…" at bounding box center [447, 210] width 895 height 421
paste input "Australian Liquor Market (ALM)"
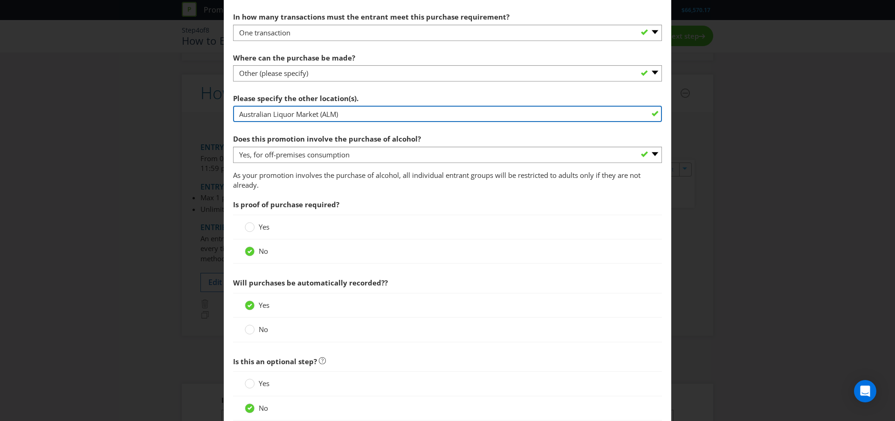
scroll to position [533, 0]
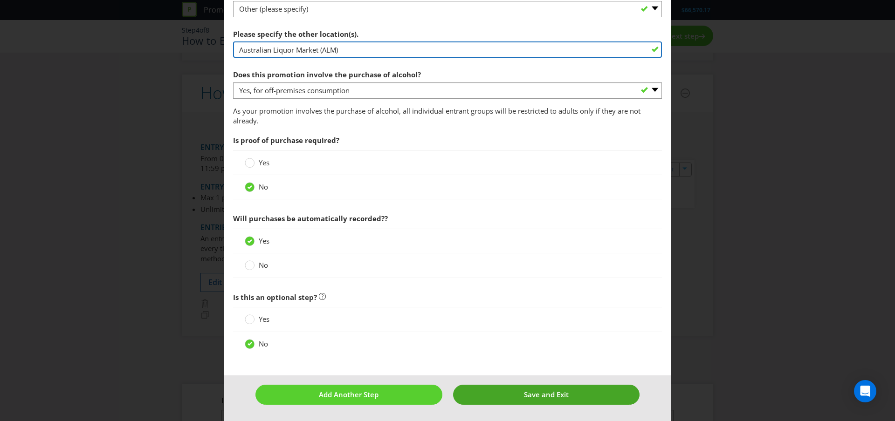
type input "Australian Liquor Market (ALM)"
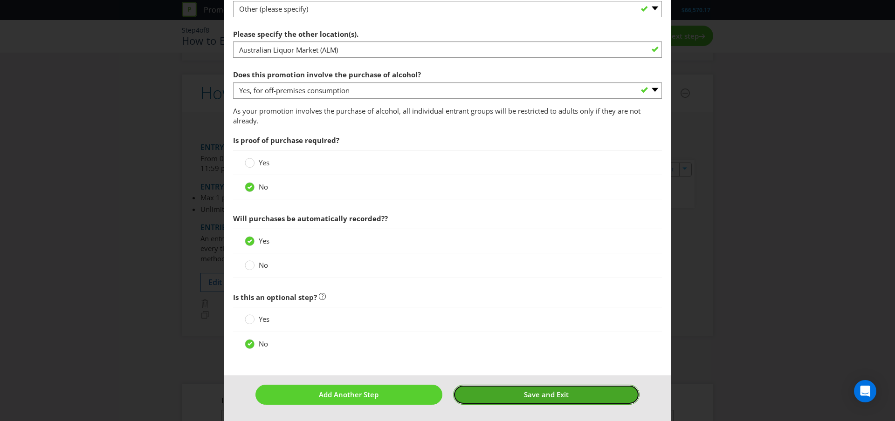
click at [517, 398] on button "Save and Exit" at bounding box center [546, 395] width 187 height 20
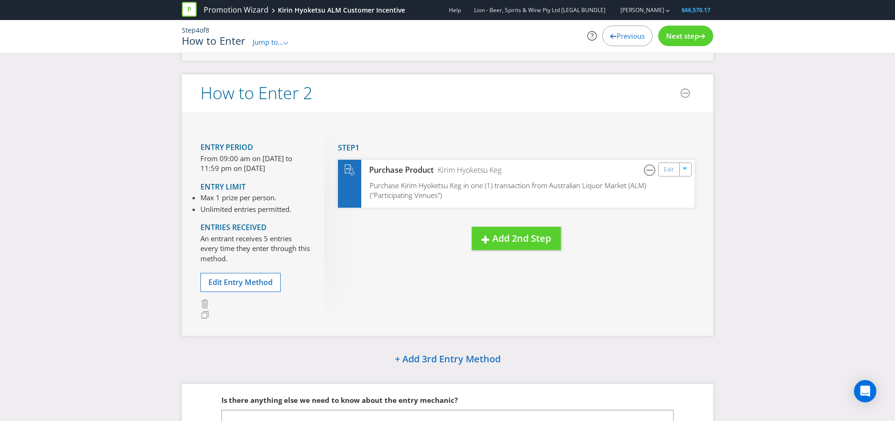
click at [681, 41] on div "Next step" at bounding box center [685, 36] width 55 height 21
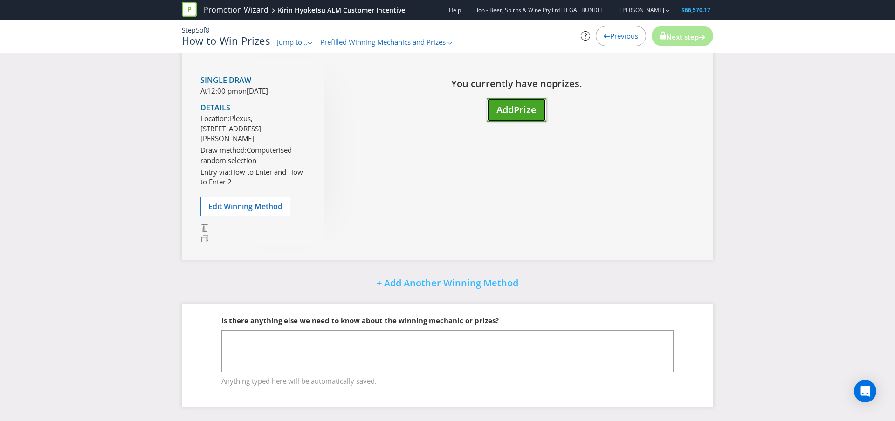
click at [497, 103] on span "Add" at bounding box center [504, 109] width 17 height 13
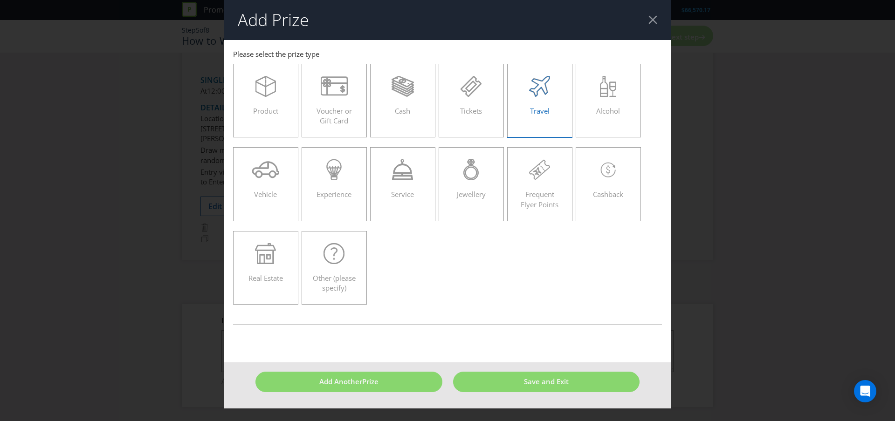
click at [524, 98] on div "Travel" at bounding box center [540, 97] width 46 height 42
click at [0, 0] on input "Travel" at bounding box center [0, 0] width 0 height 0
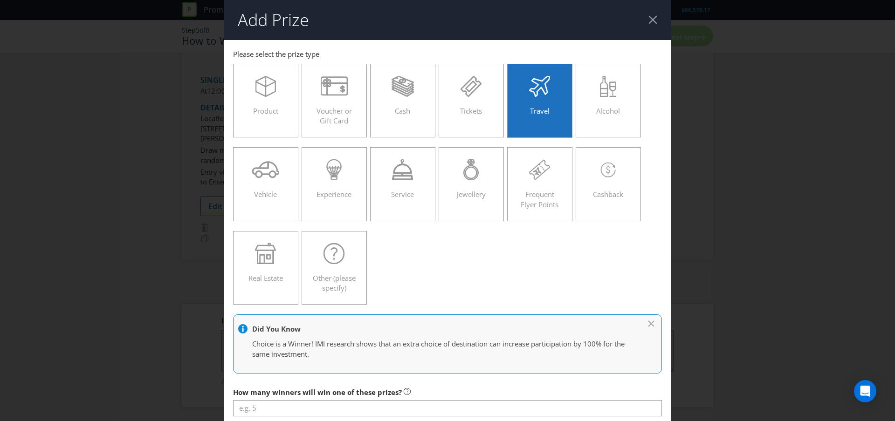
scroll to position [134, 0]
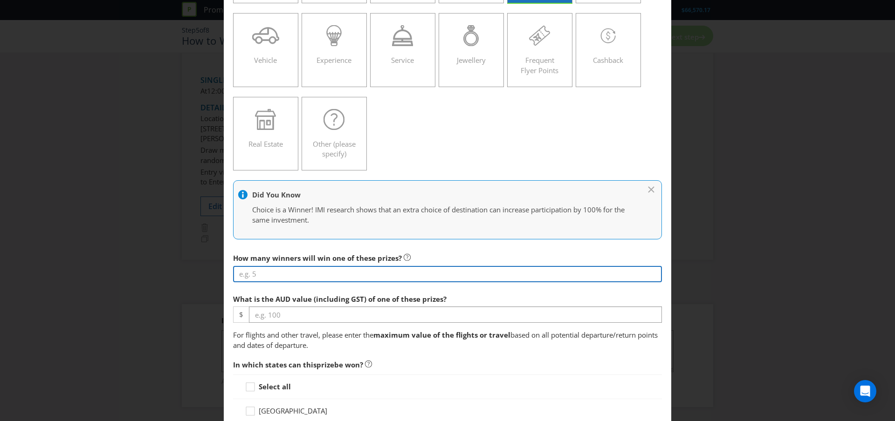
click at [299, 275] on input "number" at bounding box center [447, 274] width 429 height 16
type input "1"
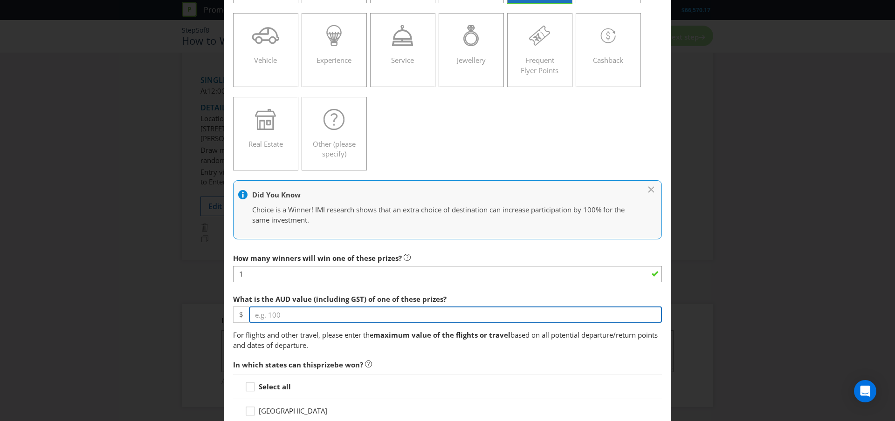
click at [323, 314] on input "number" at bounding box center [455, 315] width 413 height 16
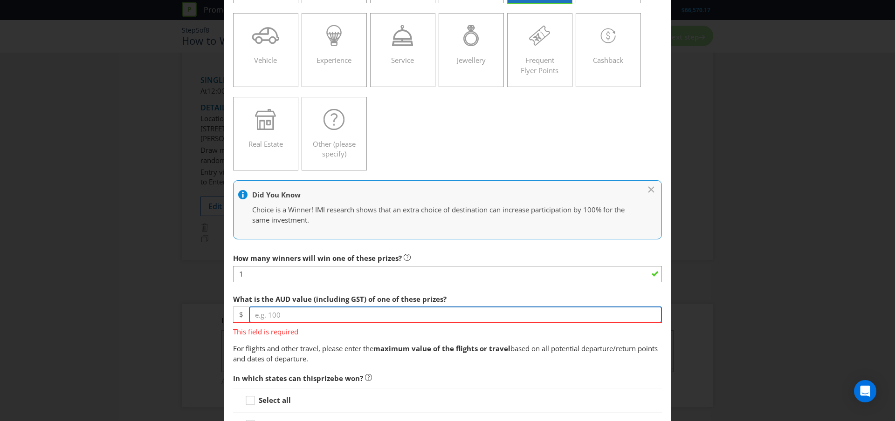
click at [291, 315] on input "number" at bounding box center [455, 315] width 413 height 16
type input "12559"
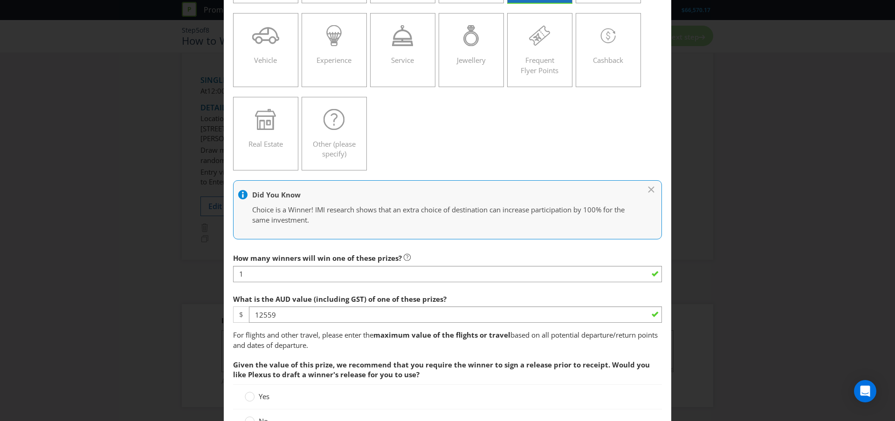
drag, startPoint x: 548, startPoint y: 331, endPoint x: 535, endPoint y: 333, distance: 13.3
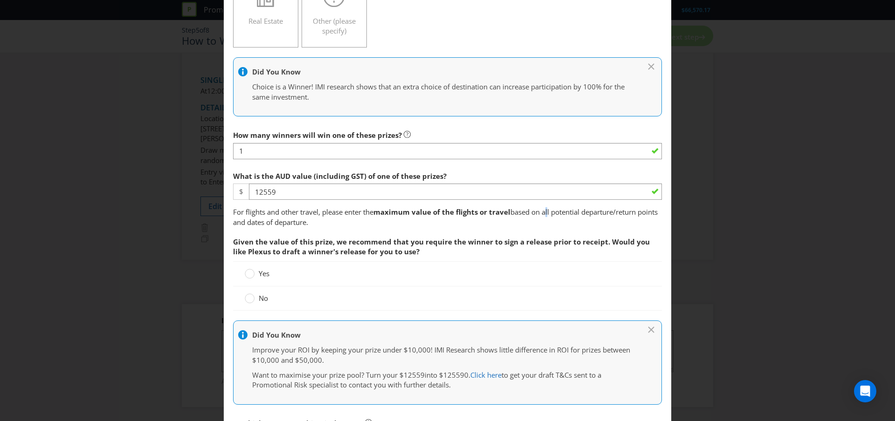
scroll to position [259, 0]
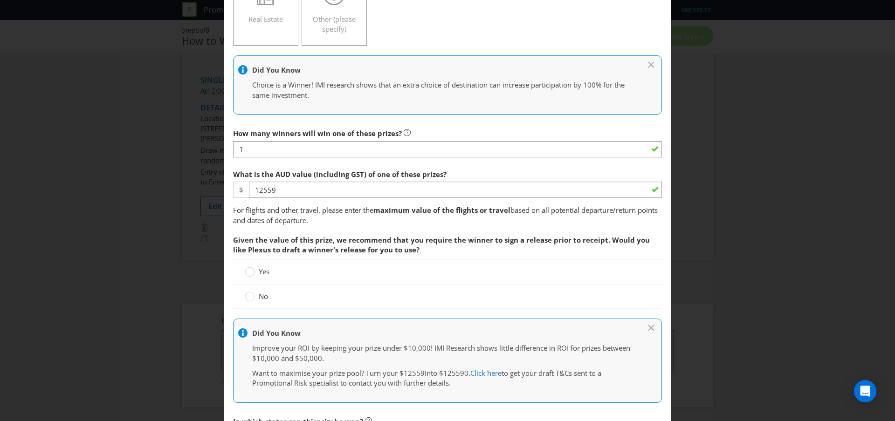
drag, startPoint x: 251, startPoint y: 274, endPoint x: 257, endPoint y: 278, distance: 7.4
click at [251, 274] on circle at bounding box center [249, 272] width 9 height 9
click at [0, 0] on input "Yes" at bounding box center [0, 0] width 0 height 0
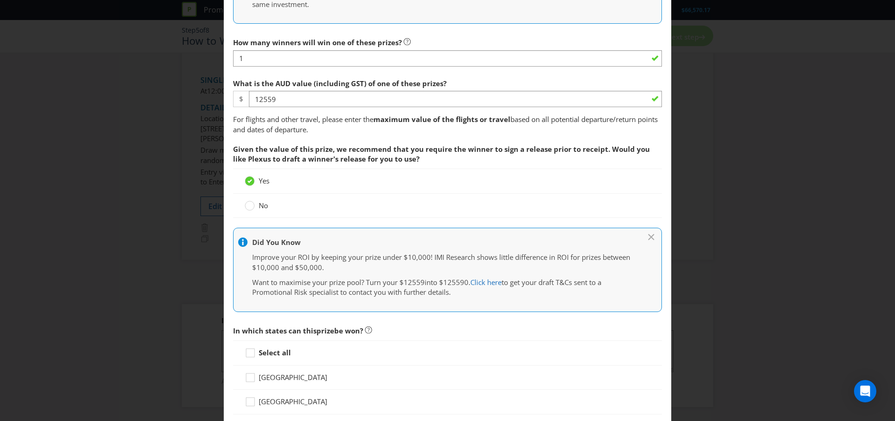
scroll to position [441, 0]
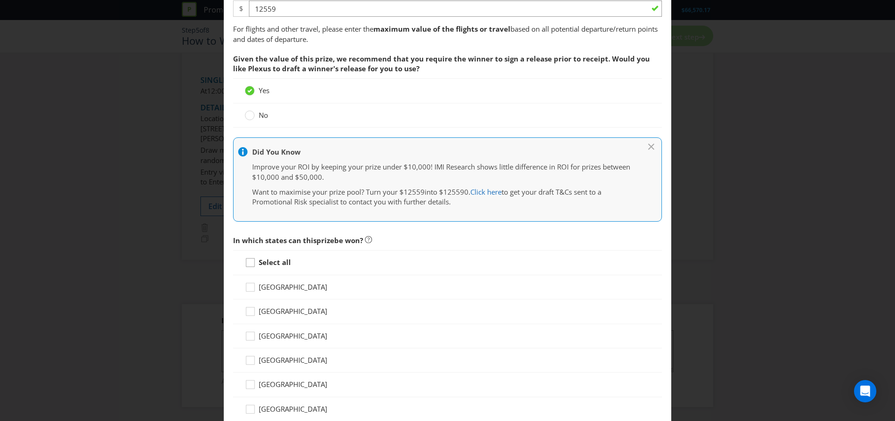
click at [251, 261] on div at bounding box center [250, 259] width 5 height 5
click at [0, 0] on input "Select all" at bounding box center [0, 0] width 0 height 0
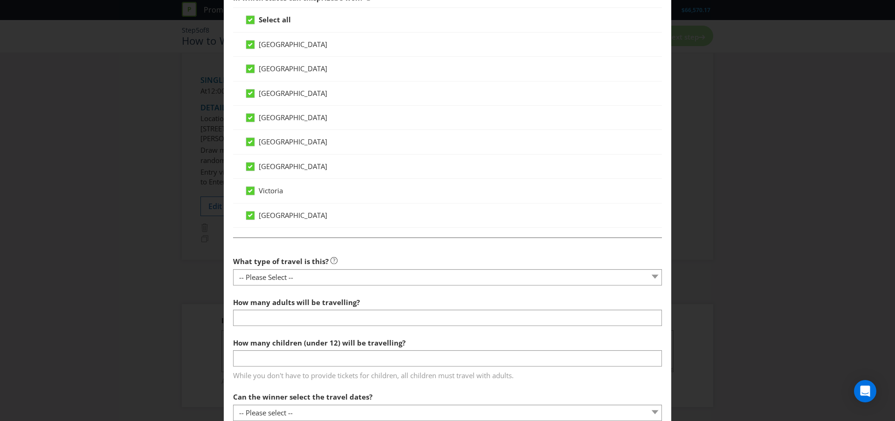
scroll to position [684, 0]
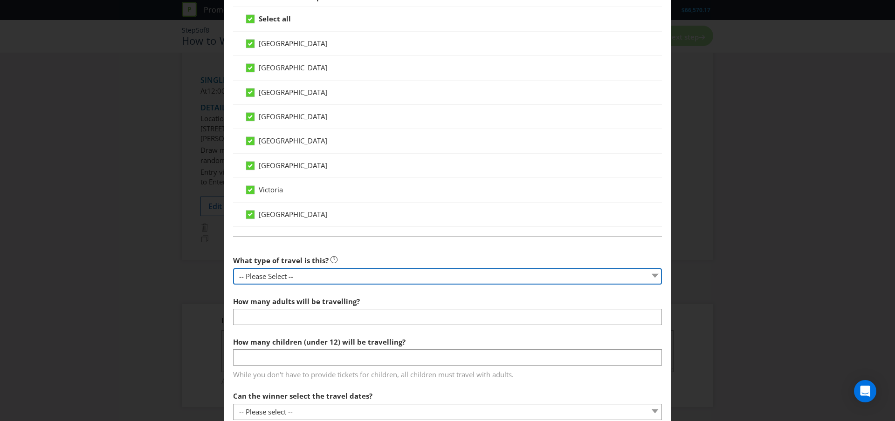
click at [341, 276] on select "-- Please Select -- Flight Accommodation Car Hire Bus Train Cruise Transfers Ot…" at bounding box center [447, 277] width 429 height 16
select select "FLIGHTS"
click at [233, 269] on select "-- Please Select -- Flight Accommodation Car Hire Bus Train Cruise Transfers Ot…" at bounding box center [447, 277] width 429 height 16
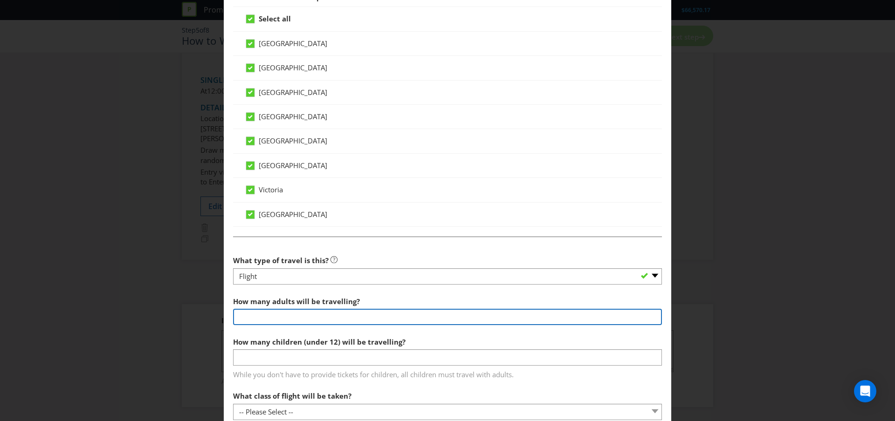
click at [348, 317] on input "number" at bounding box center [447, 317] width 429 height 16
type input "2"
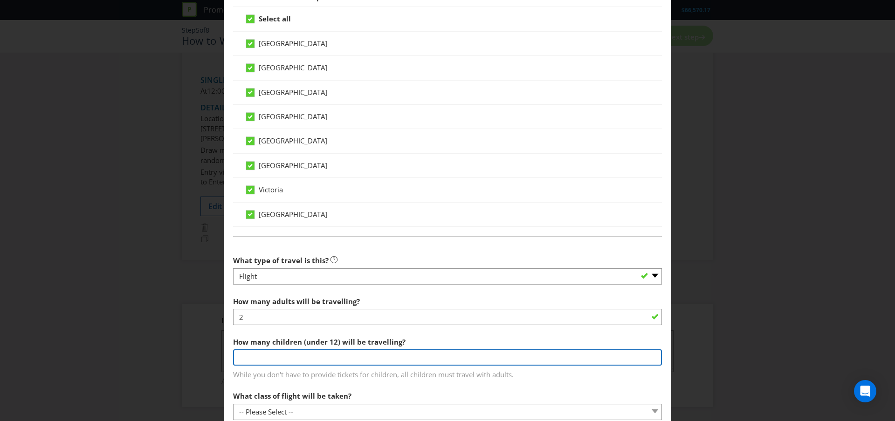
click at [354, 356] on input "number" at bounding box center [447, 358] width 429 height 16
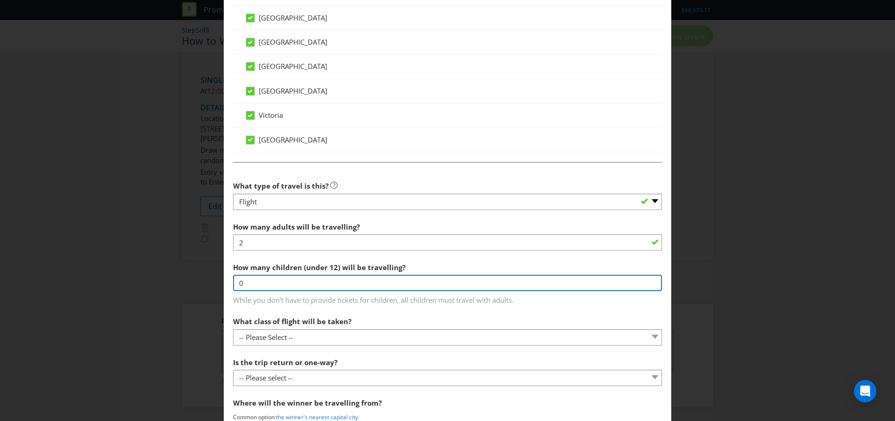
scroll to position [763, 0]
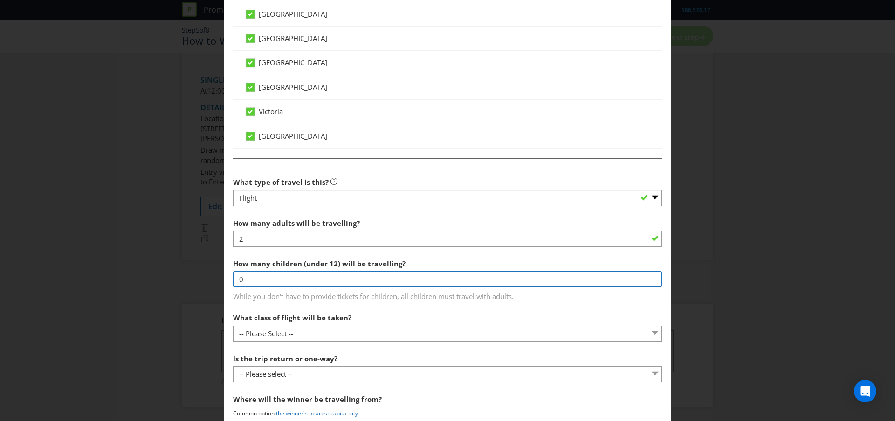
type input "0"
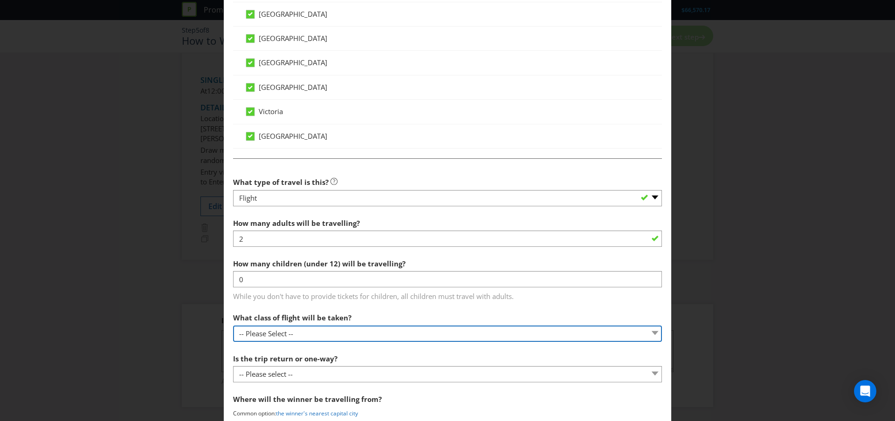
click at [345, 337] on select "-- Please Select -- Economy class Premium economy class Business class First cl…" at bounding box center [447, 334] width 429 height 16
select select "ECONOMY"
click at [233, 326] on select "-- Please Select -- Economy class Premium economy class Business class First cl…" at bounding box center [447, 334] width 429 height 16
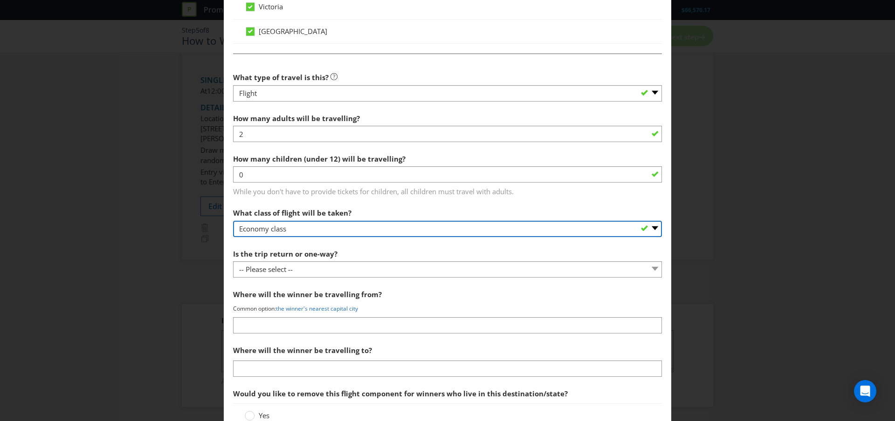
scroll to position [871, 0]
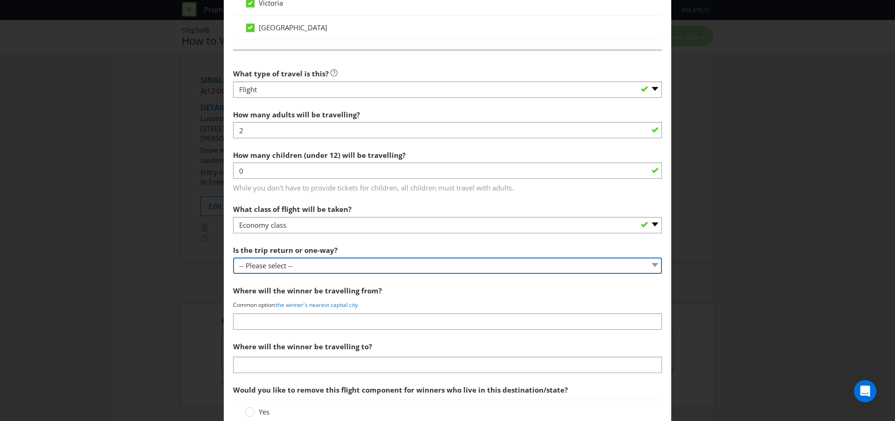
click at [319, 262] on select "-- Please select -- One way Return Other (please specify)" at bounding box center [447, 266] width 429 height 16
select select "RETURN"
click at [233, 258] on select "-- Please select -- One way Return Other (please specify)" at bounding box center [447, 266] width 429 height 16
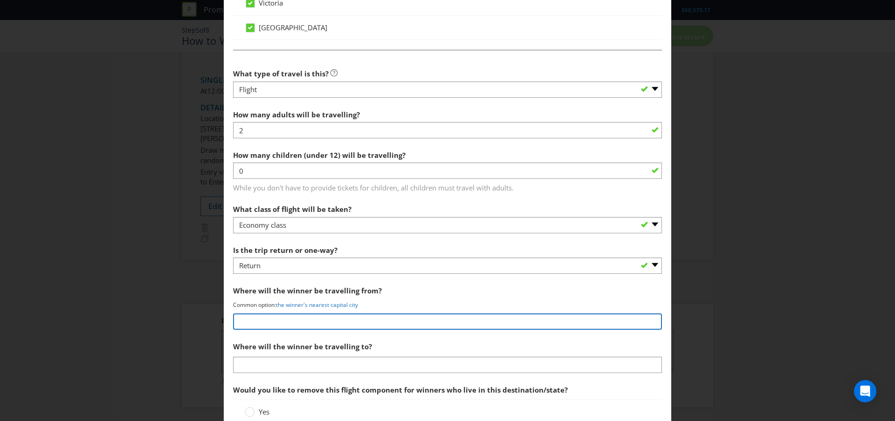
click at [318, 325] on input "text" at bounding box center [447, 322] width 429 height 16
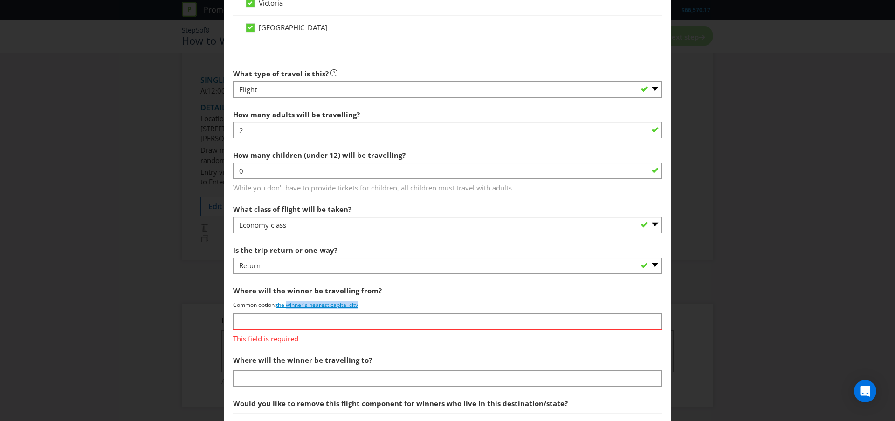
drag, startPoint x: 356, startPoint y: 307, endPoint x: 290, endPoint y: 306, distance: 65.7
click at [290, 306] on p "Common option: the winner's nearest capital city" at bounding box center [447, 305] width 429 height 8
copy link "winner's nearest capital city"
click at [282, 319] on input "text" at bounding box center [447, 322] width 429 height 16
paste input "winner's nearest capital city"
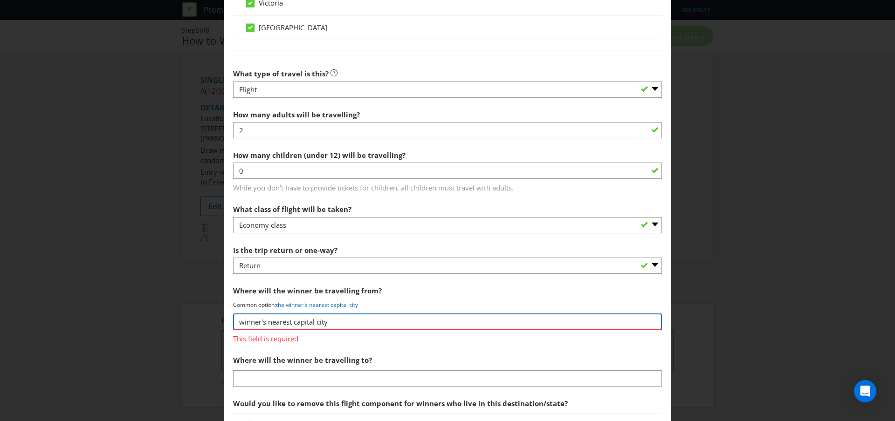
click at [243, 321] on input "winner's nearest capital city" at bounding box center [447, 322] width 429 height 16
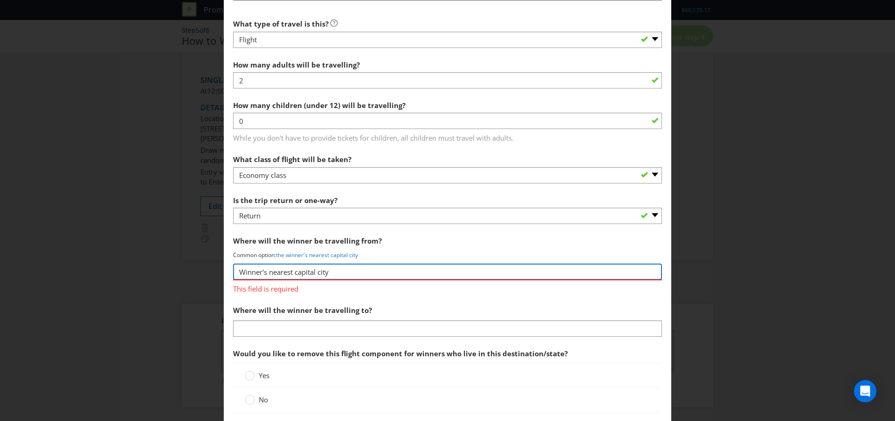
scroll to position [922, 0]
type input "Winner's nearest capital city"
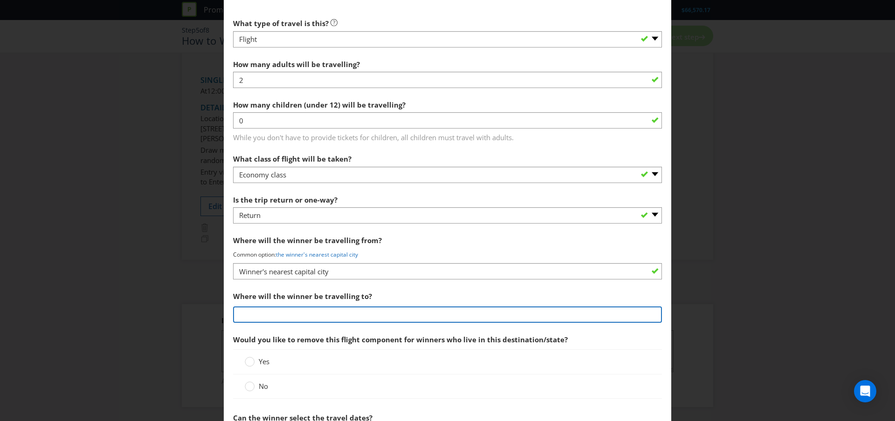
click at [290, 326] on section "What type of travel is this? -- Please Select -- Flight Accommodation Car Hire …" at bounding box center [447, 228] width 429 height 428
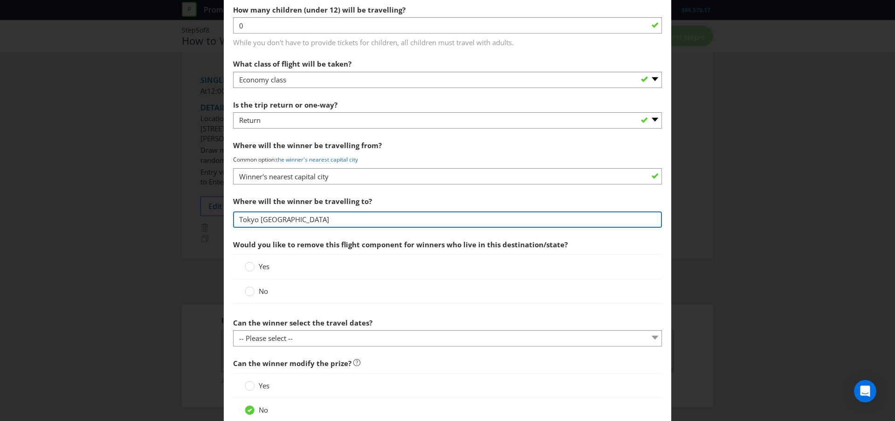
scroll to position [1020, 0]
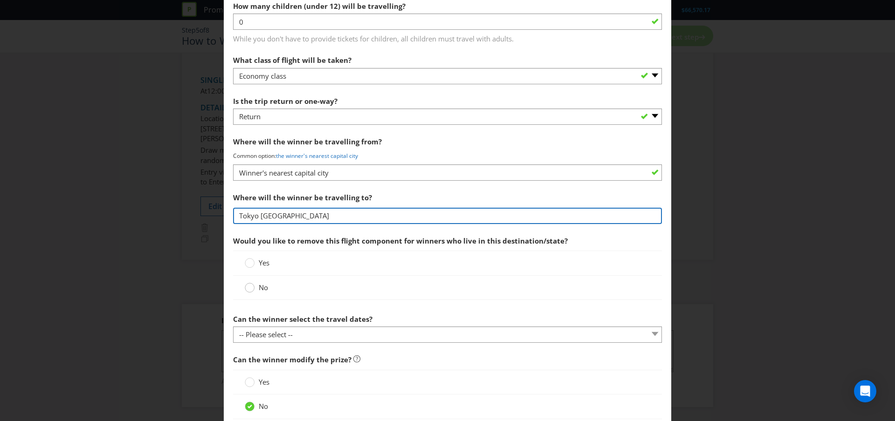
type input "Tokyo [GEOGRAPHIC_DATA]"
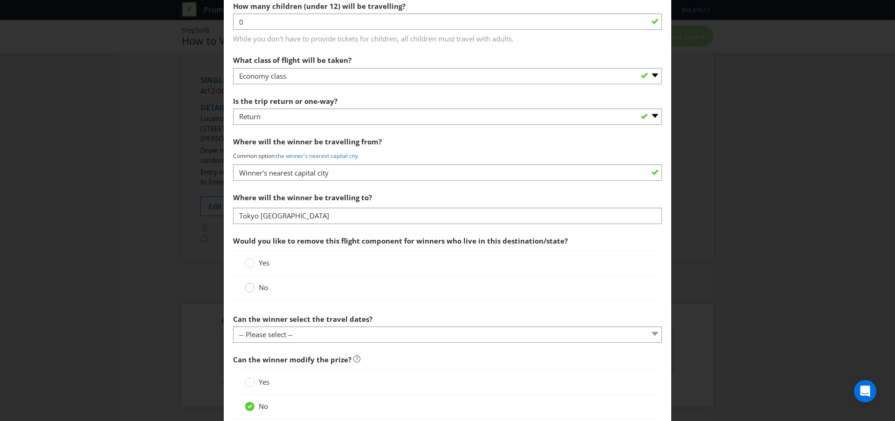
click at [249, 288] on circle at bounding box center [249, 287] width 9 height 9
click at [0, 0] on input "No" at bounding box center [0, 0] width 0 height 0
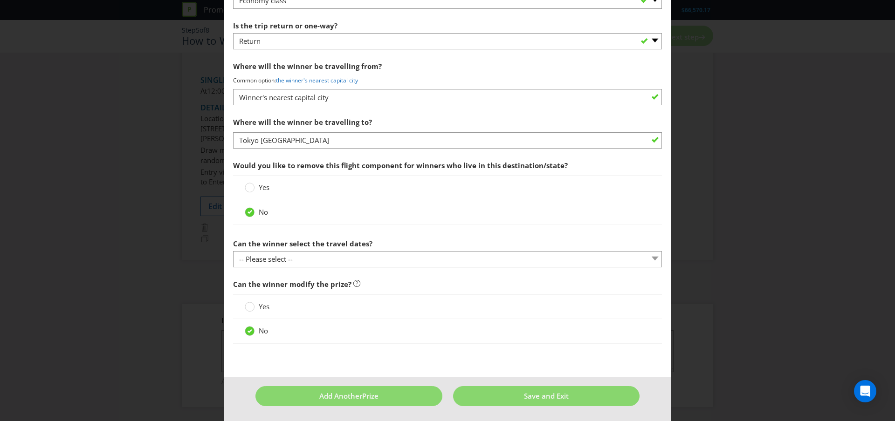
scroll to position [1097, 0]
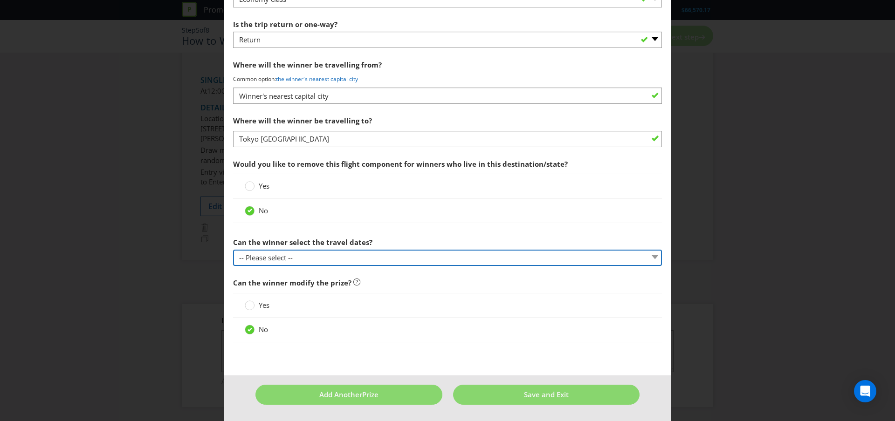
click at [327, 257] on select "-- Please select -- Yes No, travel must be taken on specific dates No, the Prom…" at bounding box center [447, 258] width 429 height 16
select select "YES"
click at [233, 250] on select "-- Please select -- Yes No, travel must be taken on specific dates No, the Prom…" at bounding box center [447, 258] width 429 height 16
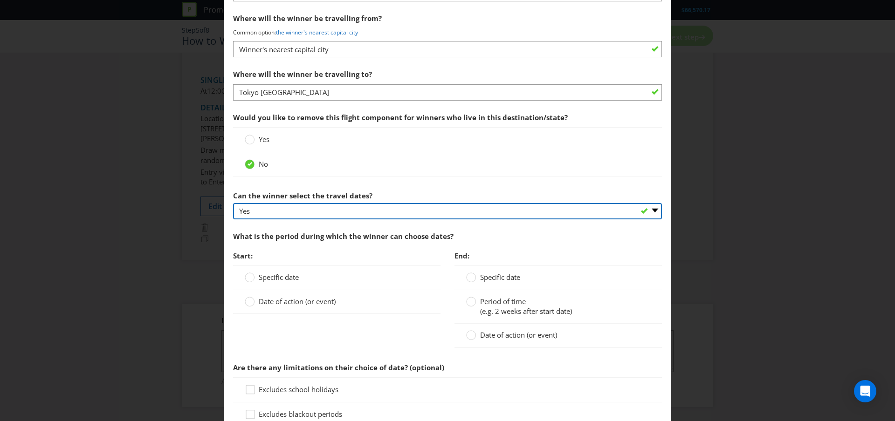
scroll to position [1150, 0]
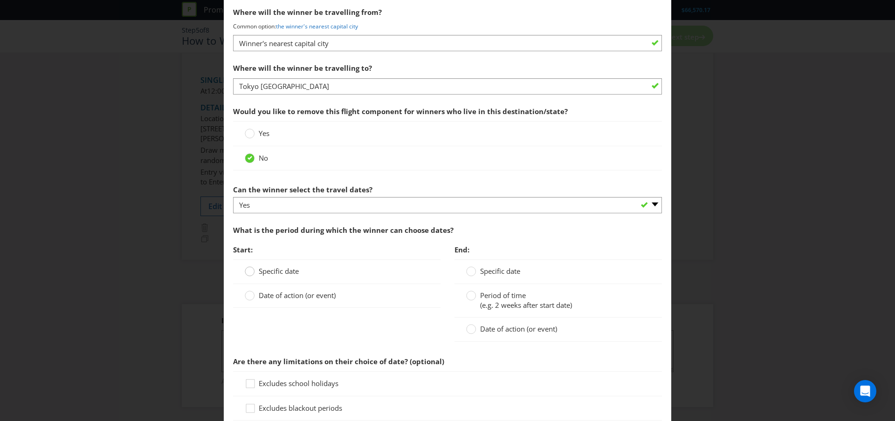
click at [248, 269] on div at bounding box center [250, 268] width 5 height 5
click at [0, 0] on input "Specific date" at bounding box center [0, 0] width 0 height 0
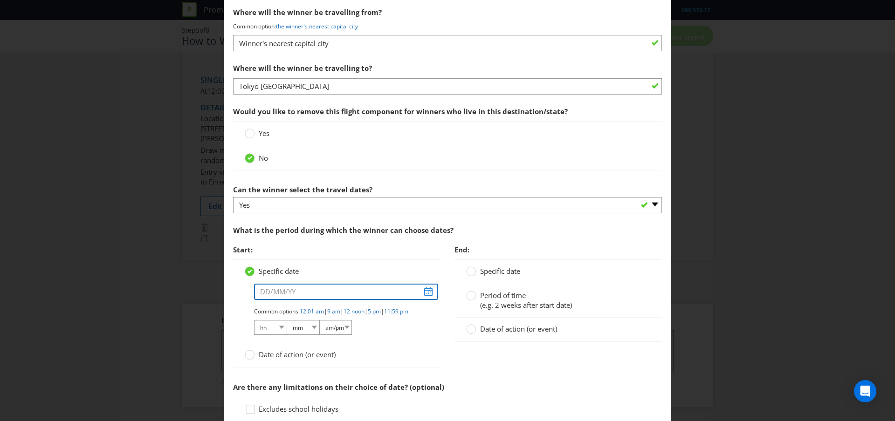
click at [274, 289] on input "text" at bounding box center [346, 292] width 184 height 16
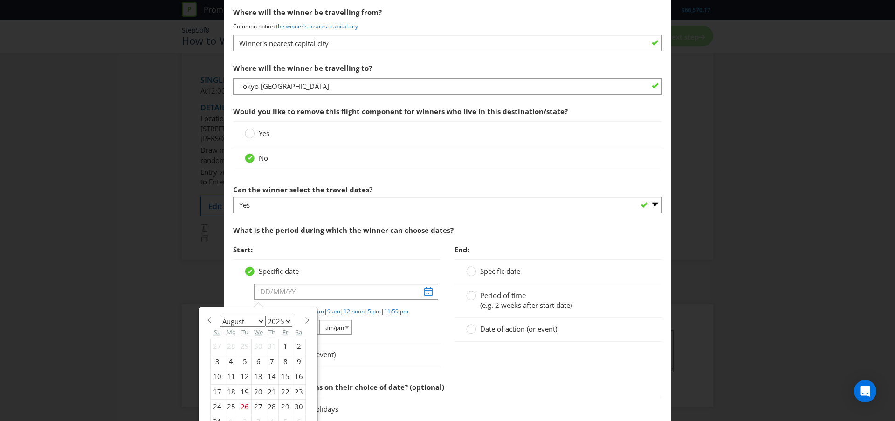
click at [303, 320] on span at bounding box center [306, 320] width 7 height 7
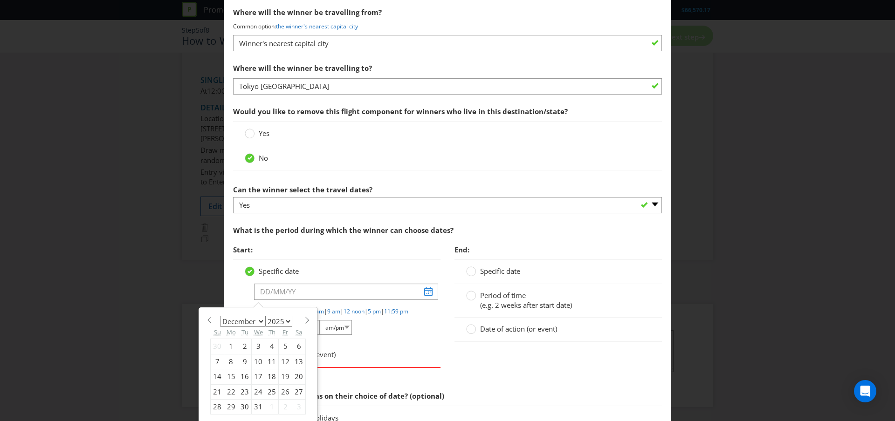
select select "0"
select select "2026"
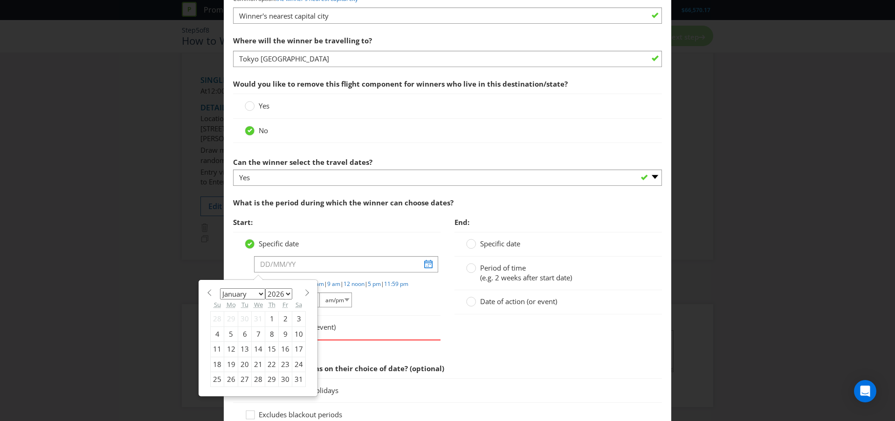
scroll to position [1182, 0]
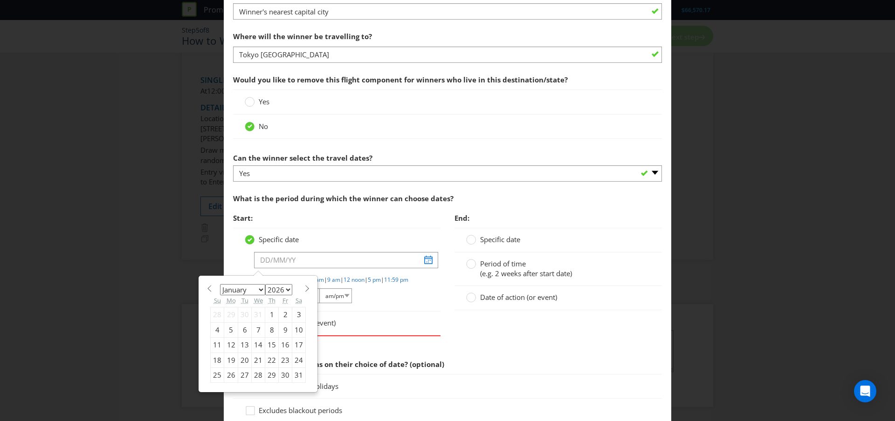
click at [303, 289] on span at bounding box center [306, 288] width 7 height 7
select select "1"
click at [297, 364] on div "28" at bounding box center [299, 360] width 14 height 15
type input "[DATE]"
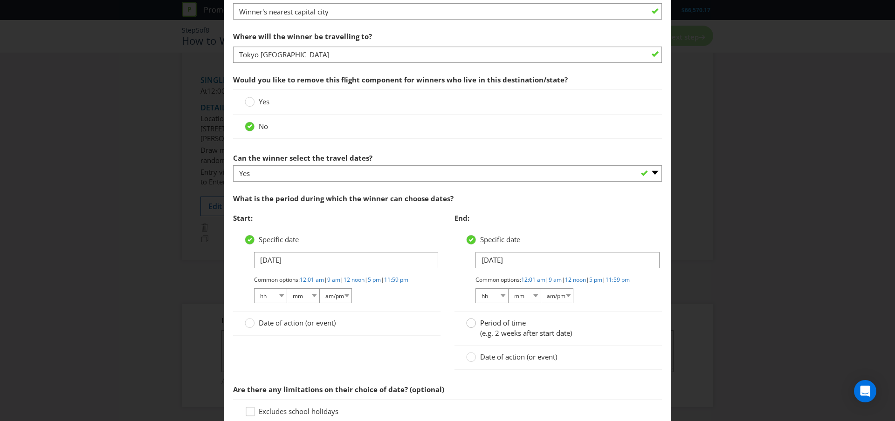
click at [475, 328] on icon at bounding box center [471, 323] width 10 height 10
click at [0, 0] on input "Period of time (e.g. 2 weeks after start date)" at bounding box center [0, 0] width 0 height 0
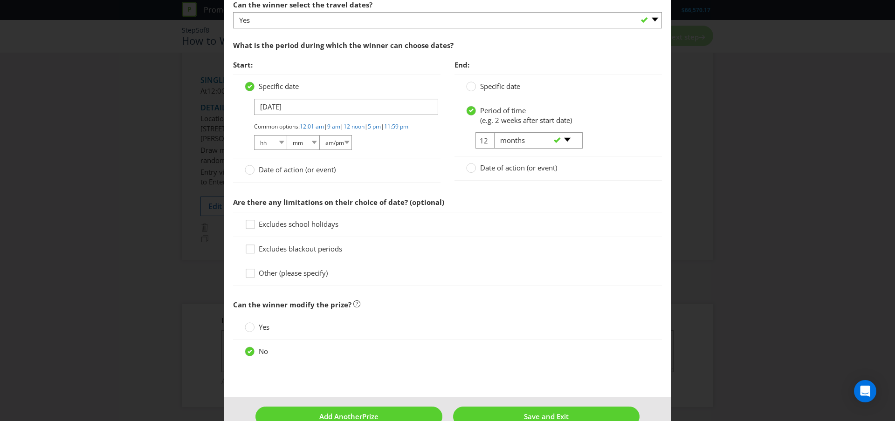
scroll to position [1359, 0]
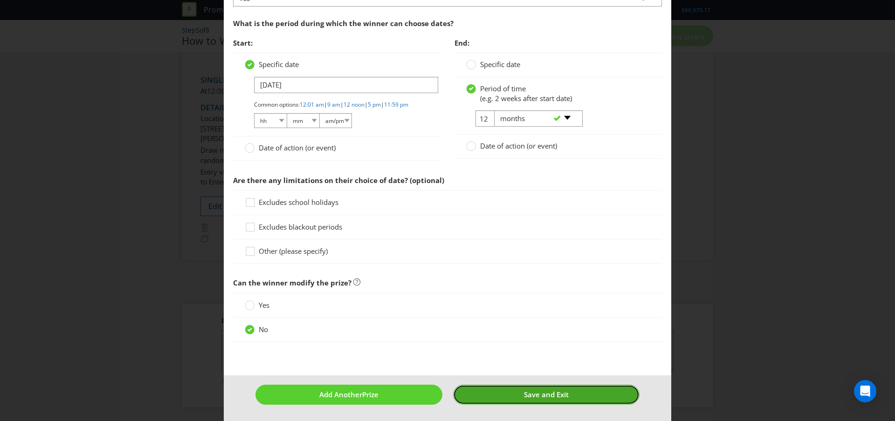
click at [561, 399] on span "Save and Exit" at bounding box center [546, 394] width 45 height 9
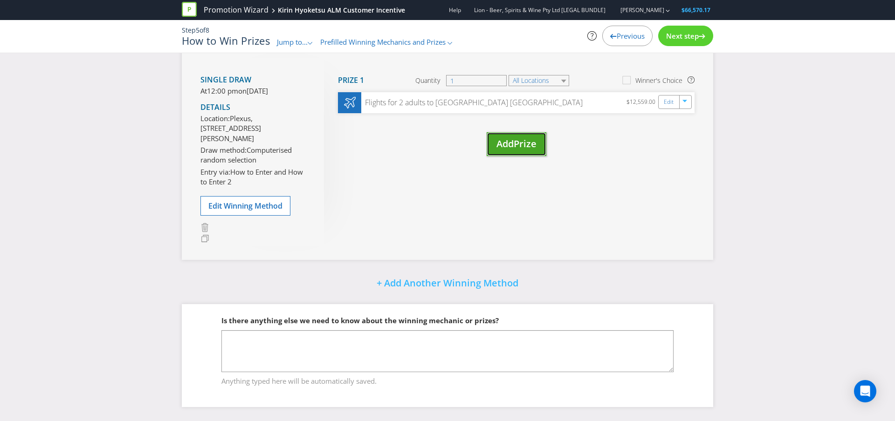
click at [521, 138] on span "Prize" at bounding box center [525, 144] width 23 height 13
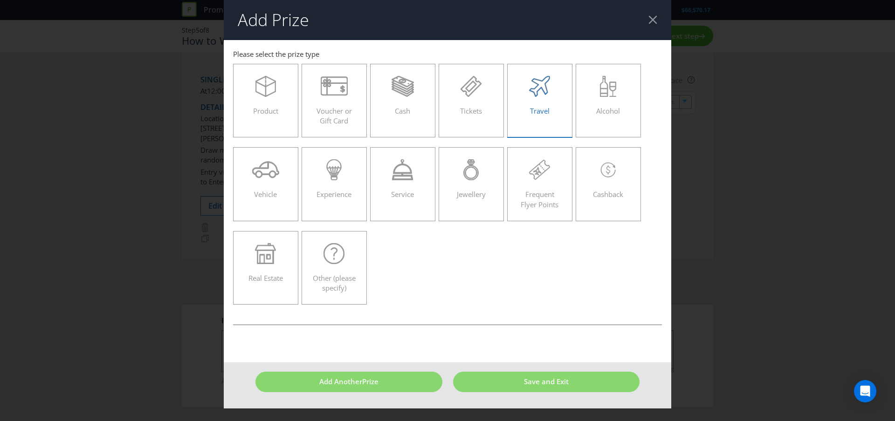
click at [532, 106] on span "Travel" at bounding box center [540, 110] width 20 height 9
click at [0, 0] on input "Travel" at bounding box center [0, 0] width 0 height 0
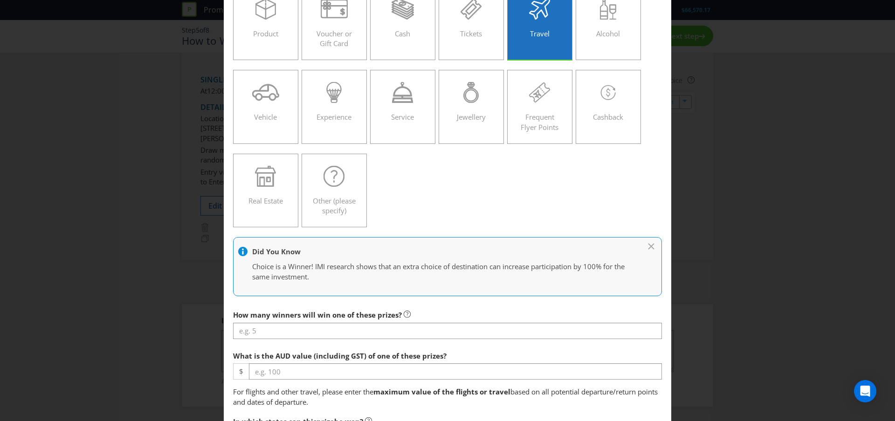
scroll to position [78, 0]
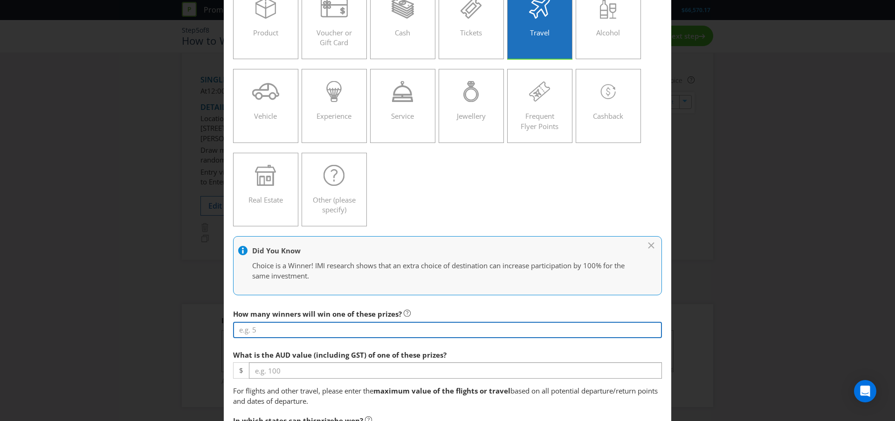
click at [364, 329] on input "number" at bounding box center [447, 330] width 429 height 16
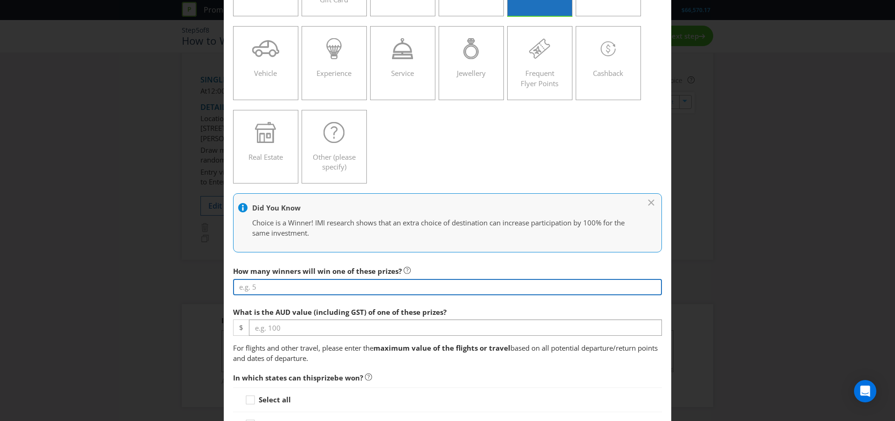
scroll to position [0, 0]
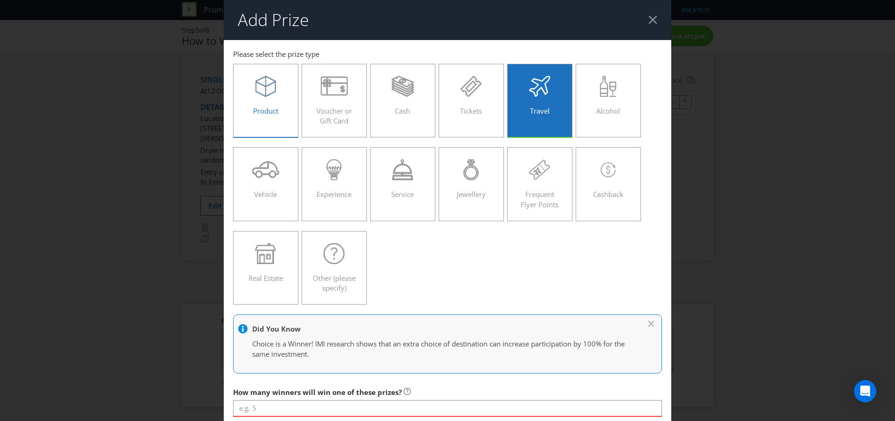
click at [273, 83] on icon at bounding box center [265, 86] width 21 height 21
click at [0, 0] on input "Product" at bounding box center [0, 0] width 0 height 0
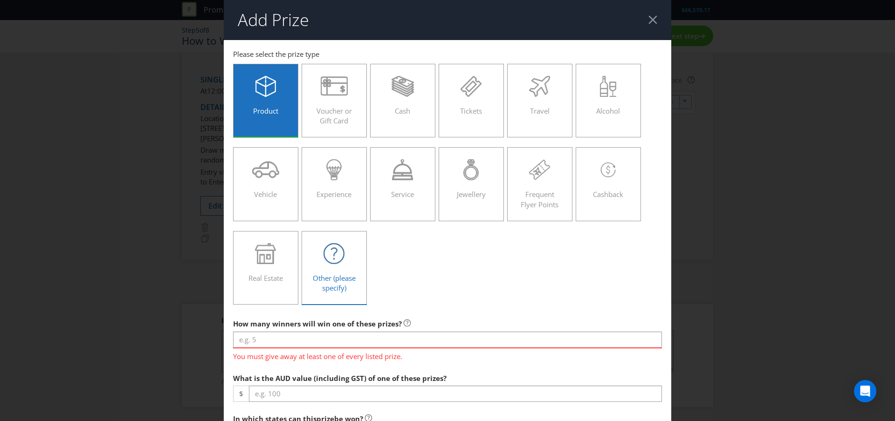
click at [355, 263] on div at bounding box center [334, 253] width 46 height 21
click at [0, 0] on input "Other (please specify)" at bounding box center [0, 0] width 0 height 0
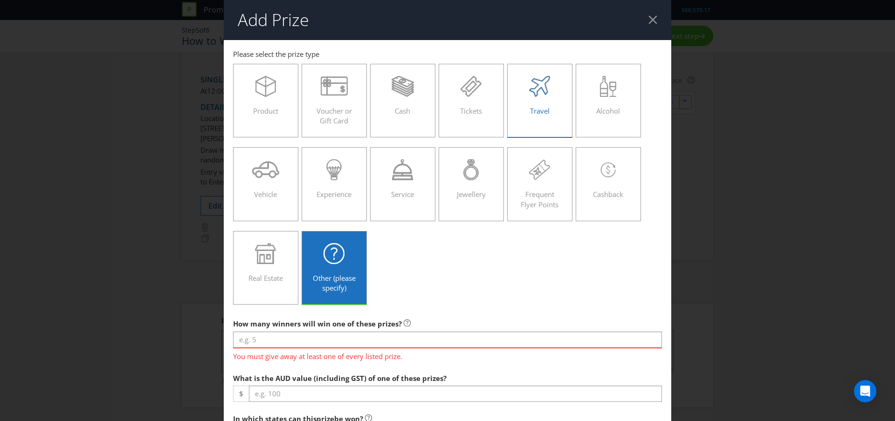
click at [532, 92] on icon at bounding box center [539, 86] width 21 height 21
click at [0, 0] on input "Travel" at bounding box center [0, 0] width 0 height 0
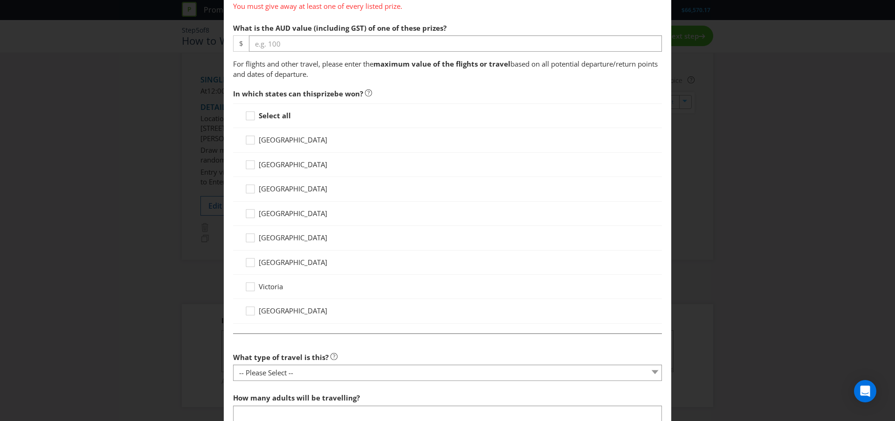
scroll to position [517, 0]
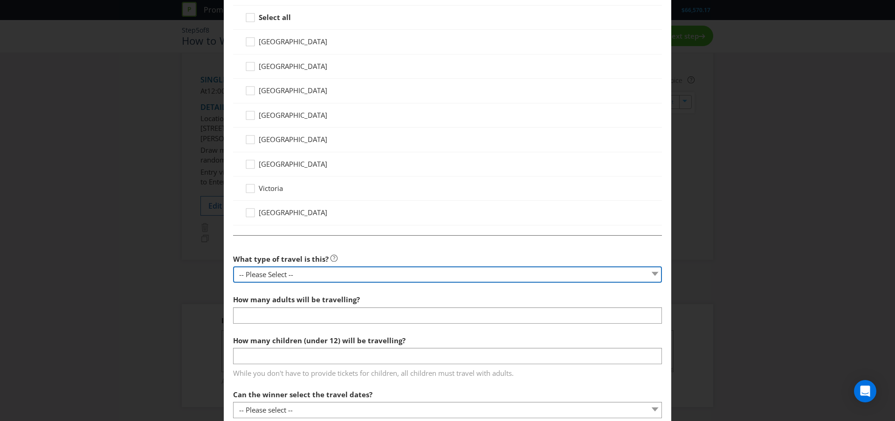
click at [463, 274] on select "-- Please Select -- Flight Accommodation Car Hire Bus Train Cruise Transfers Ot…" at bounding box center [447, 275] width 429 height 16
select select "ACCOMMODATION"
click at [233, 267] on select "-- Please Select -- Flight Accommodation Car Hire Bus Train Cruise Transfers Ot…" at bounding box center [447, 275] width 429 height 16
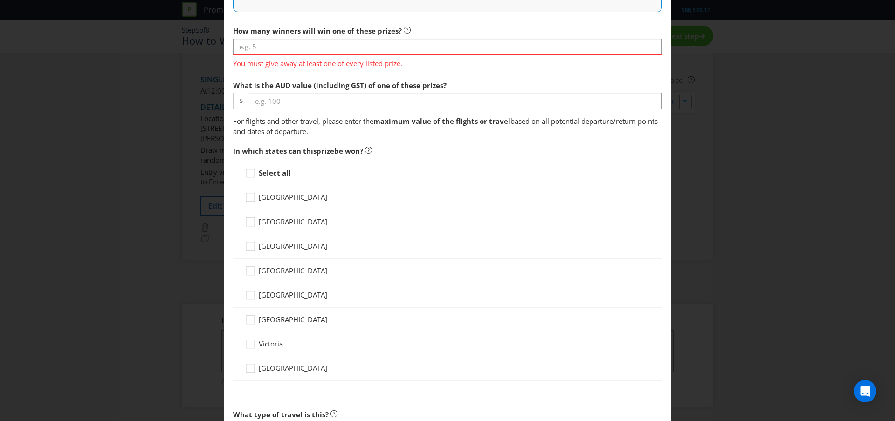
scroll to position [210, 0]
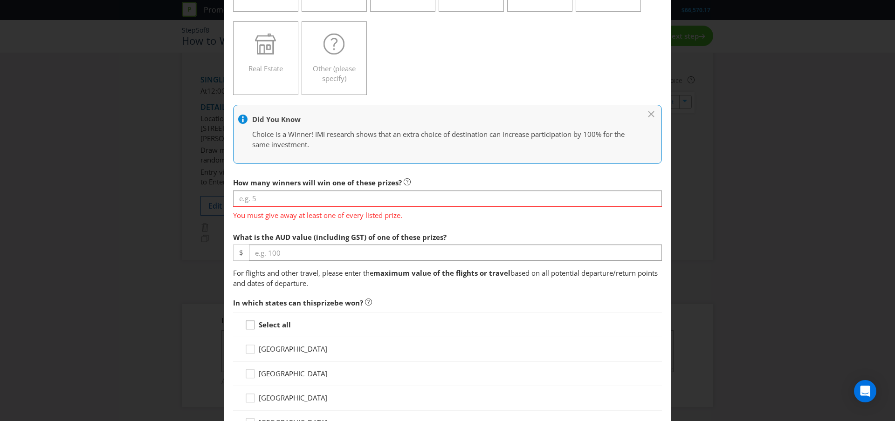
click at [252, 325] on icon at bounding box center [252, 327] width 14 height 14
click at [0, 0] on input "Select all" at bounding box center [0, 0] width 0 height 0
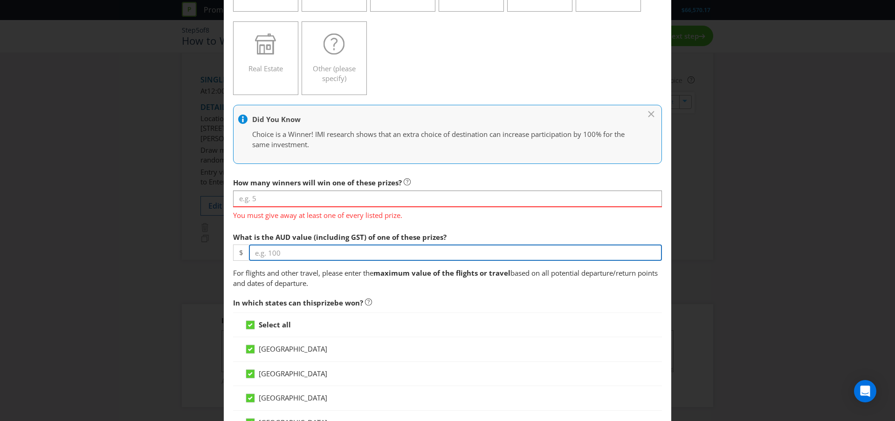
click at [278, 253] on input "number" at bounding box center [455, 253] width 413 height 16
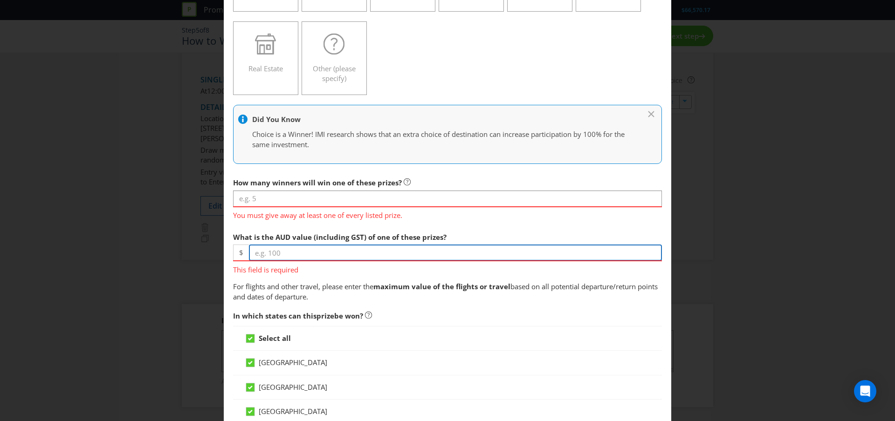
paste input "3000"
type input "3000"
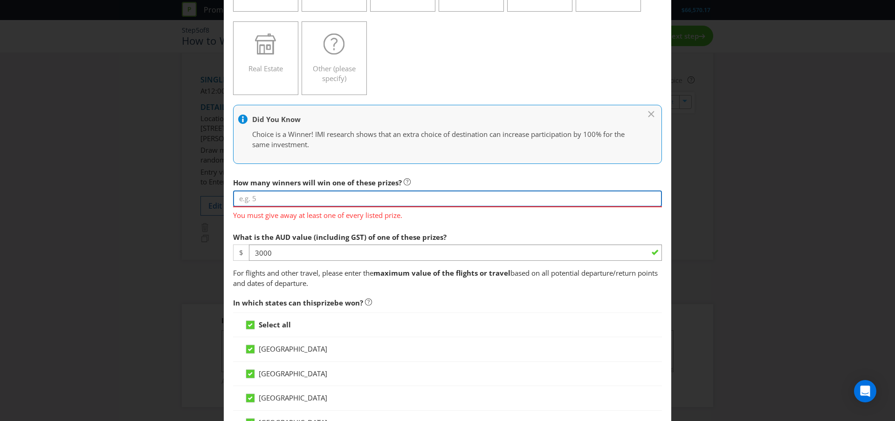
click at [300, 199] on input "number" at bounding box center [447, 199] width 429 height 16
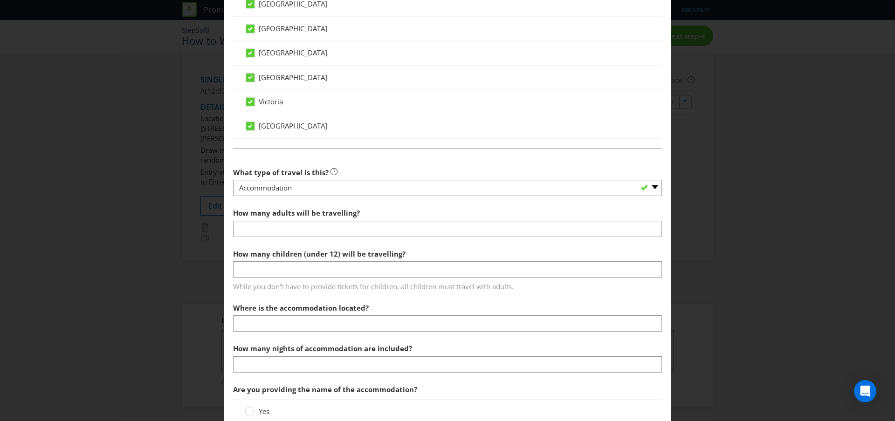
scroll to position [608, 0]
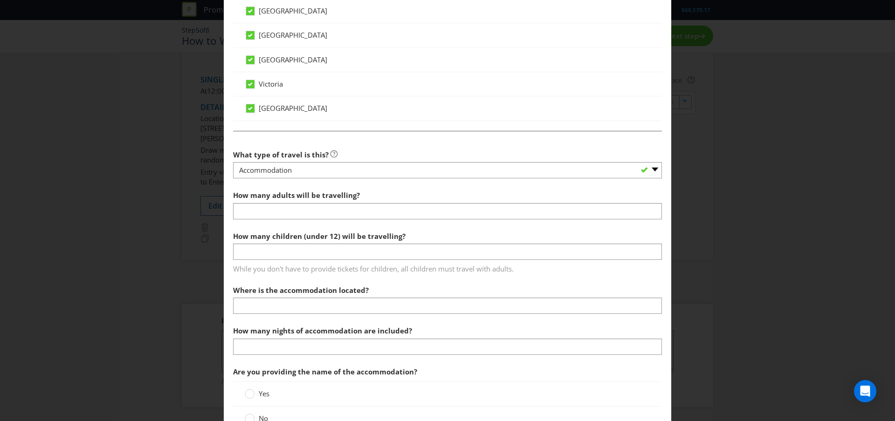
type input "1"
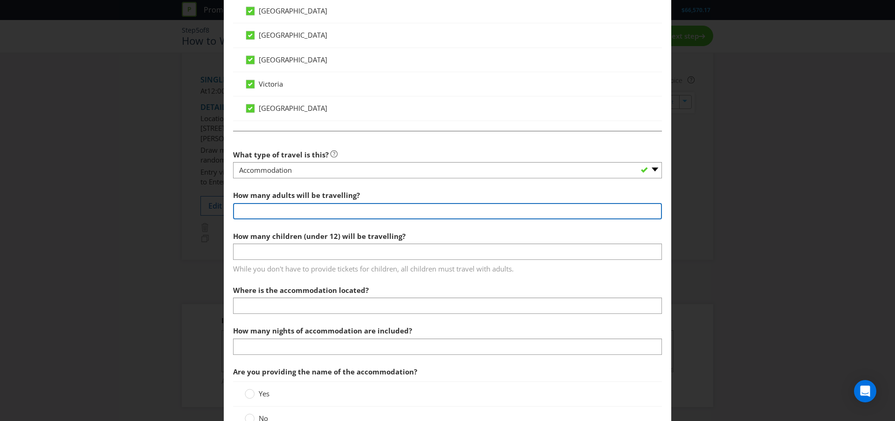
click at [278, 209] on input "number" at bounding box center [447, 211] width 429 height 16
type input "2"
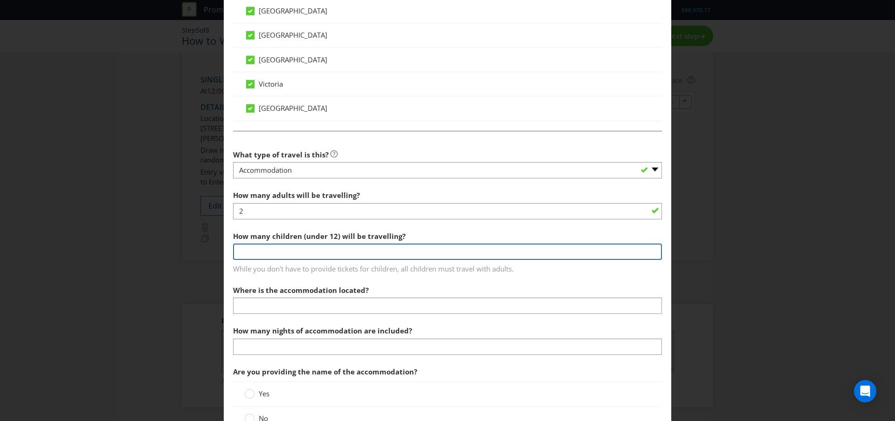
click at [281, 251] on input "number" at bounding box center [447, 252] width 429 height 16
type input "0"
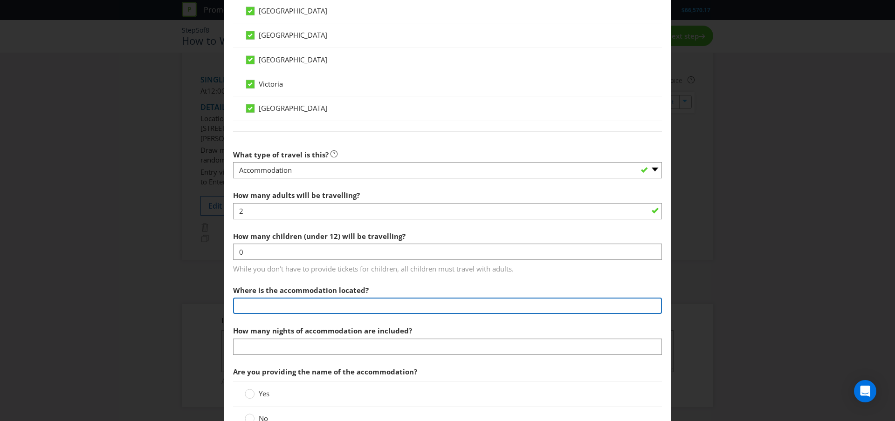
click at [329, 306] on input "text" at bounding box center [447, 306] width 429 height 16
type input "Tokyo [GEOGRAPHIC_DATA]"
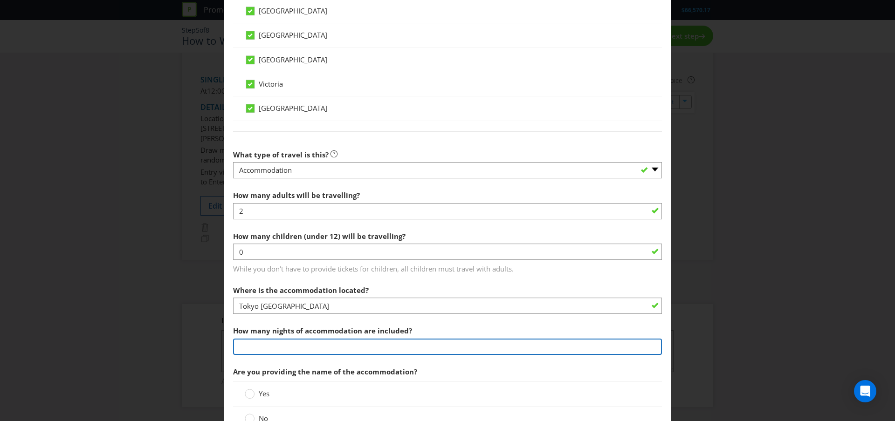
click at [278, 351] on input "number" at bounding box center [447, 347] width 429 height 16
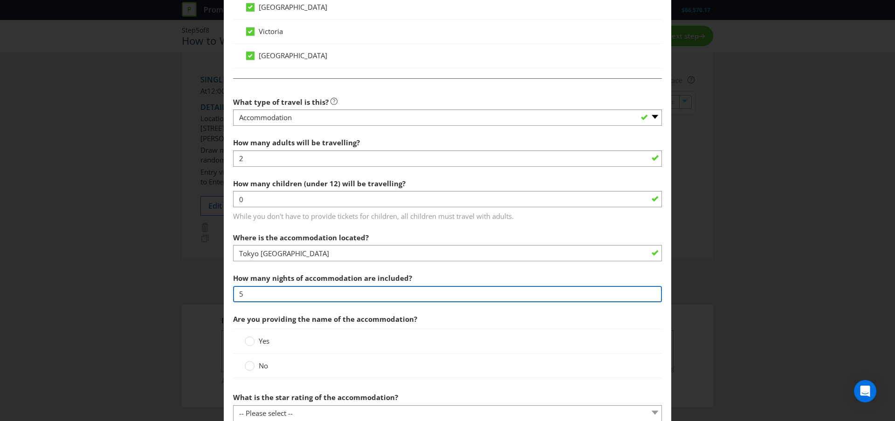
scroll to position [664, 0]
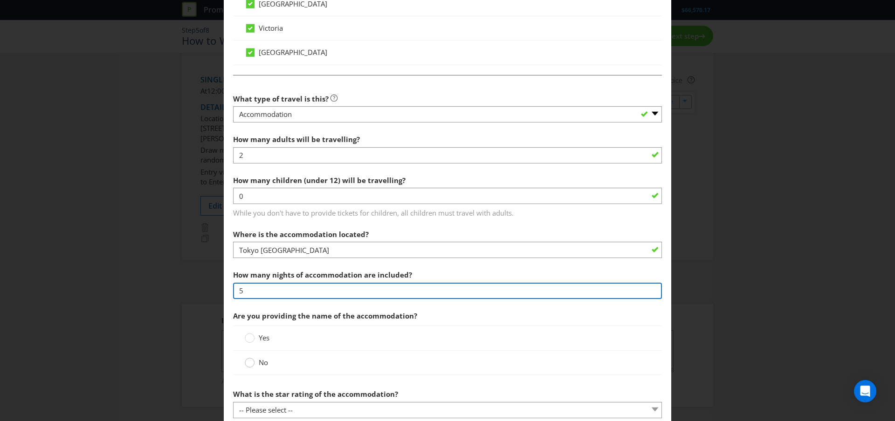
type input "5"
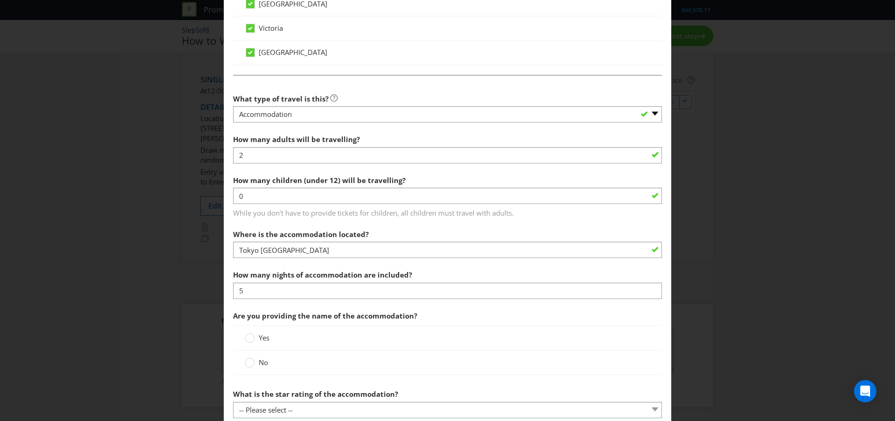
click at [253, 366] on icon at bounding box center [250, 363] width 10 height 10
click at [0, 0] on input "No" at bounding box center [0, 0] width 0 height 0
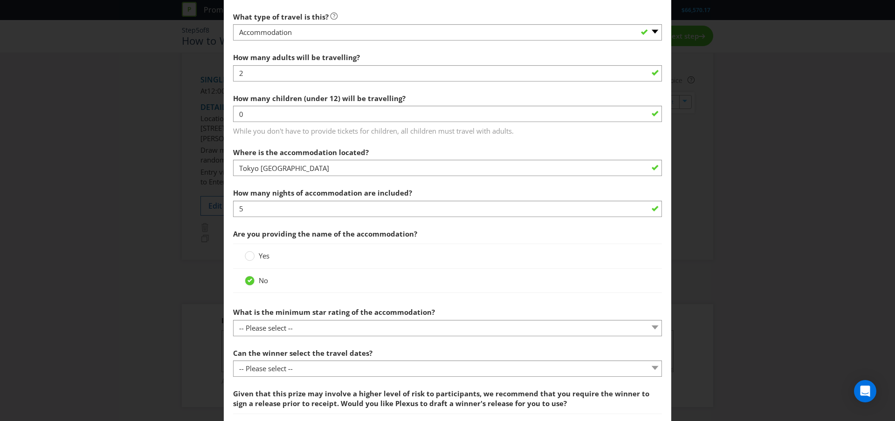
scroll to position [748, 0]
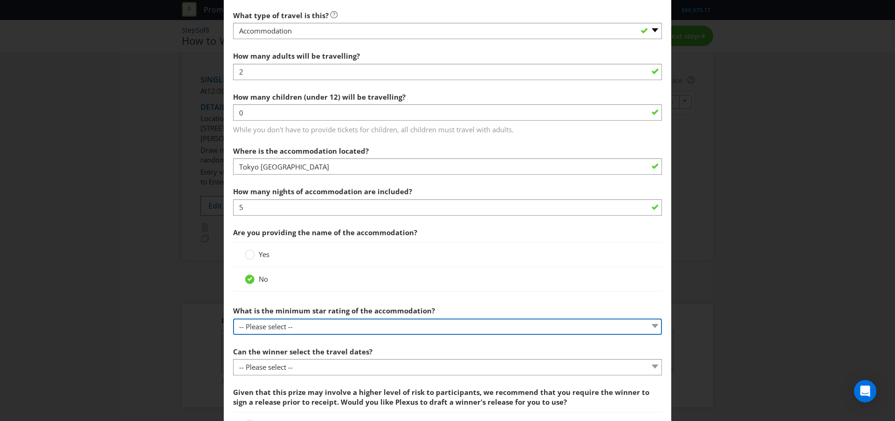
click at [301, 329] on select "-- Please select -- 1-star 2-star 3-star 4-star 5-star" at bounding box center [447, 327] width 429 height 16
select select "THREE_STAR"
click at [233, 319] on select "-- Please select -- 1-star 2-star 3-star 4-star 5-star" at bounding box center [447, 327] width 429 height 16
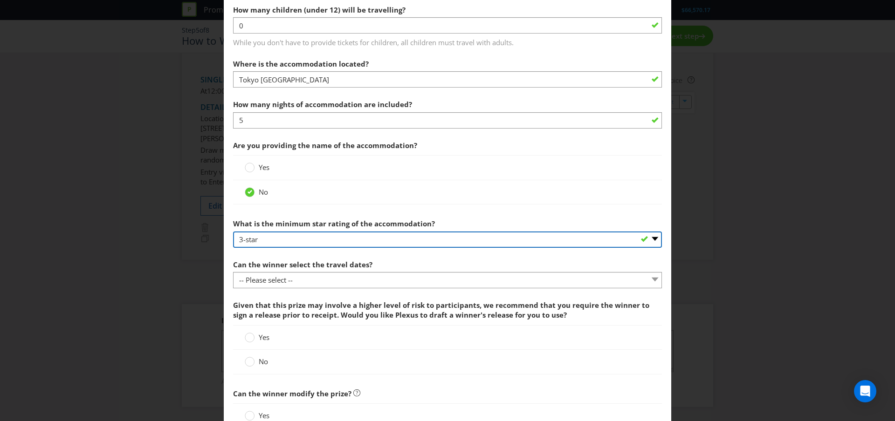
scroll to position [838, 0]
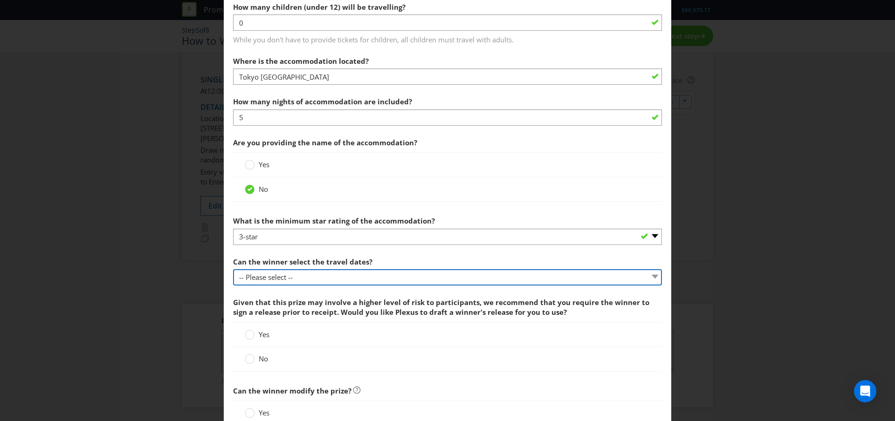
click at [280, 278] on select "-- Please select -- Yes No, travel must be taken on specific dates No, the Prom…" at bounding box center [447, 277] width 429 height 16
select select "YES"
click at [233, 269] on select "-- Please select -- Yes No, travel must be taken on specific dates No, the Prom…" at bounding box center [447, 277] width 429 height 16
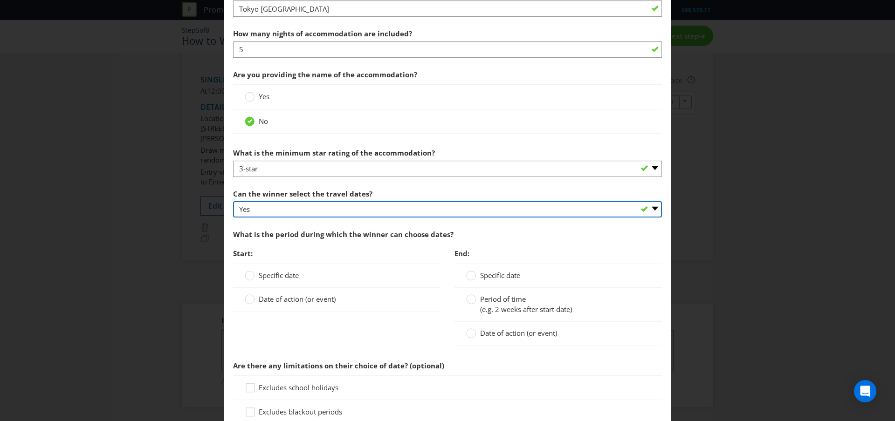
scroll to position [907, 0]
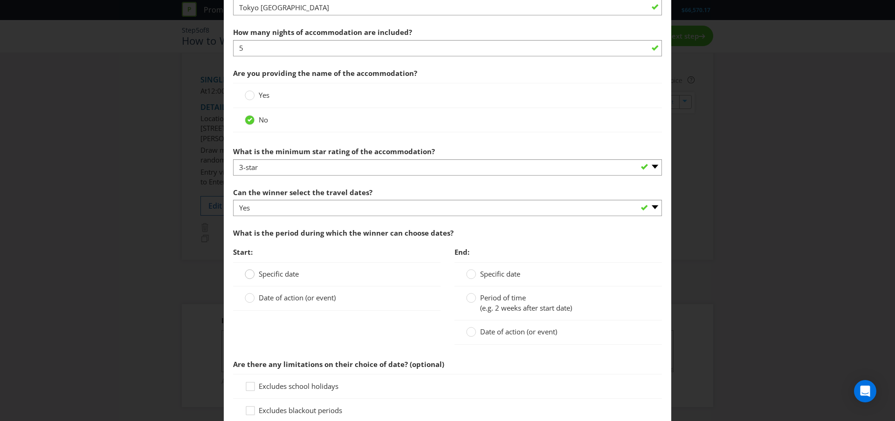
click at [253, 276] on circle at bounding box center [249, 274] width 9 height 9
click at [0, 0] on input "Specific date" at bounding box center [0, 0] width 0 height 0
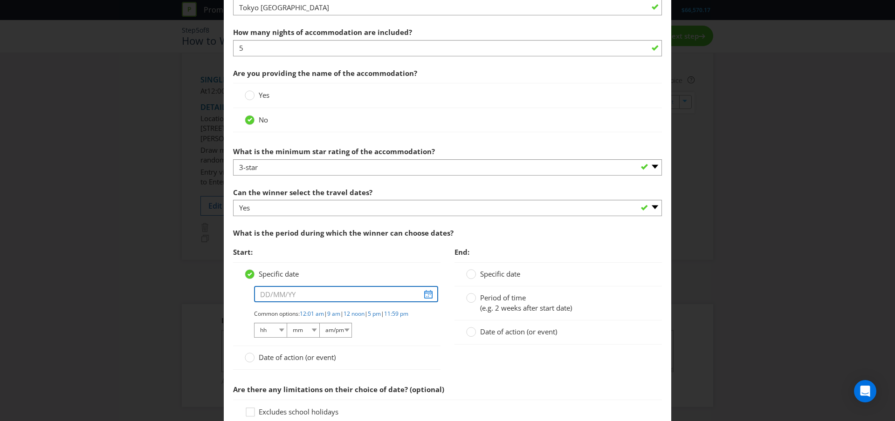
click at [430, 296] on input "text" at bounding box center [346, 294] width 184 height 16
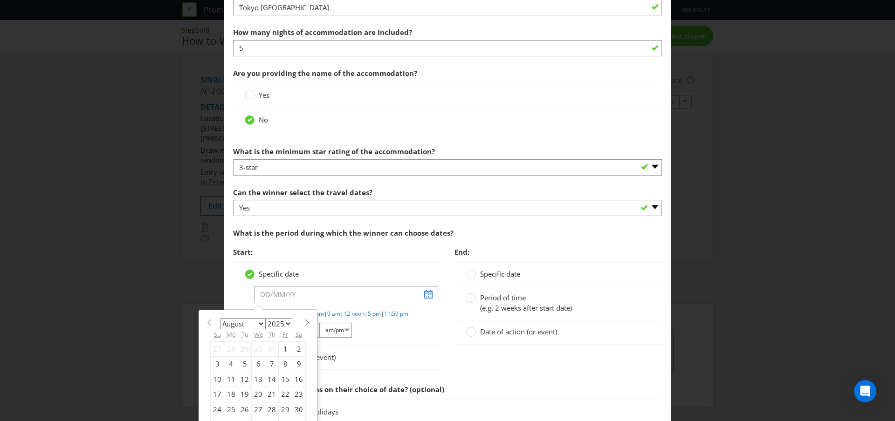
click at [282, 323] on select "2025 2026 2027 2028 2029 2030 2031 2032 2033 2034 2035" at bounding box center [278, 323] width 27 height 11
select select "2026"
click at [265, 318] on select "2025 2026 2027 2028 2029 2030 2031 2032 2033 2034 2035" at bounding box center [278, 323] width 27 height 11
click at [260, 322] on select "January February March April May June July August September October November De…" at bounding box center [242, 323] width 45 height 11
select select "1"
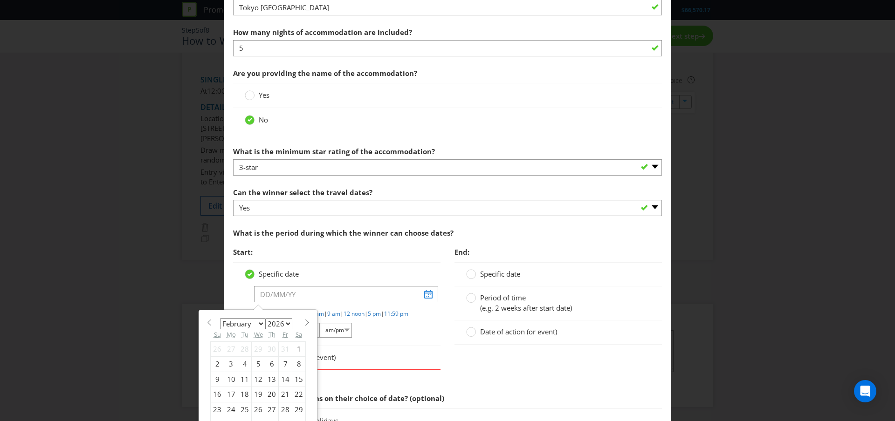
click at [220, 318] on select "January February March April May June July August September October November De…" at bounding box center [242, 323] width 45 height 11
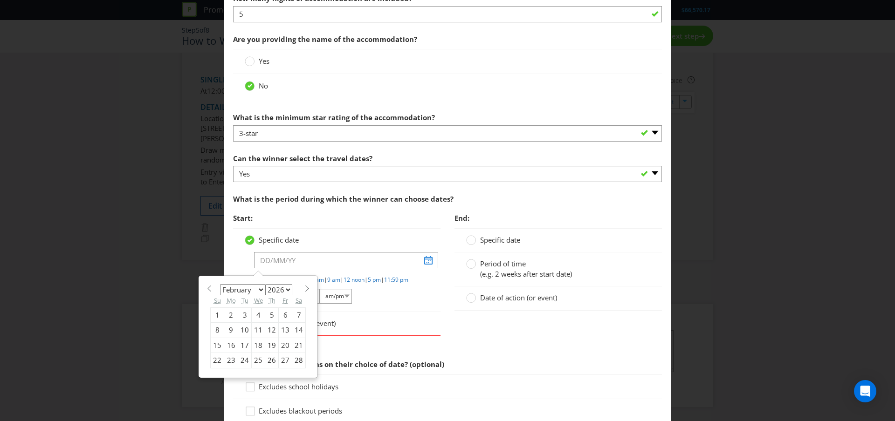
click at [300, 360] on div "28" at bounding box center [299, 360] width 14 height 15
type input "[DATE]"
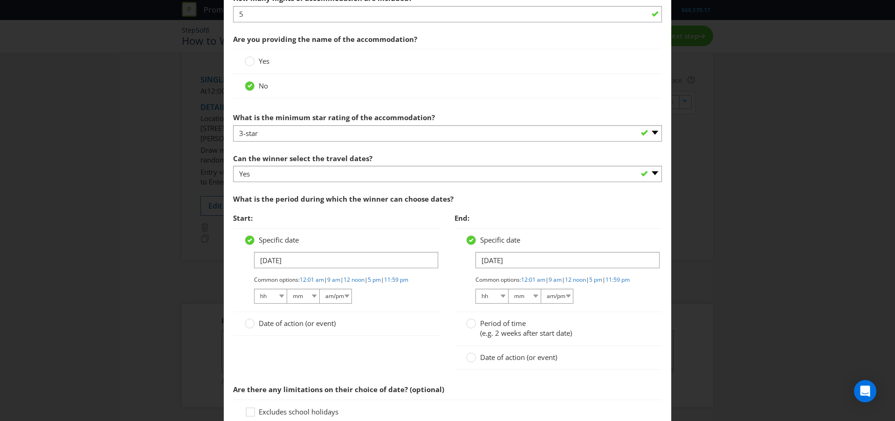
click at [469, 329] on circle at bounding box center [471, 323] width 9 height 9
click at [0, 0] on input "Period of time (e.g. 2 weeks after start date)" at bounding box center [0, 0] width 0 height 0
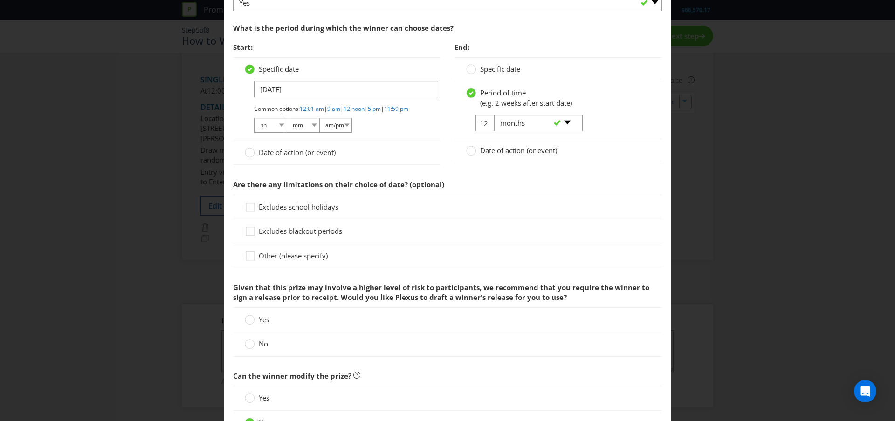
scroll to position [1113, 0]
click at [251, 324] on circle at bounding box center [249, 319] width 9 height 9
click at [0, 0] on input "Yes" at bounding box center [0, 0] width 0 height 0
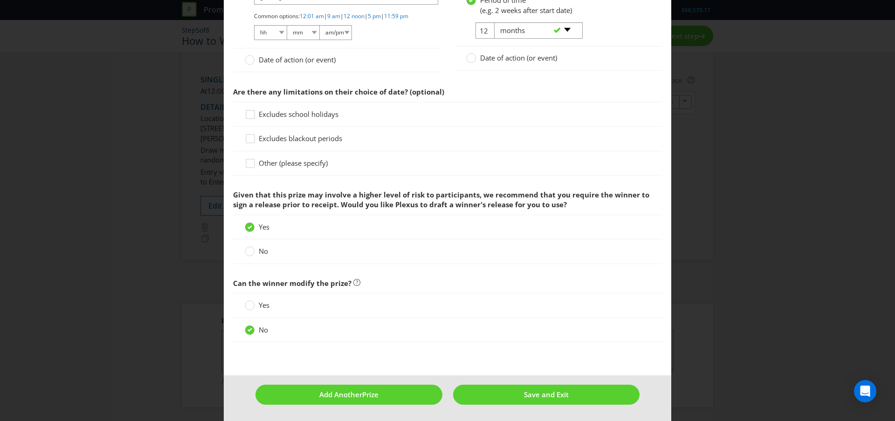
scroll to position [1213, 0]
click at [542, 396] on span "Save and Exit" at bounding box center [546, 394] width 45 height 9
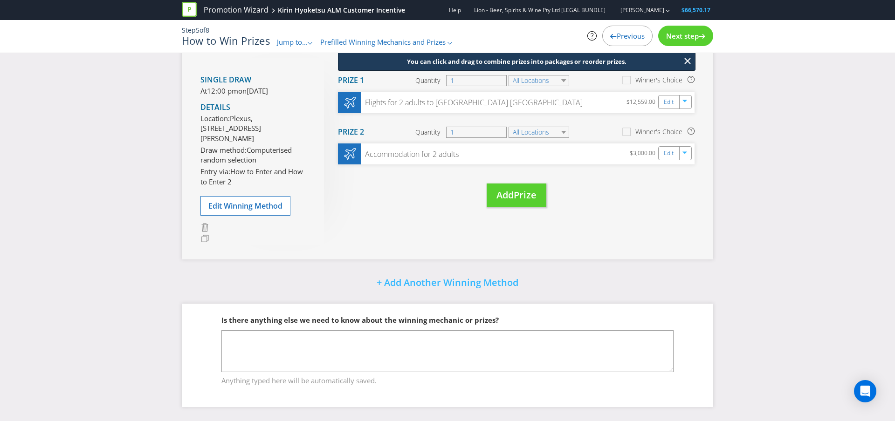
scroll to position [135, 0]
click at [666, 96] on link "Edit" at bounding box center [670, 101] width 10 height 11
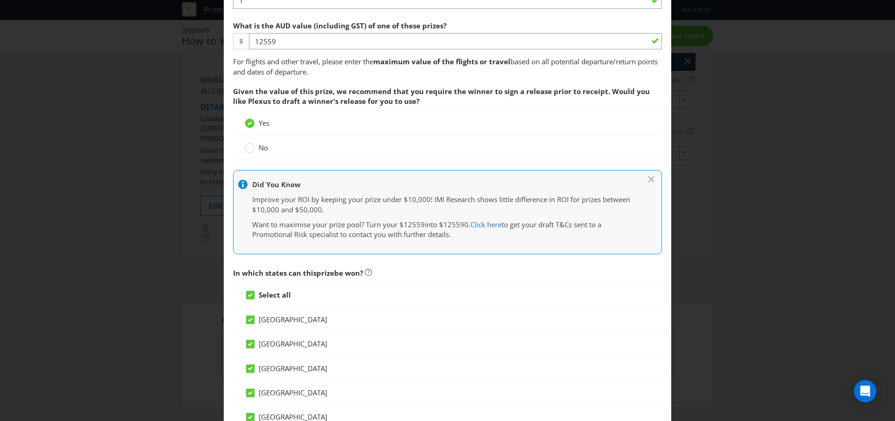
scroll to position [203, 0]
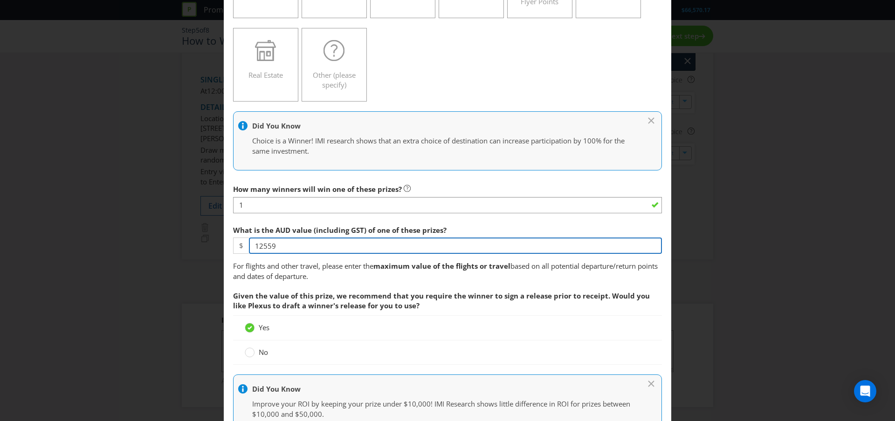
drag, startPoint x: 275, startPoint y: 246, endPoint x: 235, endPoint y: 242, distance: 39.8
click at [235, 242] on div "$ 12559" at bounding box center [447, 246] width 429 height 16
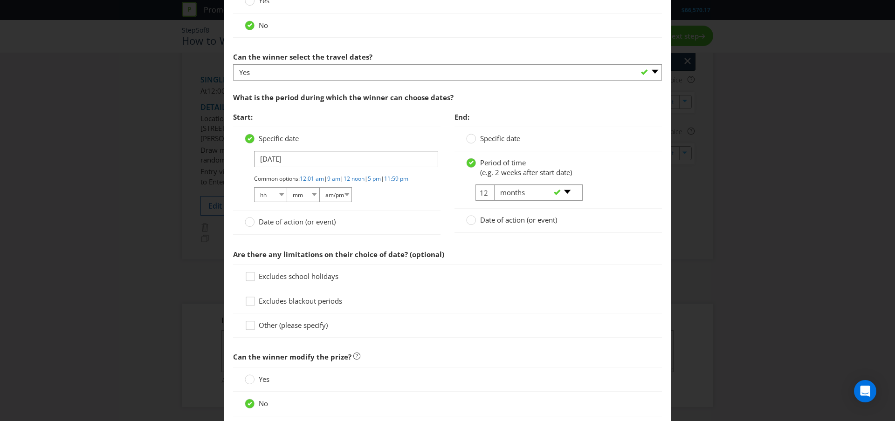
scroll to position [1365, 0]
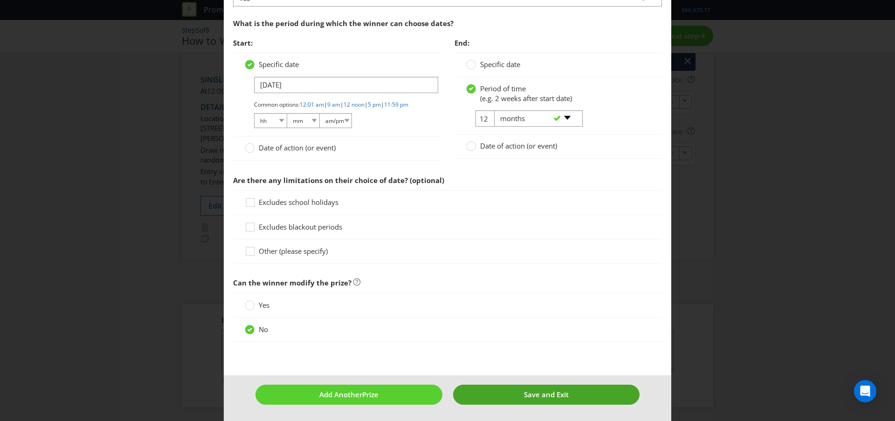
type input "4996"
click at [557, 395] on span "Save and Exit" at bounding box center [546, 394] width 45 height 9
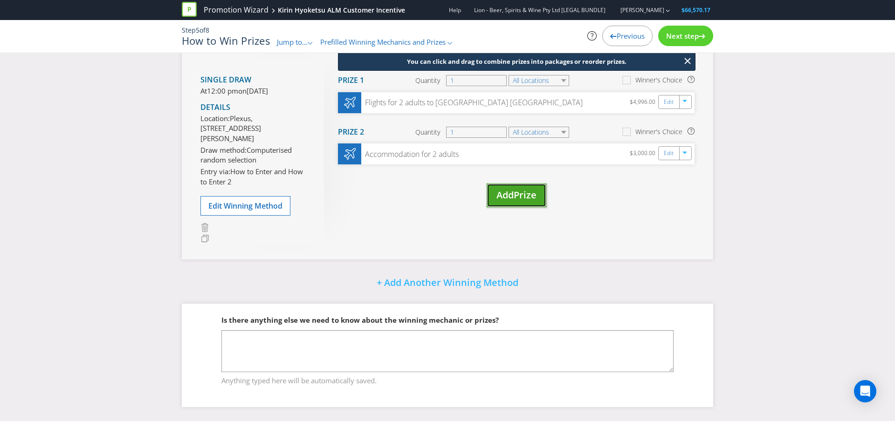
click at [524, 192] on button "Add Prize" at bounding box center [517, 196] width 60 height 24
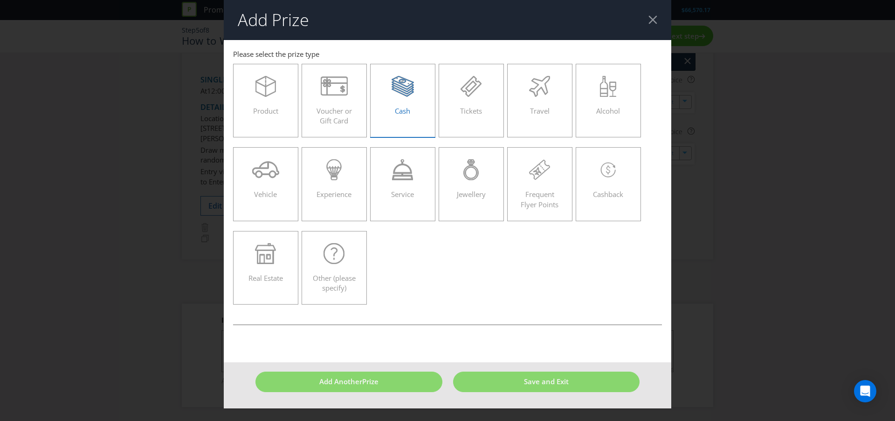
click at [405, 100] on div "Cash" at bounding box center [403, 97] width 46 height 42
click at [0, 0] on input "Cash" at bounding box center [0, 0] width 0 height 0
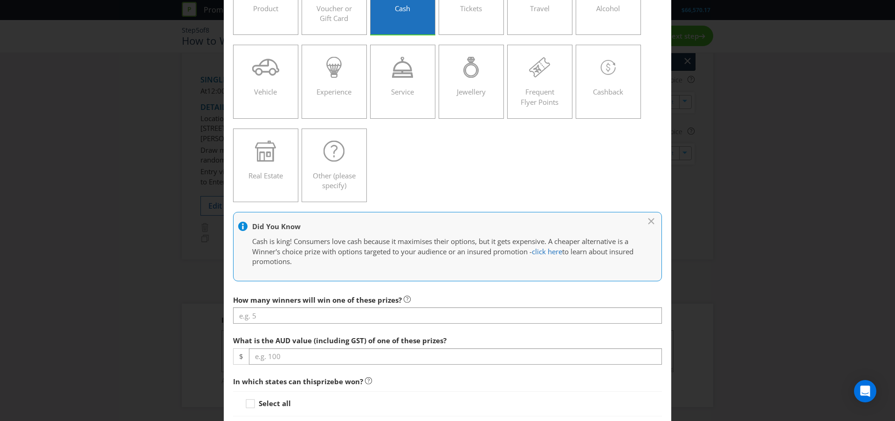
scroll to position [173, 0]
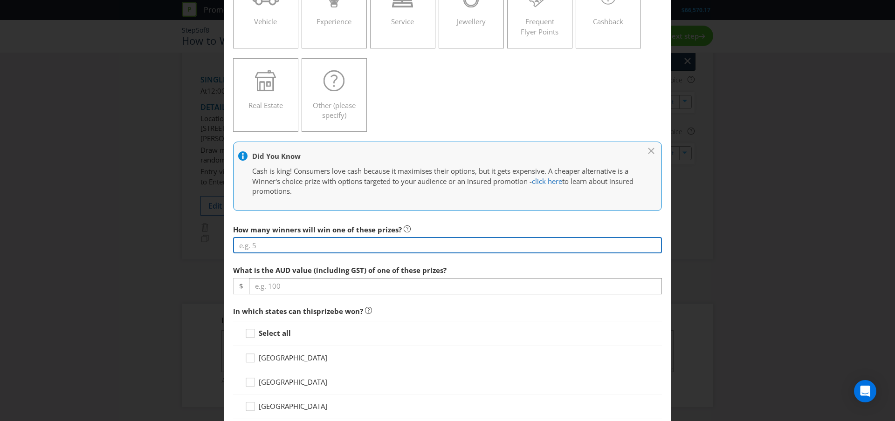
click at [299, 247] on input "number" at bounding box center [447, 245] width 429 height 16
type input "1"
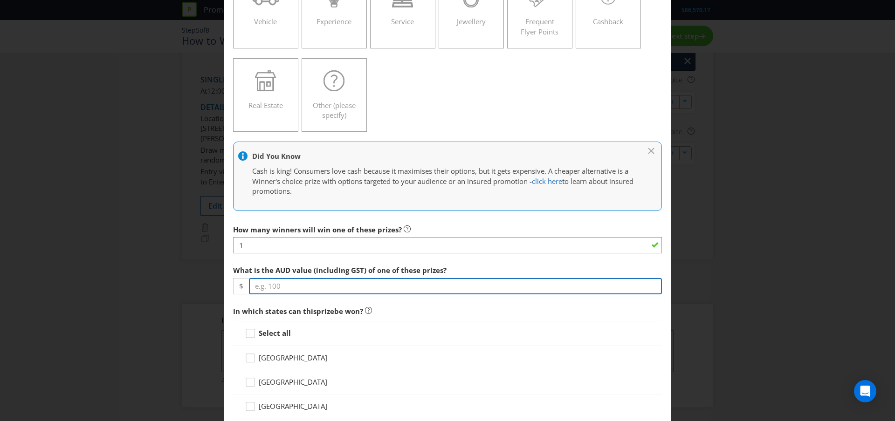
click at [284, 289] on input "number" at bounding box center [455, 286] width 413 height 16
type input "2"
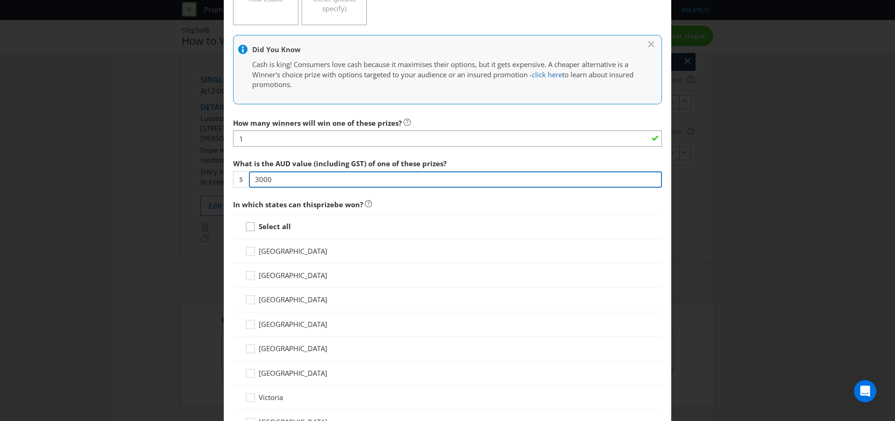
type input "3000"
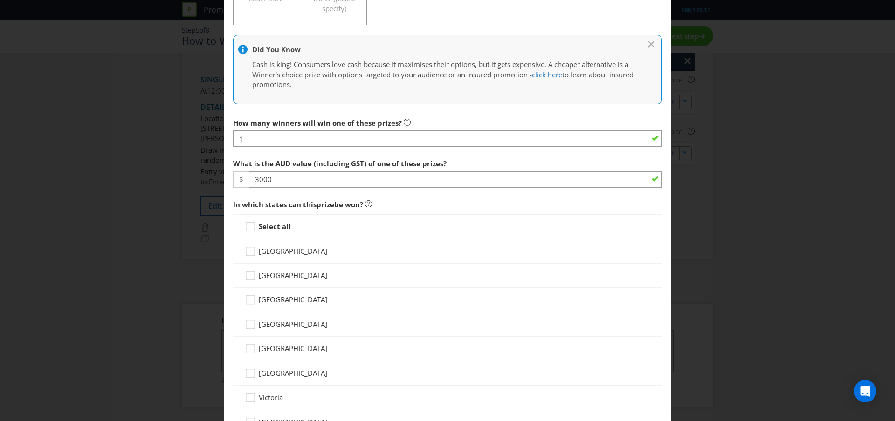
drag, startPoint x: 248, startPoint y: 227, endPoint x: 313, endPoint y: 268, distance: 76.4
click at [248, 227] on icon at bounding box center [252, 229] width 14 height 14
click at [0, 0] on input "Select all" at bounding box center [0, 0] width 0 height 0
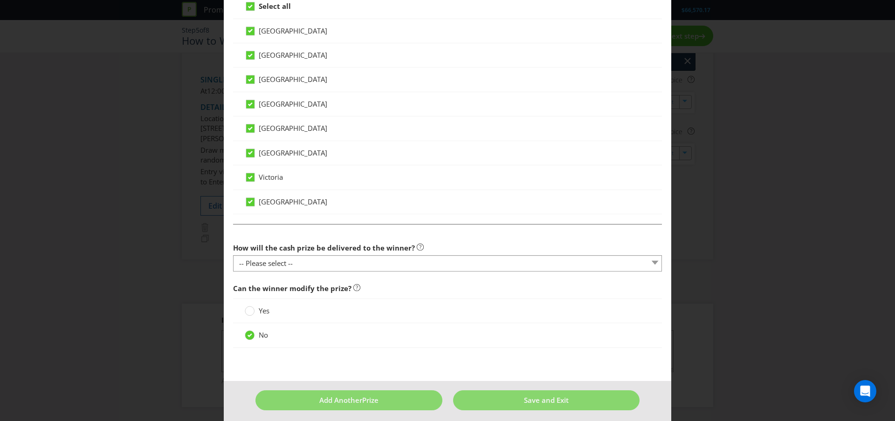
scroll to position [506, 0]
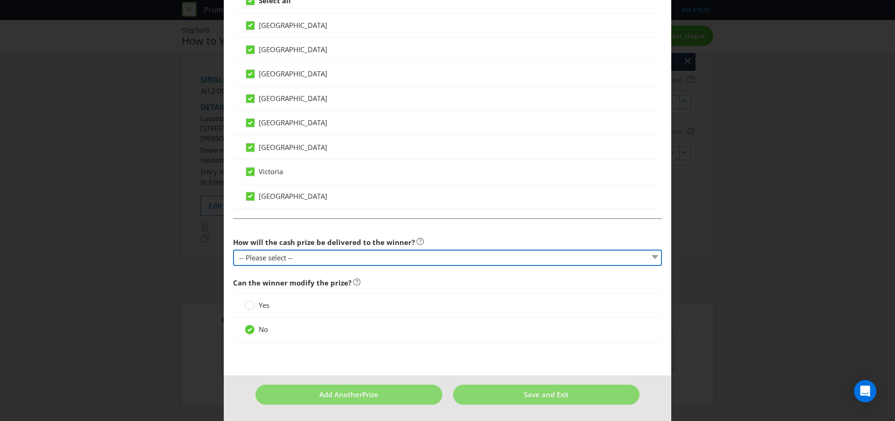
click at [317, 259] on select "-- Please select -- Cash Direct deposit to winner's bank account Cheque Credit …" at bounding box center [447, 258] width 429 height 16
select select "DIRECT_DEPOSIT"
click at [233, 250] on select "-- Please select -- Cash Direct deposit to winner's bank account Cheque Credit …" at bounding box center [447, 258] width 429 height 16
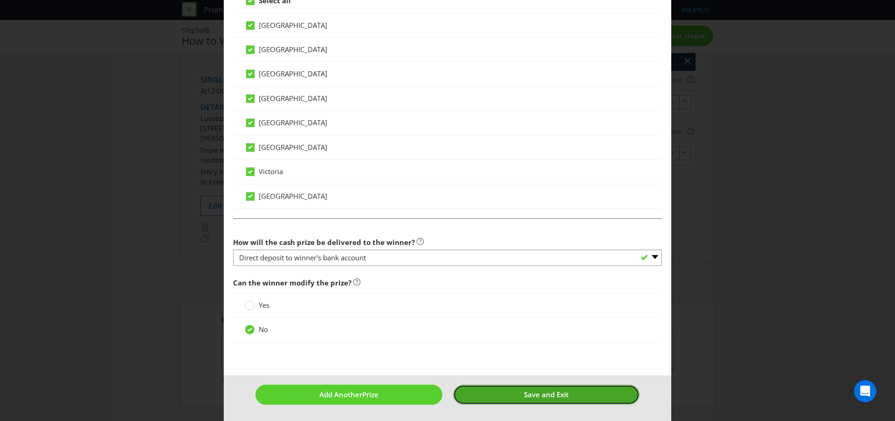
click at [565, 400] on button "Save and Exit" at bounding box center [546, 395] width 187 height 20
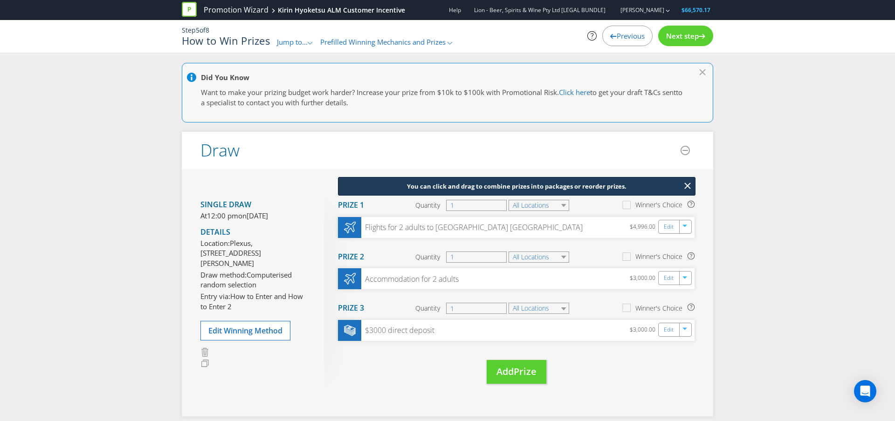
click at [686, 32] on span "Next step" at bounding box center [682, 35] width 33 height 9
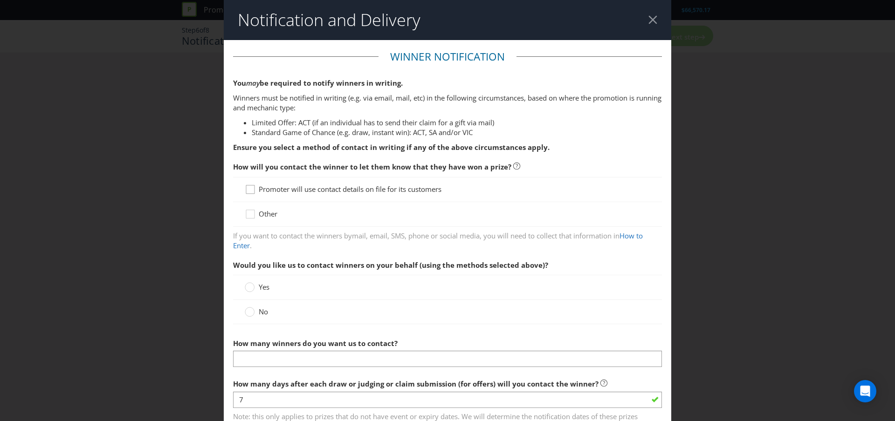
click at [255, 189] on icon at bounding box center [252, 192] width 14 height 14
click at [0, 0] on input "Promoter will use contact details on file for its customers" at bounding box center [0, 0] width 0 height 0
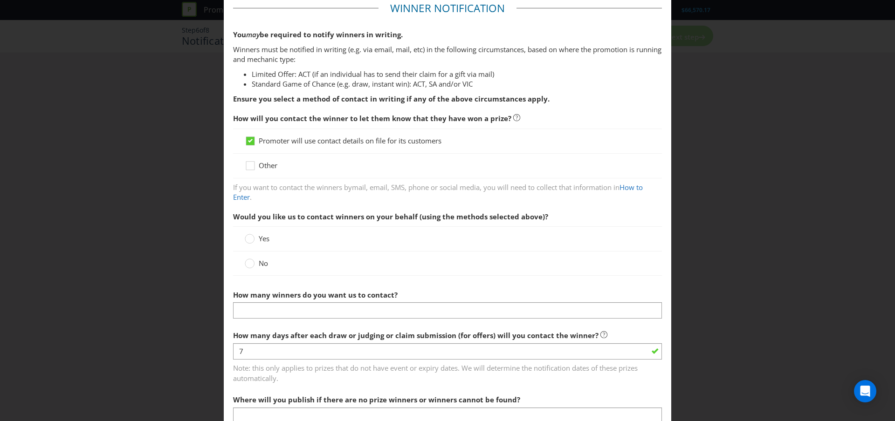
scroll to position [61, 0]
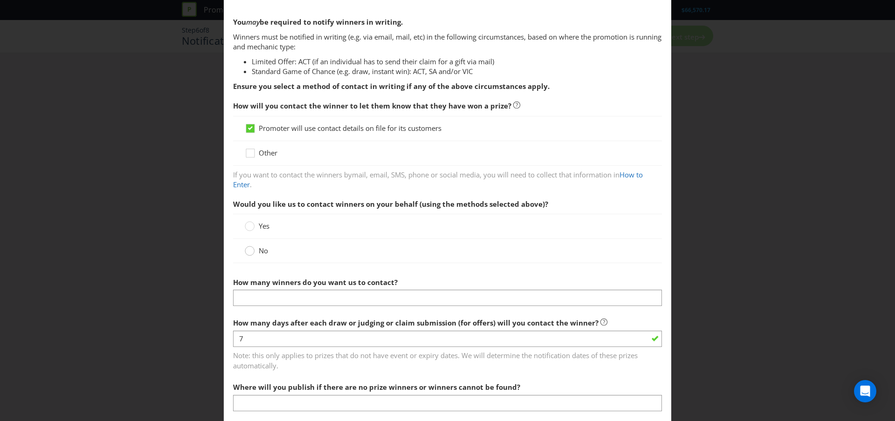
click at [251, 252] on circle at bounding box center [249, 251] width 9 height 9
click at [0, 0] on input "No" at bounding box center [0, 0] width 0 height 0
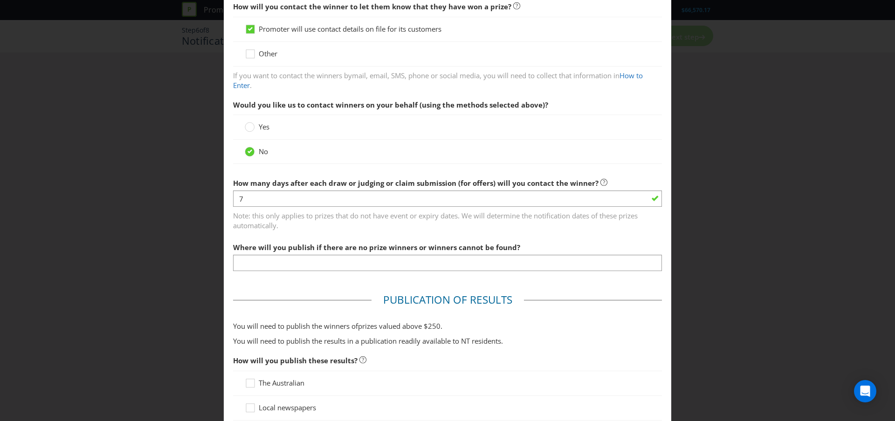
scroll to position [265, 0]
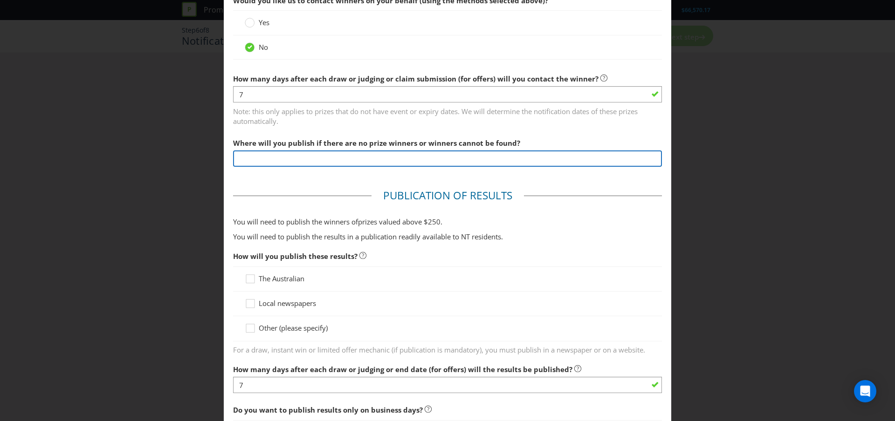
click at [292, 158] on input "text" at bounding box center [447, 159] width 429 height 16
type input "Plexus"
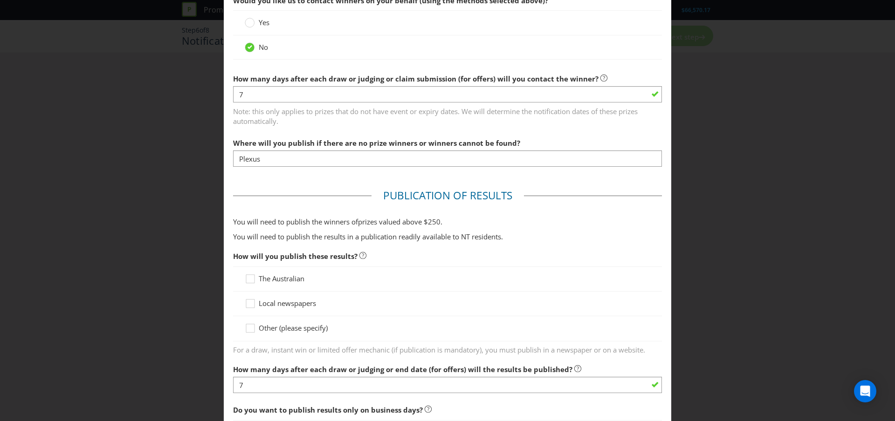
click at [294, 193] on fieldset "Publication of Results You will need to publish the winners of prize s valued a…" at bounding box center [447, 341] width 429 height 306
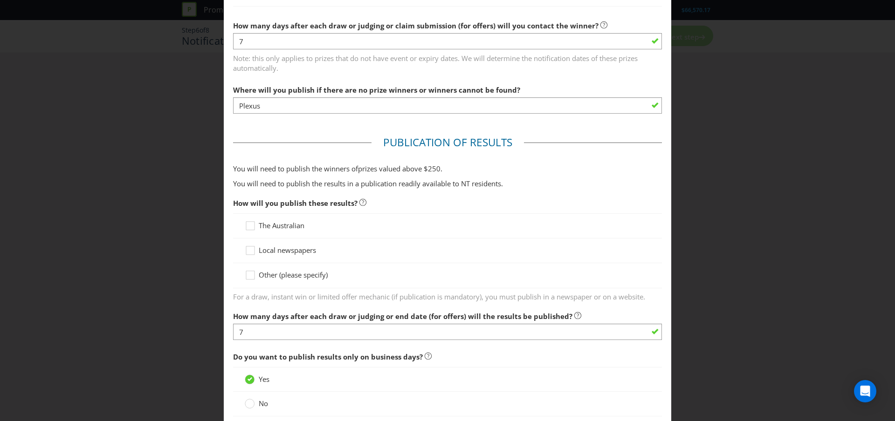
scroll to position [327, 0]
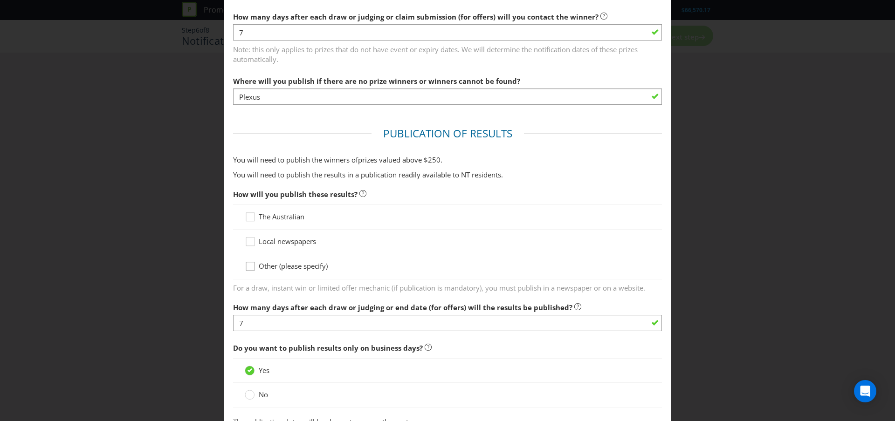
click at [249, 266] on icon at bounding box center [252, 269] width 14 height 14
click at [0, 0] on input "Other (please specify)" at bounding box center [0, 0] width 0 height 0
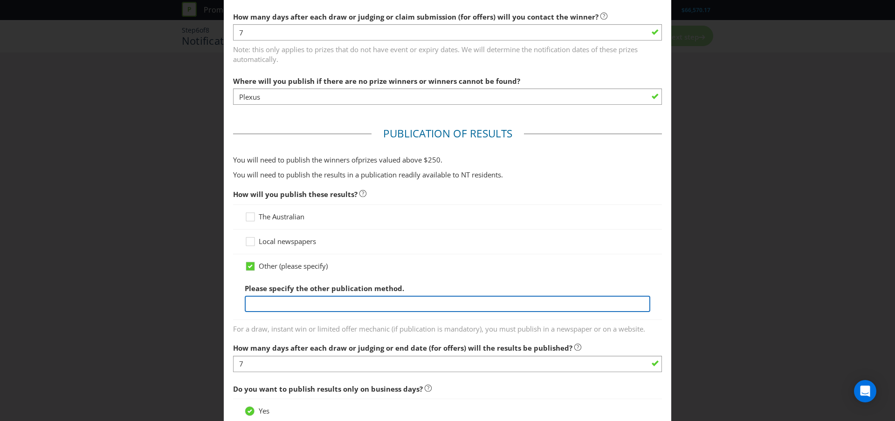
click at [298, 300] on input "text" at bounding box center [448, 304] width 406 height 16
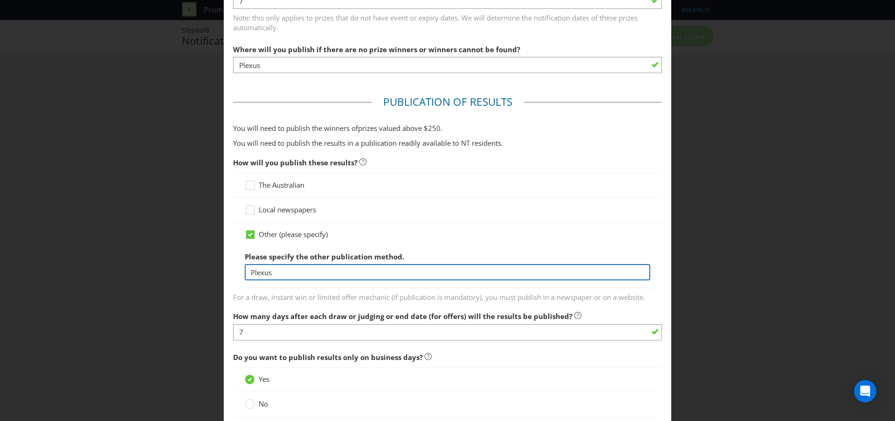
type input "Plexus"
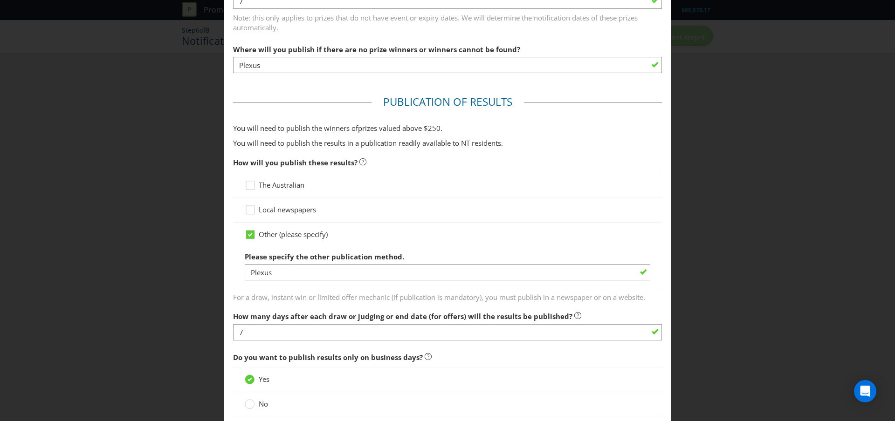
click at [462, 307] on label "How many days after each draw or judging or end date (for offers) will the resu…" at bounding box center [407, 314] width 348 height 14
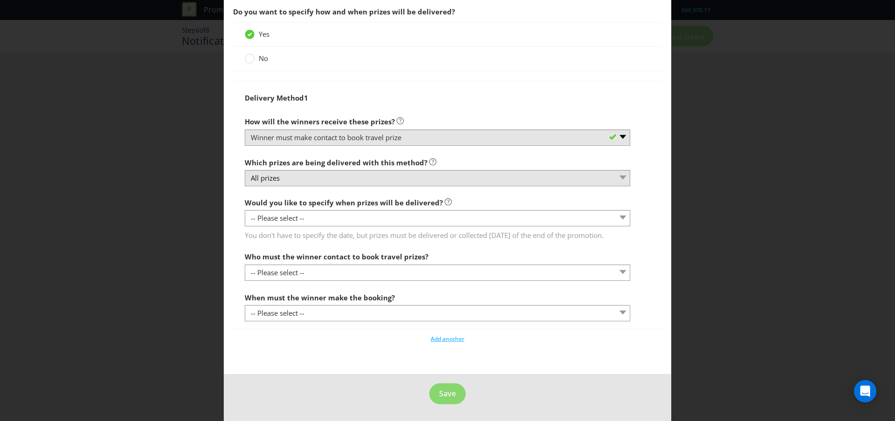
scroll to position [910, 0]
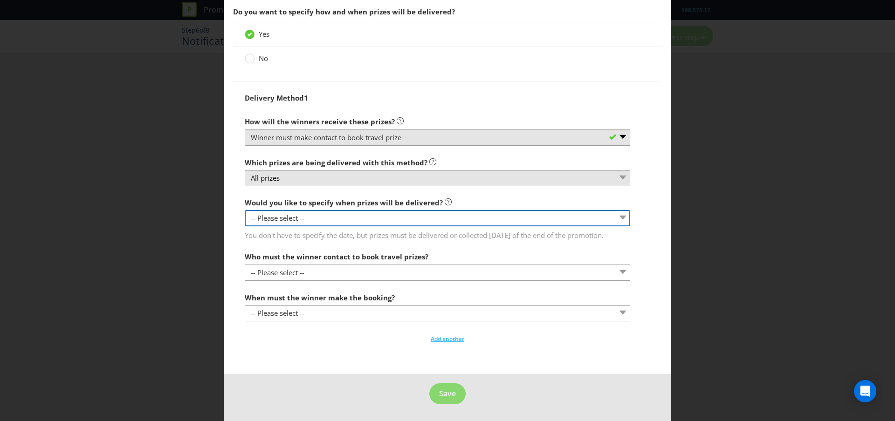
click at [329, 216] on select "-- Please select -- Yes, specific date (please specify) Yes, within a certain p…" at bounding box center [438, 218] width 386 height 16
select select "YES_PERIOD"
click at [245, 210] on select "-- Please select -- Yes, specific date (please specify) Yes, within a certain p…" at bounding box center [438, 218] width 386 height 16
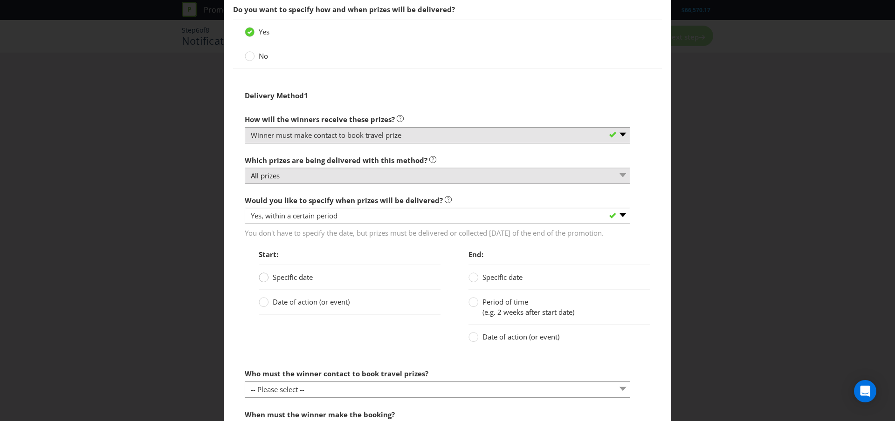
click at [262, 282] on circle at bounding box center [263, 277] width 9 height 9
click at [0, 0] on input "Specific date" at bounding box center [0, 0] width 0 height 0
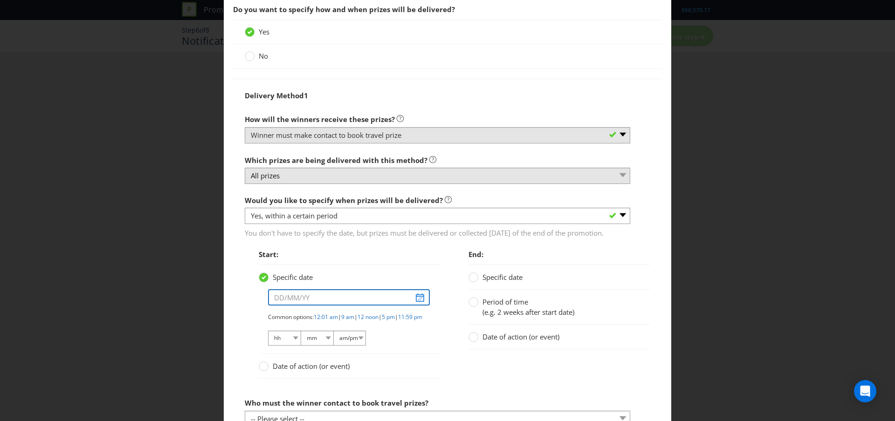
click at [423, 306] on input "text" at bounding box center [349, 297] width 162 height 16
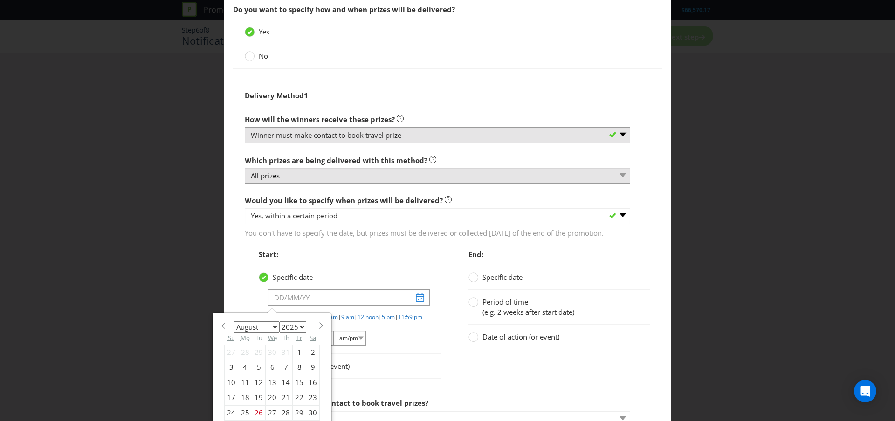
click at [317, 330] on span at bounding box center [320, 326] width 7 height 7
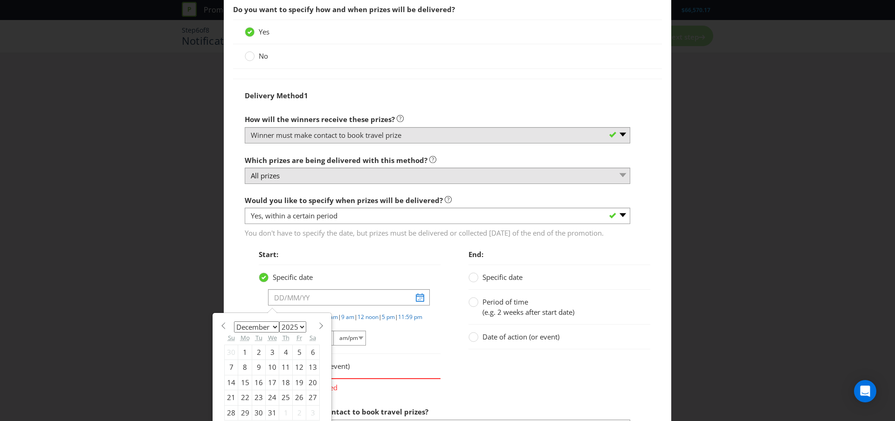
select select "0"
select select "2026"
click at [317, 330] on span at bounding box center [320, 326] width 7 height 7
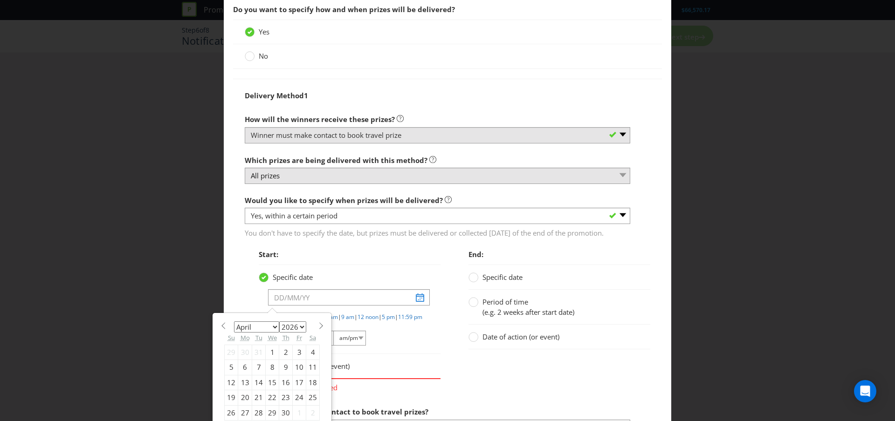
click at [227, 329] on section "January February March April May June July August September October November [D…" at bounding box center [272, 325] width 96 height 7
click at [223, 336] on div "January February March April May June July August September October November [D…" at bounding box center [272, 372] width 105 height 108
click at [221, 330] on span at bounding box center [223, 326] width 7 height 7
select select "1"
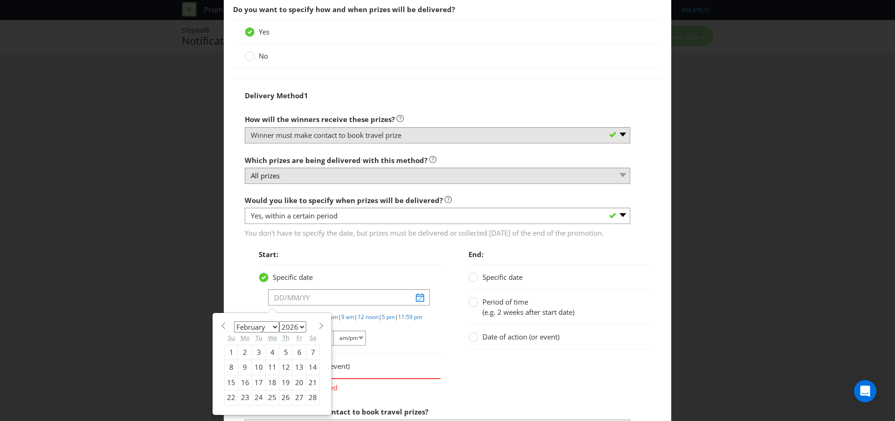
click at [309, 406] on div "28" at bounding box center [313, 398] width 14 height 15
type input "[DATE]"
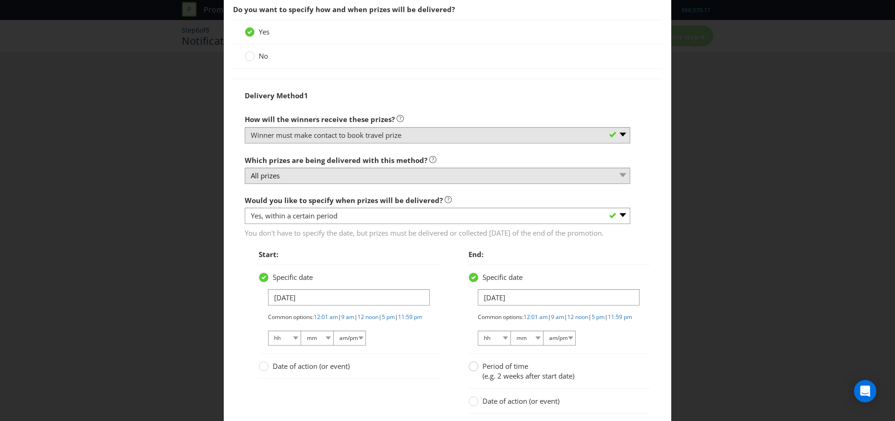
click at [477, 372] on circle at bounding box center [473, 366] width 9 height 9
click at [0, 0] on input "Period of time (e.g. 2 weeks after start date)" at bounding box center [0, 0] width 0 height 0
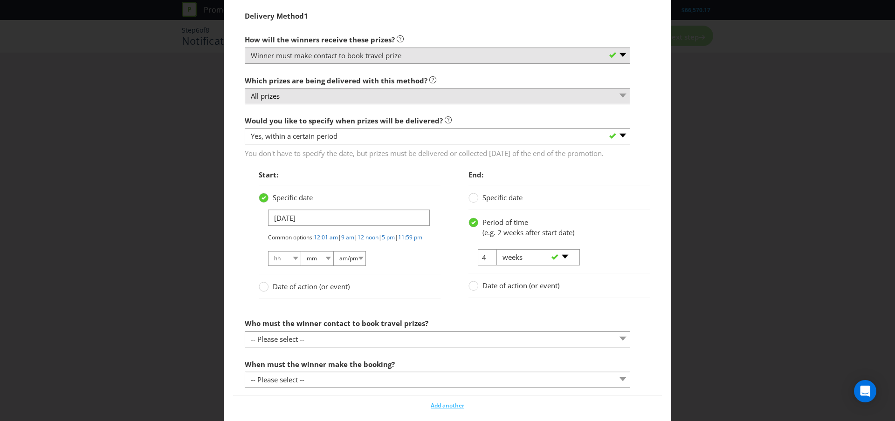
scroll to position [998, 0]
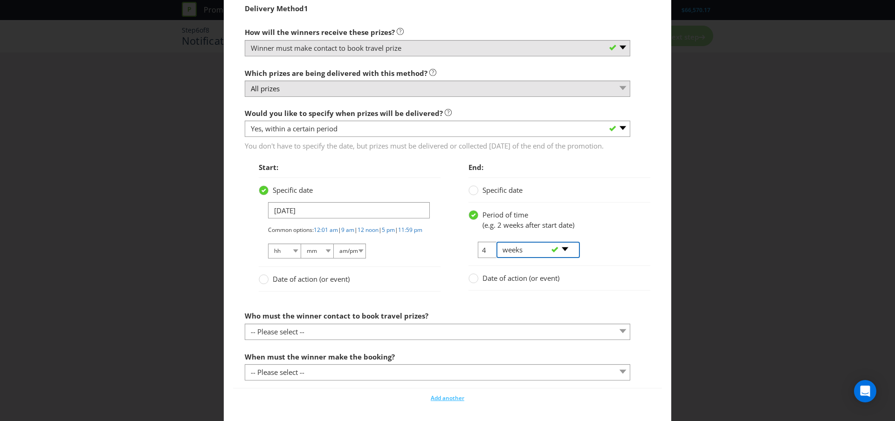
click at [557, 258] on select "-- Please select -- days weeks months years" at bounding box center [537, 250] width 83 height 16
select select "YEARS"
click at [496, 252] on select "-- Please select -- days weeks months years" at bounding box center [537, 250] width 83 height 16
drag, startPoint x: 489, startPoint y: 260, endPoint x: 476, endPoint y: 258, distance: 12.7
click at [475, 257] on tr "4 -- Please select -- days weeks months years" at bounding box center [526, 251] width 116 height 28
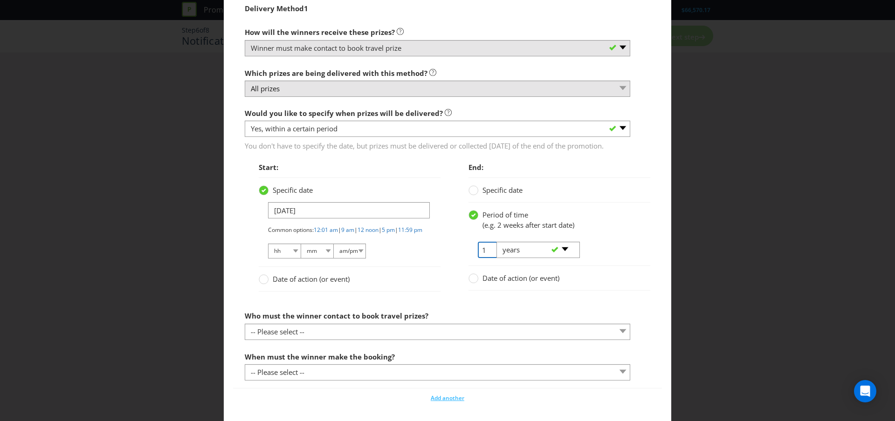
type input "1"
click at [593, 266] on div "1 -- Please select -- days weeks months years" at bounding box center [553, 251] width 184 height 28
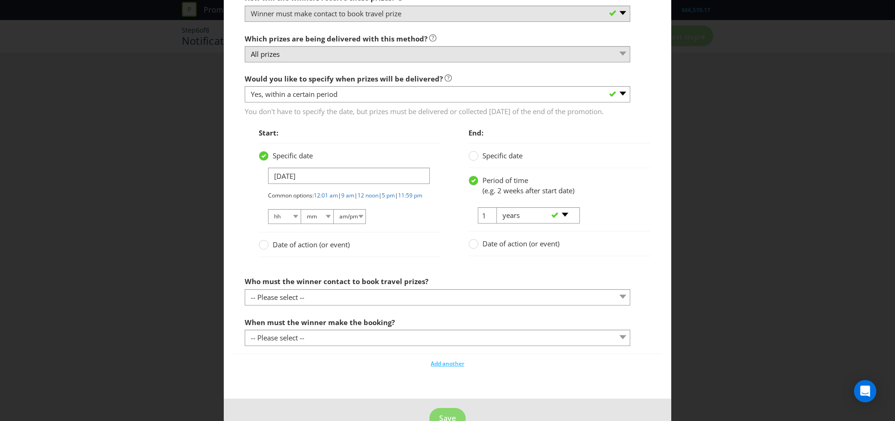
scroll to position [1033, 0]
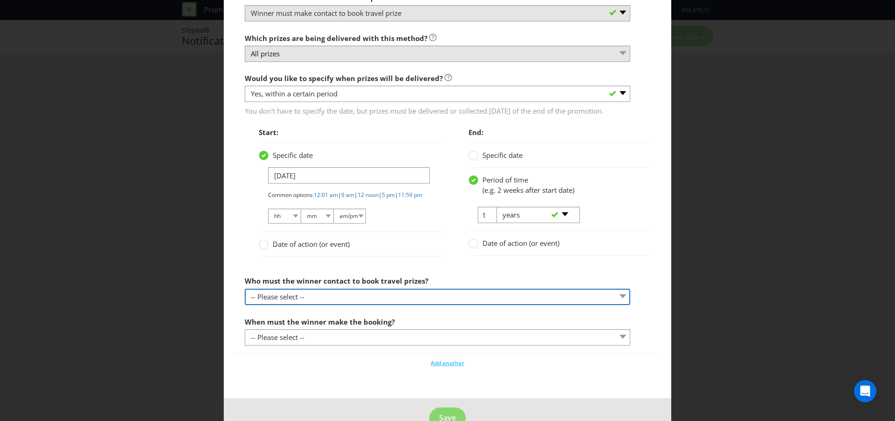
click at [469, 305] on select "-- Please select -- Promoter Travel supplier Agency Other (please specify)" at bounding box center [438, 297] width 386 height 16
select select "AGENCY"
click at [245, 305] on select "-- Please select -- Promoter Travel supplier Agency Other (please specify)" at bounding box center [438, 297] width 386 height 16
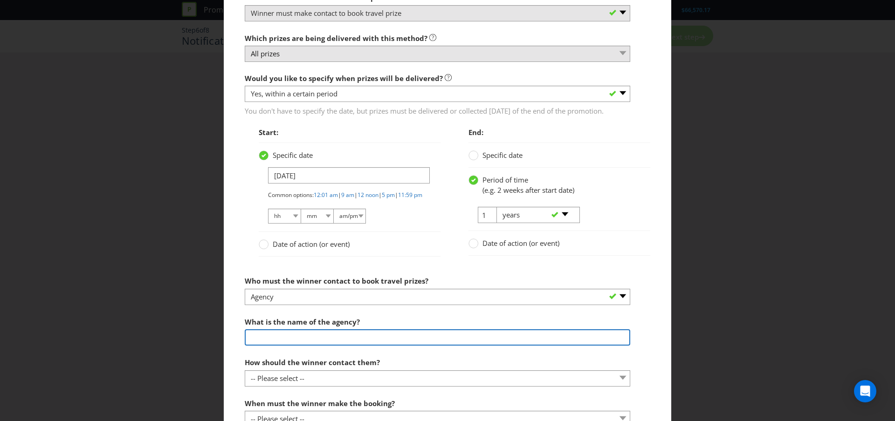
click at [377, 346] on input "text" at bounding box center [438, 338] width 386 height 16
click at [265, 346] on input "DE advertising" at bounding box center [438, 338] width 386 height 16
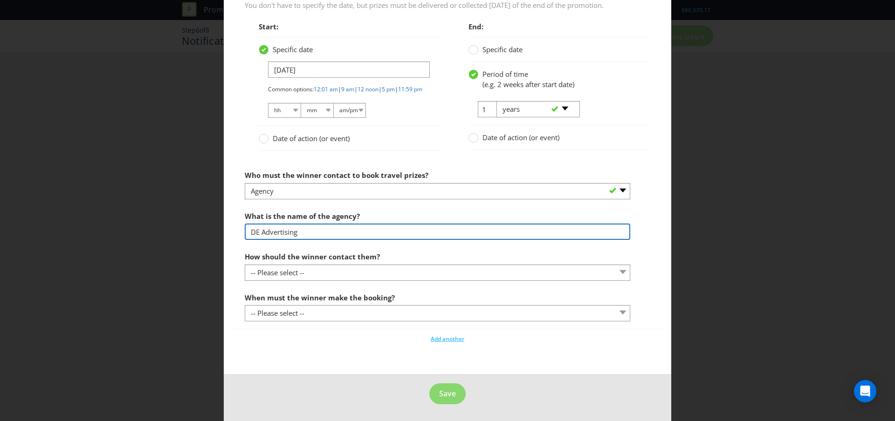
scroll to position [1155, 0]
type input "DE Advertising"
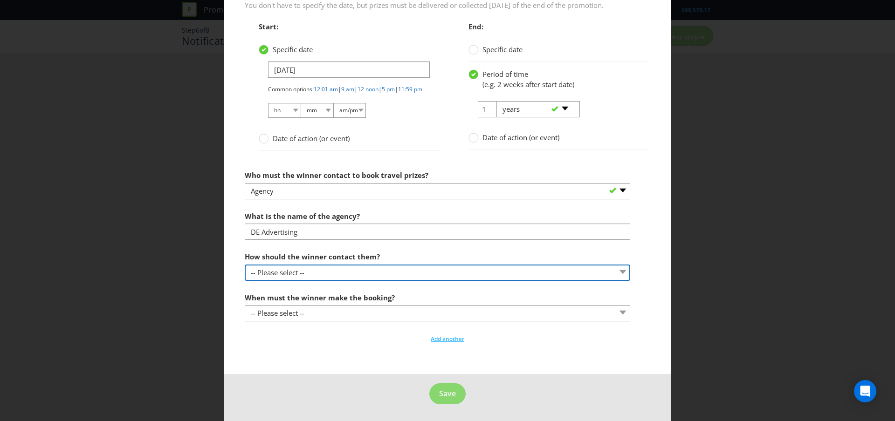
click at [338, 276] on select "-- Please select -- By phone (please specify) By email (please specify) Other (…" at bounding box center [438, 273] width 386 height 16
select select "EMAIL"
click at [245, 266] on select "-- Please select -- By phone (please specify) By email (please specify) Other (…" at bounding box center [438, 273] width 386 height 16
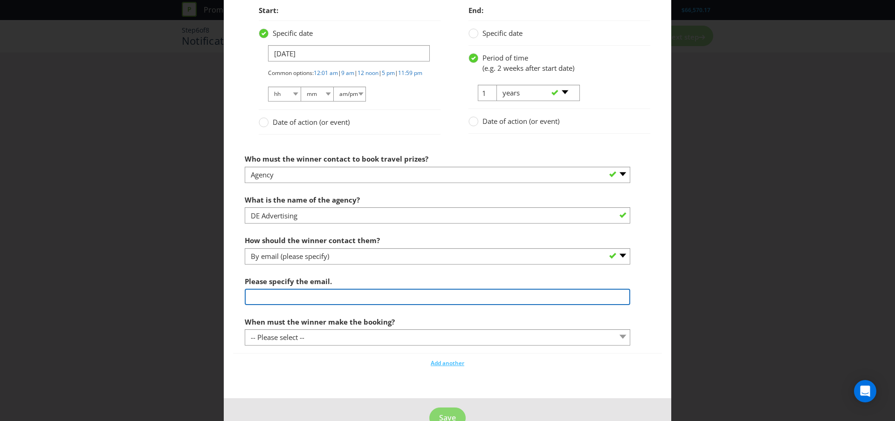
click at [342, 305] on input "text" at bounding box center [438, 297] width 386 height 16
type input "[EMAIL_ADDRESS][DOMAIN_NAME]"
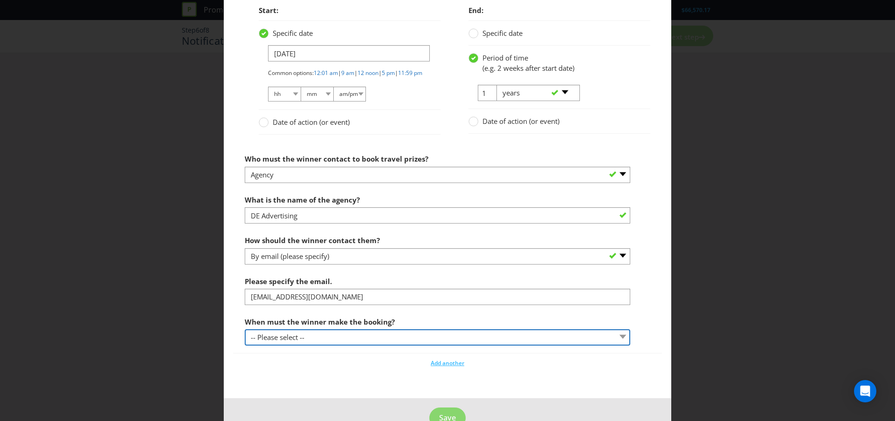
click at [367, 346] on select "-- Please select -- By a specific date (please specify) Within a certain period…" at bounding box center [438, 338] width 386 height 16
select select "WITHIN_PERIOD"
click at [245, 346] on select "-- Please select -- By a specific date (please specify) Within a certain period…" at bounding box center [438, 338] width 386 height 16
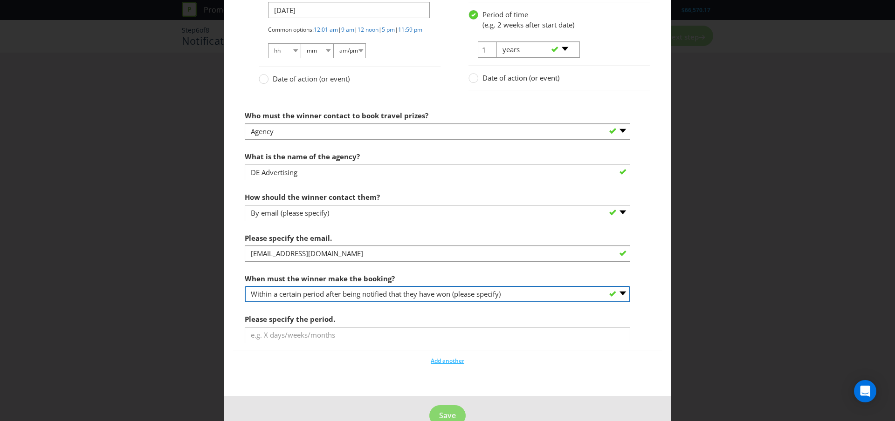
scroll to position [1210, 0]
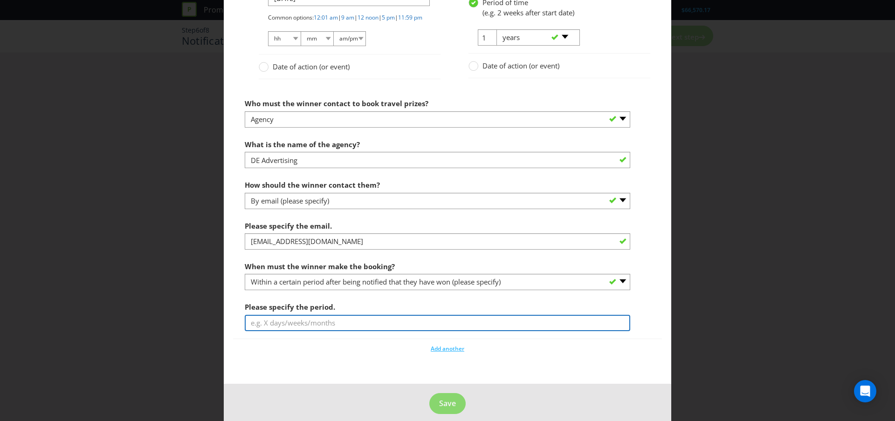
click at [338, 331] on input "text" at bounding box center [438, 323] width 386 height 16
type input "2 months"
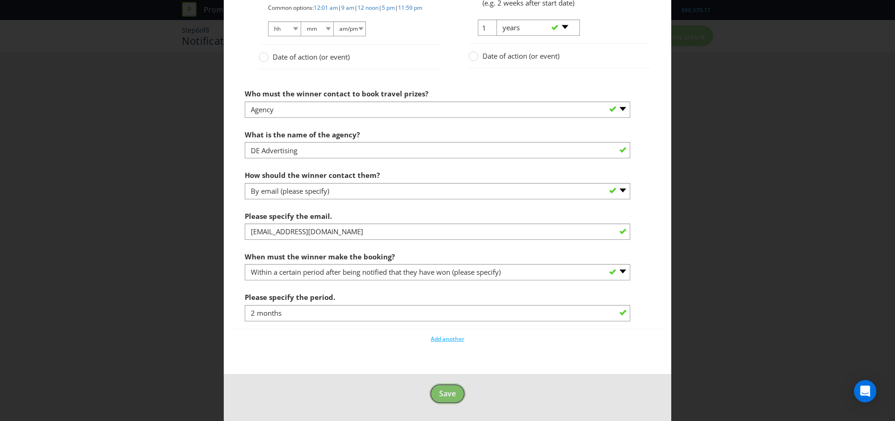
click at [441, 392] on span "Save" at bounding box center [447, 394] width 17 height 10
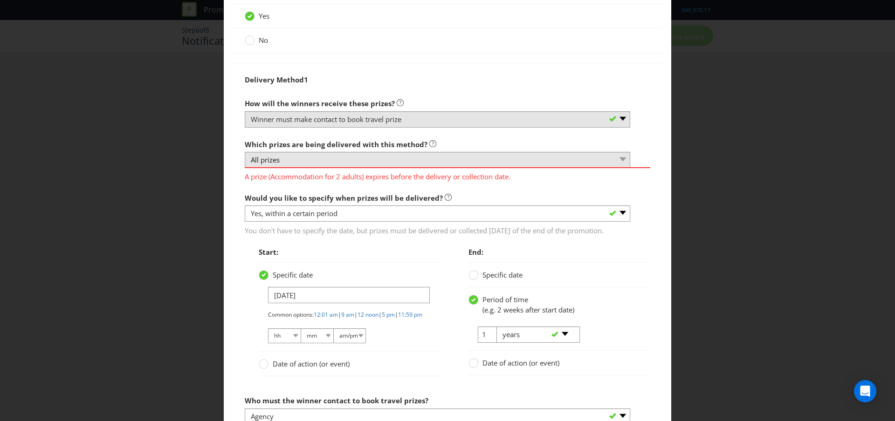
scroll to position [927, 0]
click at [262, 368] on circle at bounding box center [263, 363] width 9 height 9
click at [0, 0] on input "Date of action (or event)" at bounding box center [0, 0] width 0 height 0
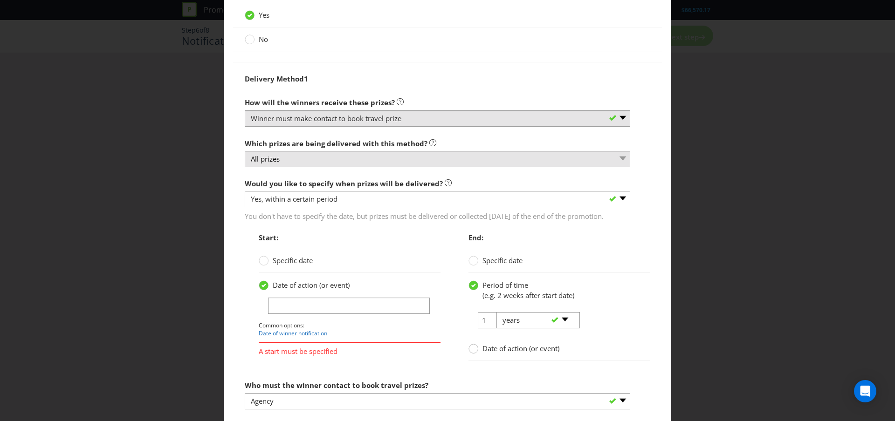
click at [470, 354] on circle at bounding box center [473, 348] width 9 height 9
click at [0, 0] on input "Date of action (or event)" at bounding box center [0, 0] width 0 height 0
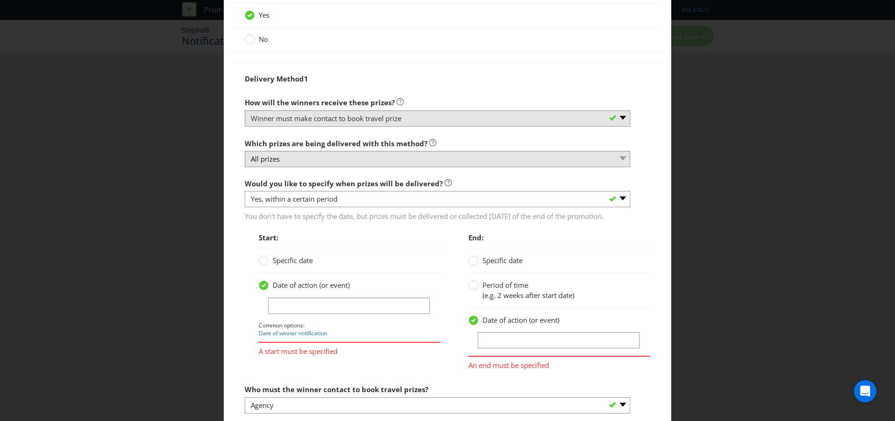
click at [257, 270] on div "Start: Specific date Date of action (or event) Common options: Date of winner n…" at bounding box center [343, 294] width 210 height 133
click at [260, 266] on circle at bounding box center [263, 260] width 9 height 9
click at [0, 0] on input "Specific date" at bounding box center [0, 0] width 0 height 0
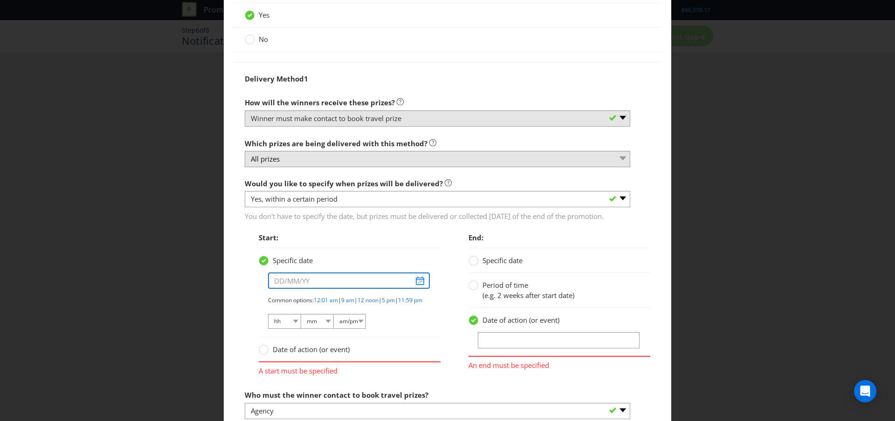
click at [421, 289] on input "text" at bounding box center [349, 281] width 162 height 16
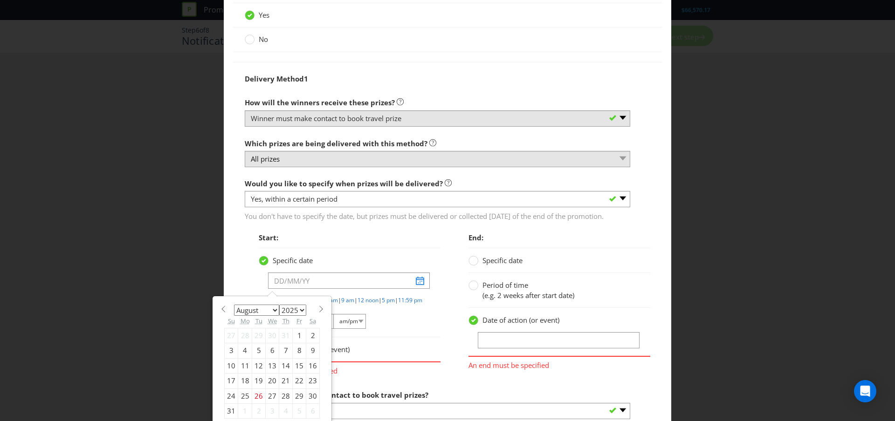
click at [320, 313] on span at bounding box center [320, 309] width 7 height 7
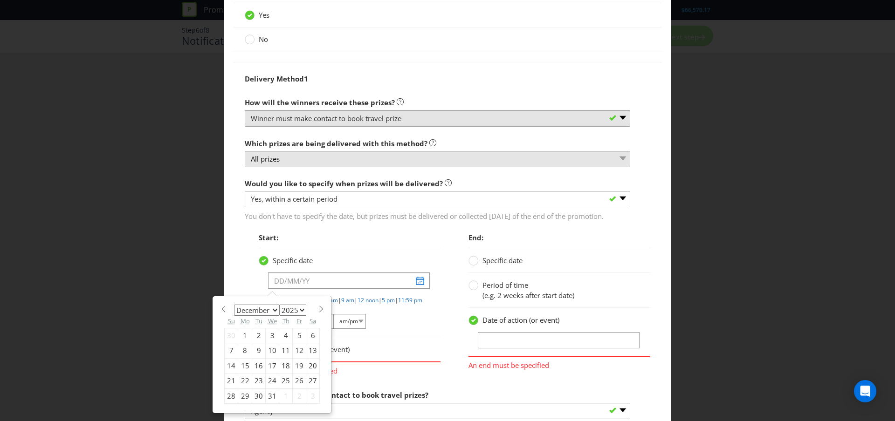
select select "0"
select select "2026"
click at [320, 313] on span at bounding box center [320, 309] width 7 height 7
select select "1"
click at [313, 389] on div "28" at bounding box center [313, 381] width 14 height 15
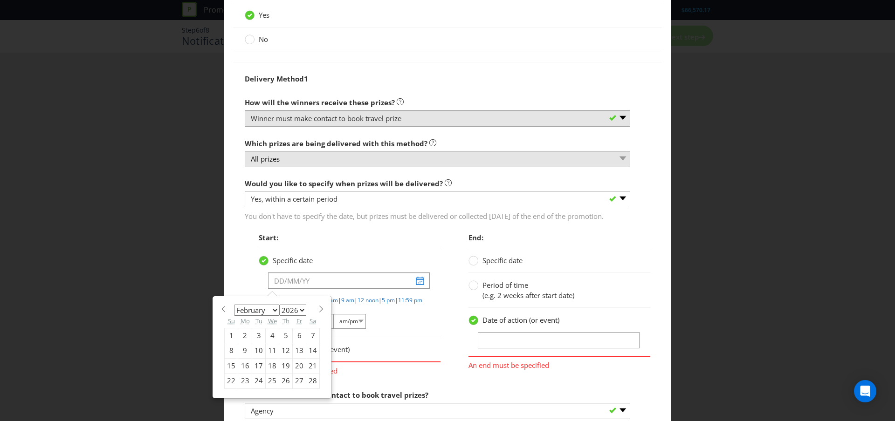
type input "[DATE]"
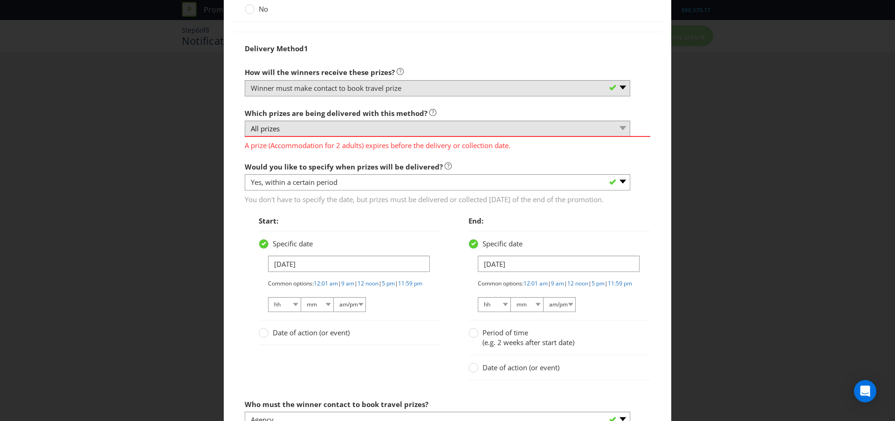
scroll to position [973, 0]
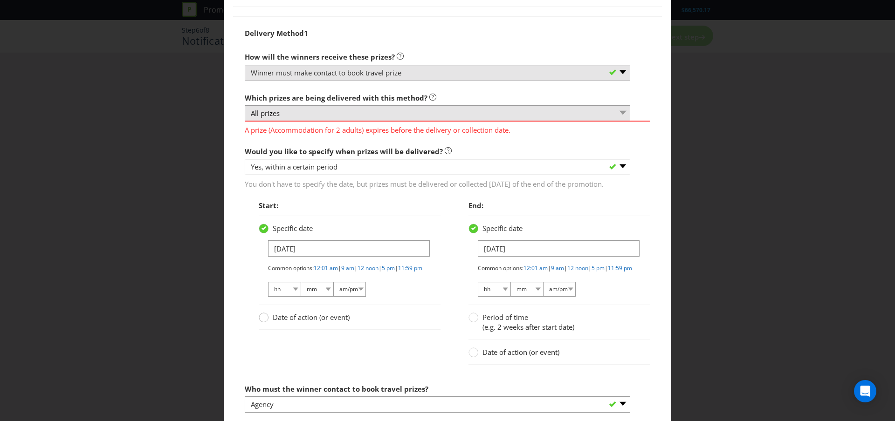
click at [264, 323] on circle at bounding box center [263, 317] width 9 height 9
click at [0, 0] on input "Date of action (or event)" at bounding box center [0, 0] width 0 height 0
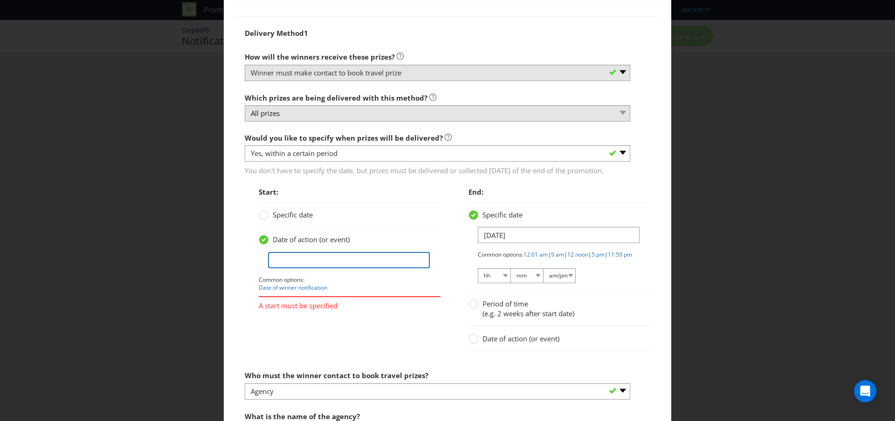
click at [286, 264] on input "text" at bounding box center [349, 260] width 162 height 16
type input "[DATE]"
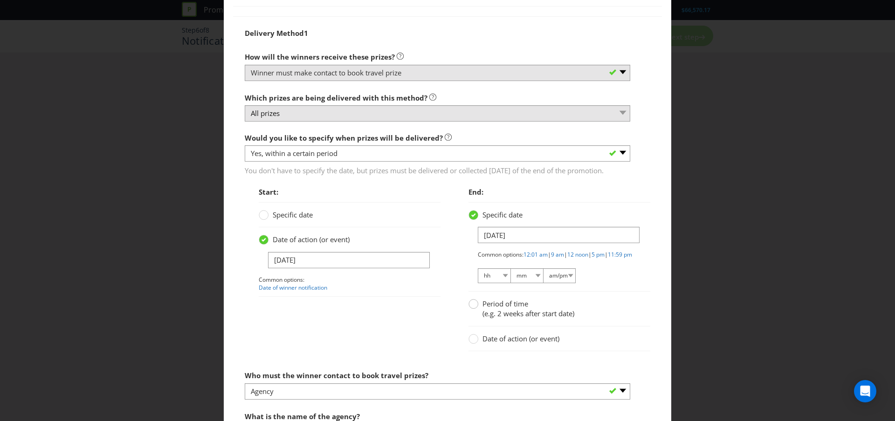
click at [475, 309] on circle at bounding box center [473, 304] width 9 height 9
click at [0, 0] on input "Period of time (e.g. 2 weeks after start date)" at bounding box center [0, 0] width 0 height 0
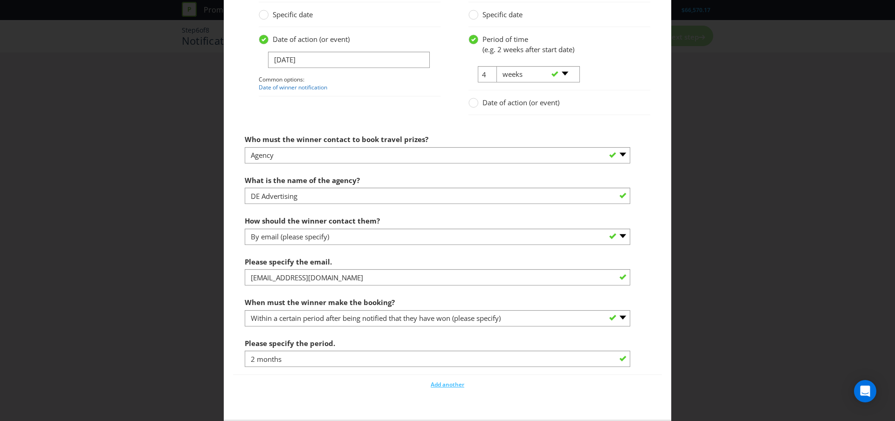
scroll to position [1229, 0]
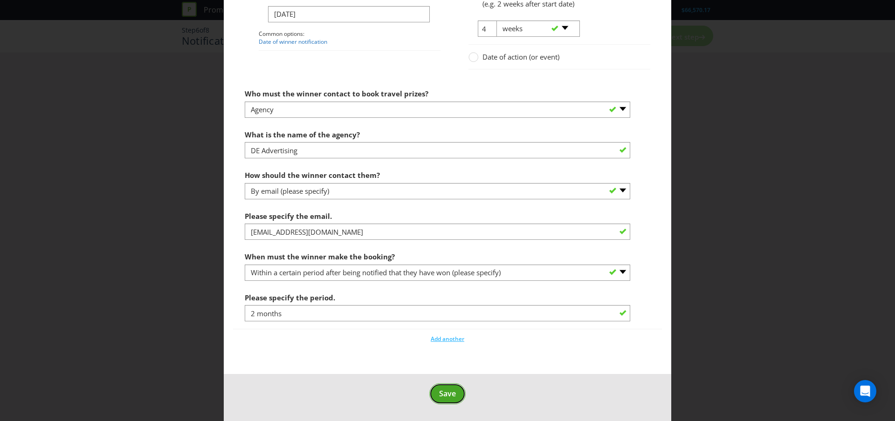
click at [447, 387] on button "Save" at bounding box center [447, 394] width 36 height 21
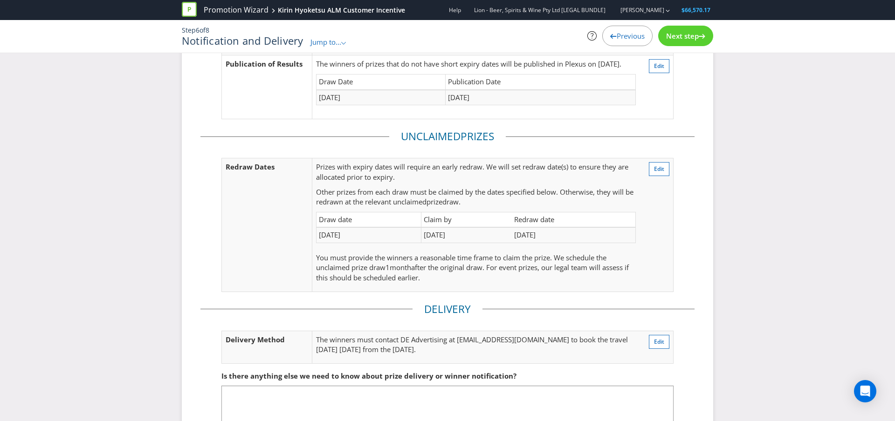
scroll to position [207, 0]
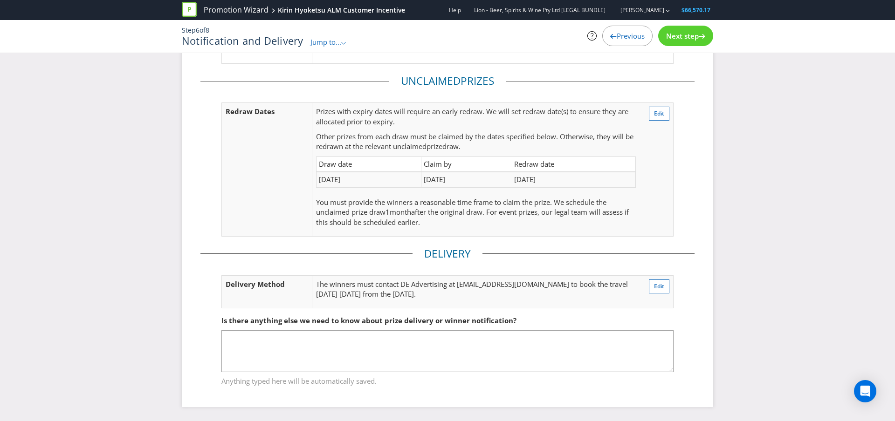
click at [692, 42] on div "Next step" at bounding box center [685, 36] width 55 height 21
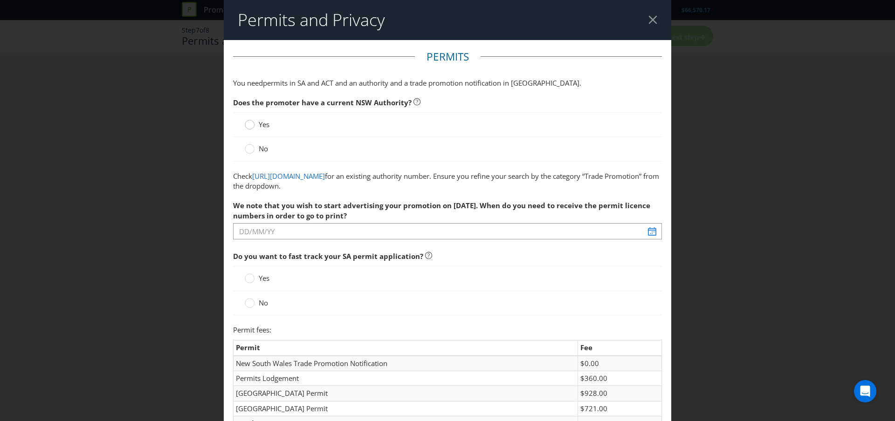
click at [251, 124] on div at bounding box center [250, 121] width 5 height 5
click at [0, 0] on input "Yes" at bounding box center [0, 0] width 0 height 0
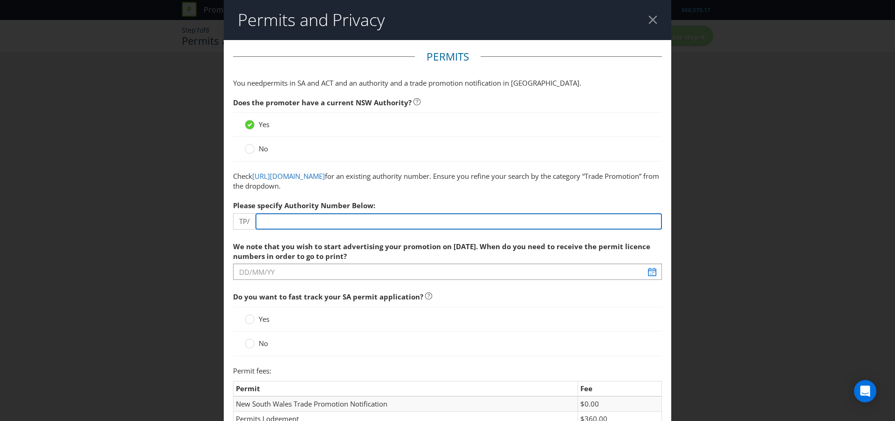
click at [423, 218] on input "number" at bounding box center [458, 221] width 406 height 16
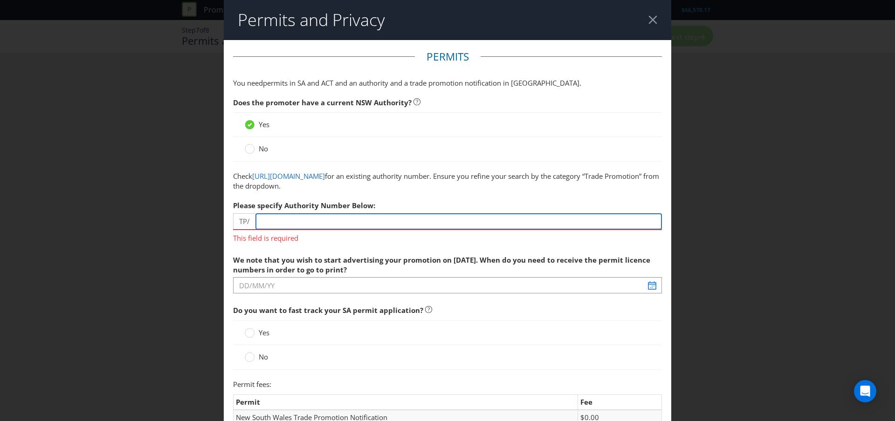
paste input "2606"
type input "2606"
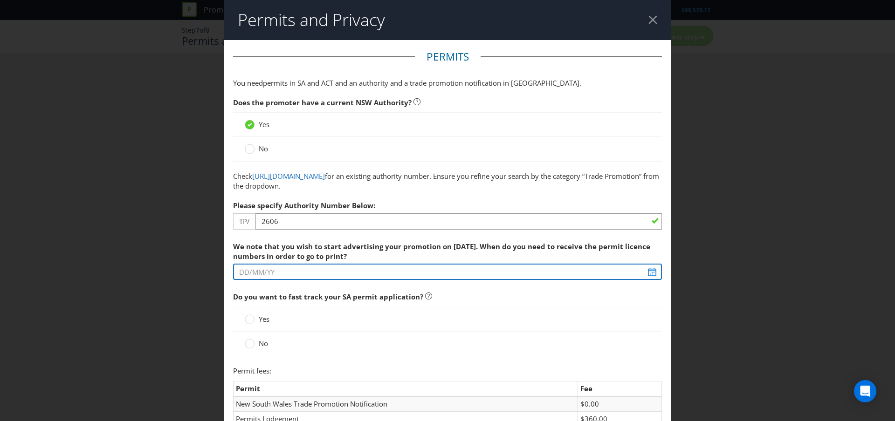
click at [332, 272] on input "text" at bounding box center [447, 272] width 429 height 16
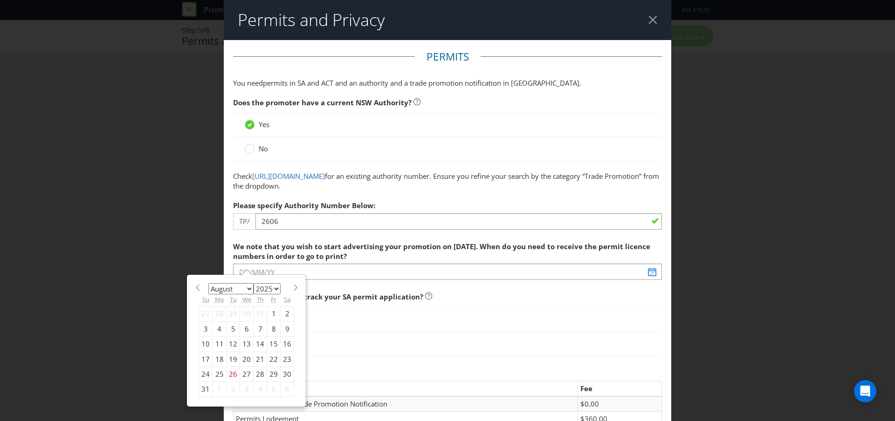
click at [292, 287] on span at bounding box center [295, 287] width 7 height 7
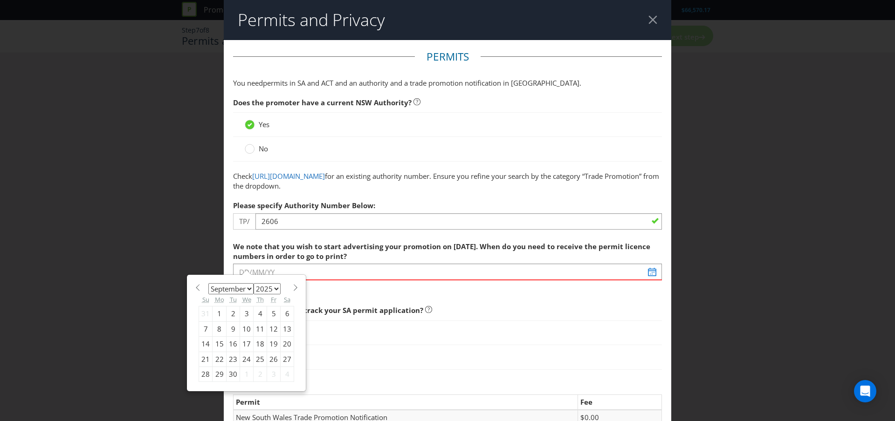
click at [292, 287] on span at bounding box center [295, 287] width 7 height 7
select select "9"
click at [245, 310] on div "1" at bounding box center [247, 314] width 14 height 15
type input "[DATE]"
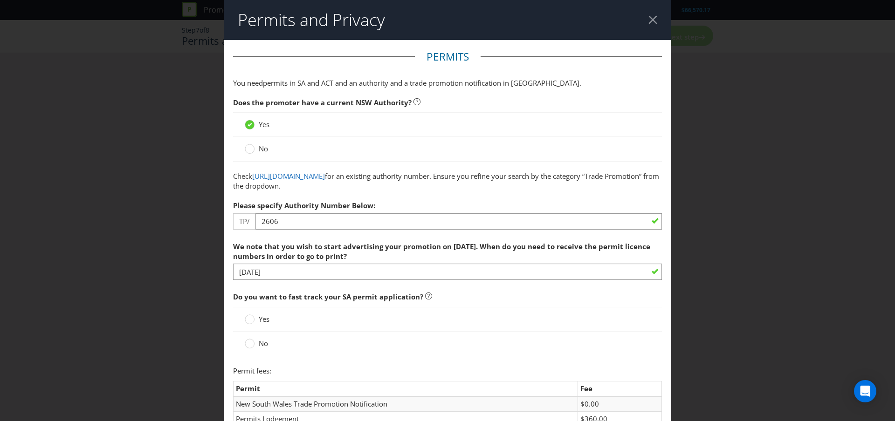
click at [259, 295] on span "Do you want to fast track your SA permit application?" at bounding box center [328, 296] width 190 height 9
click at [250, 343] on div at bounding box center [250, 340] width 5 height 5
click at [0, 0] on input "No" at bounding box center [0, 0] width 0 height 0
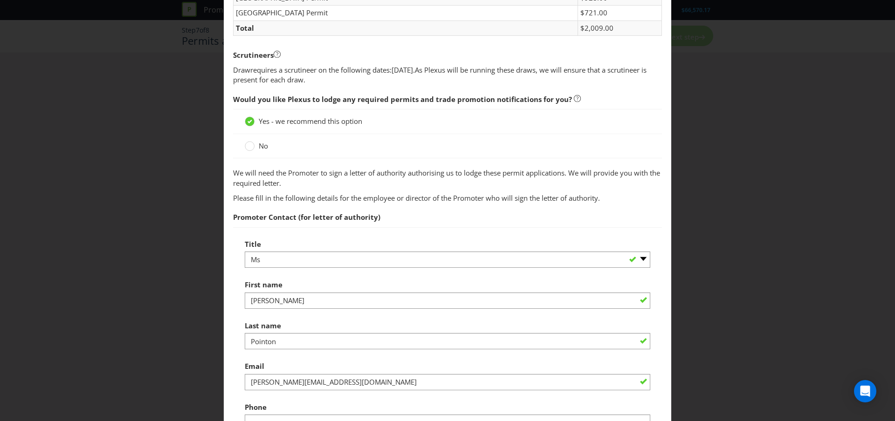
scroll to position [455, 0]
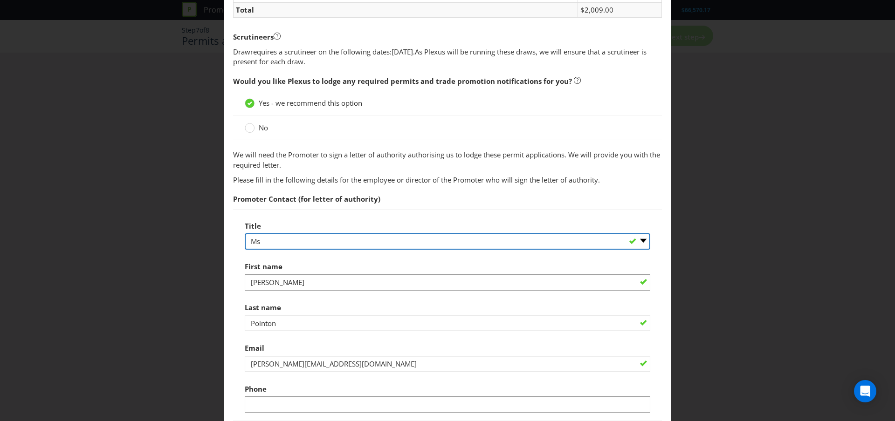
click at [269, 242] on select "-- Please select -- Mr Ms Mrs [PERSON_NAME] [PERSON_NAME] (please specify)" at bounding box center [448, 242] width 406 height 16
click at [245, 234] on select "-- Please select -- Mr Ms Mrs [PERSON_NAME] [PERSON_NAME] (please specify)" at bounding box center [448, 242] width 406 height 16
click at [263, 240] on select "-- Please select -- Mr Ms Mrs [PERSON_NAME] [PERSON_NAME] (please specify)" at bounding box center [448, 242] width 406 height 16
click at [245, 234] on select "-- Please select -- Mr Ms Mrs [PERSON_NAME] [PERSON_NAME] (please specify)" at bounding box center [448, 242] width 406 height 16
click at [275, 242] on select "-- Please select -- Mr Ms Mrs [PERSON_NAME] [PERSON_NAME] (please specify)" at bounding box center [448, 242] width 406 height 16
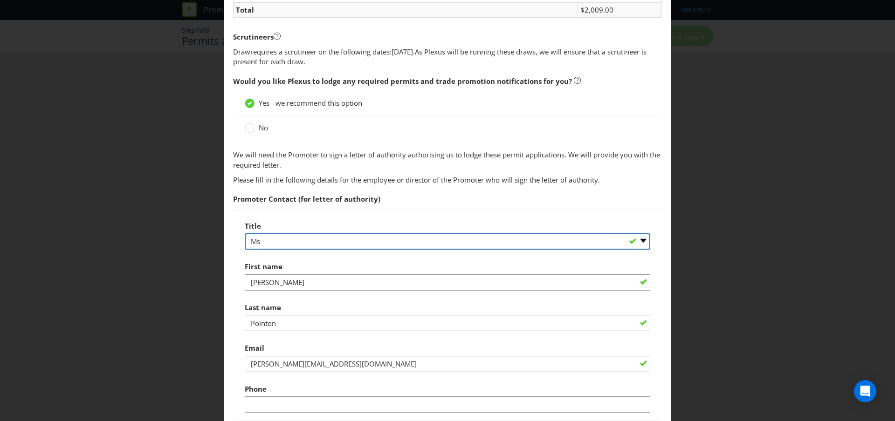
select select "MISS"
click at [245, 234] on select "-- Please select -- Mr Ms Mrs [PERSON_NAME] [PERSON_NAME] (please specify)" at bounding box center [448, 242] width 406 height 16
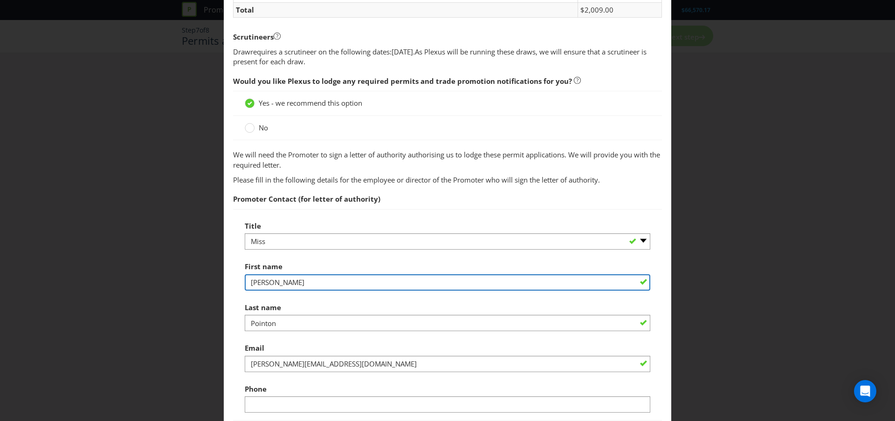
click at [278, 282] on input "[PERSON_NAME]" at bounding box center [448, 283] width 406 height 16
drag, startPoint x: 289, startPoint y: 282, endPoint x: 223, endPoint y: 280, distance: 66.7
click at [223, 280] on div "Permits and Privacy Permits You need permits in SA and ACT and an authority and…" at bounding box center [447, 210] width 895 height 421
type input "[PERSON_NAME]"
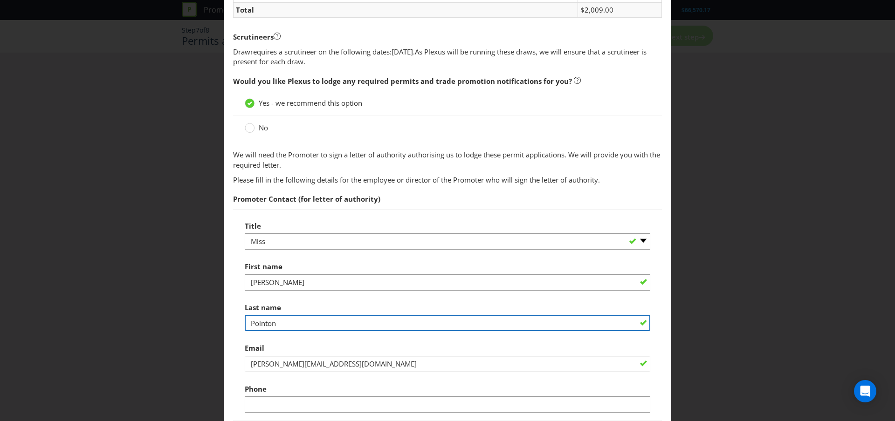
drag, startPoint x: 272, startPoint y: 325, endPoint x: 241, endPoint y: 330, distance: 32.1
click at [233, 326] on div "Title -- Please select -- Mr Ms Mrs [PERSON_NAME] [PERSON_NAME] (please specify…" at bounding box center [447, 315] width 429 height 212
paste input "Kazzi"
type input "Kazzi"
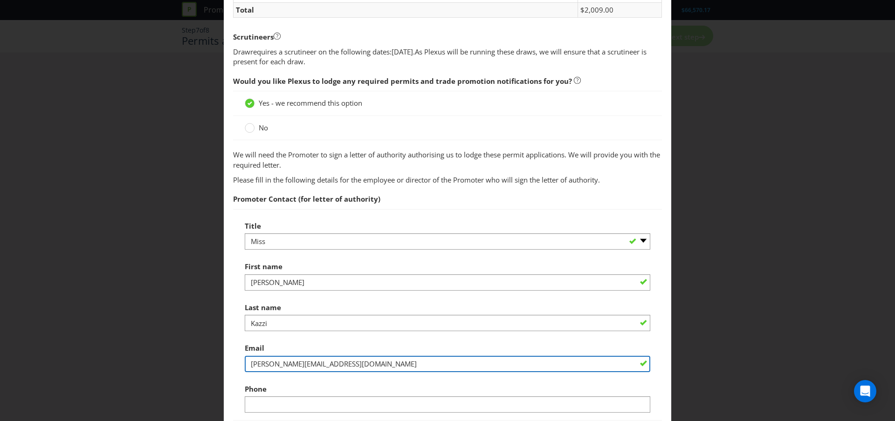
drag, startPoint x: 325, startPoint y: 363, endPoint x: 868, endPoint y: 193, distance: 568.8
click at [239, 358] on div "Title -- Please select -- Mr Ms Mrs [PERSON_NAME] [PERSON_NAME] (please specify…" at bounding box center [447, 315] width 429 height 212
paste input "[PERSON_NAME][EMAIL_ADDRESS][DOMAIN_NAME]"
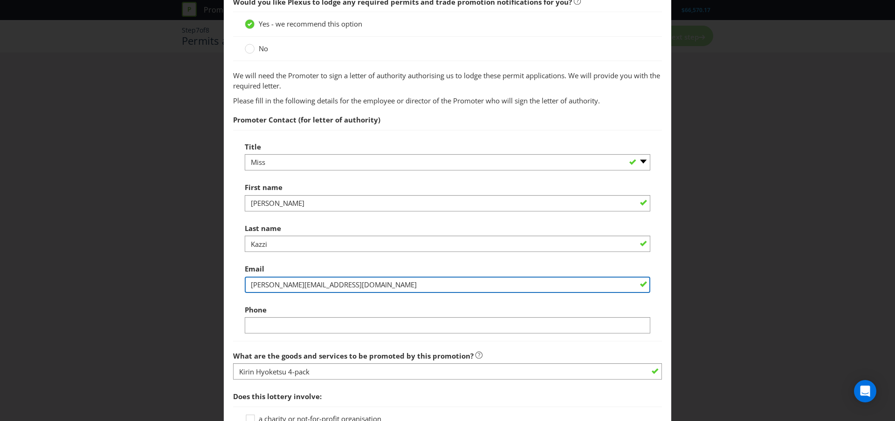
scroll to position [538, 0]
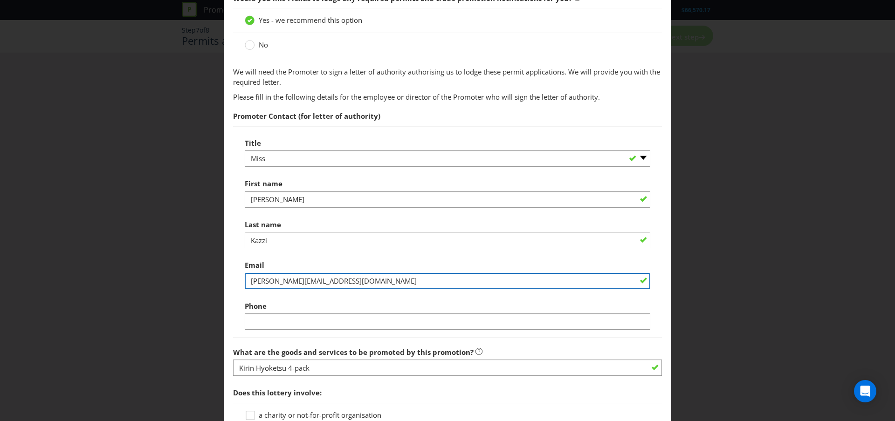
type input "[PERSON_NAME][EMAIL_ADDRESS][DOMAIN_NAME]"
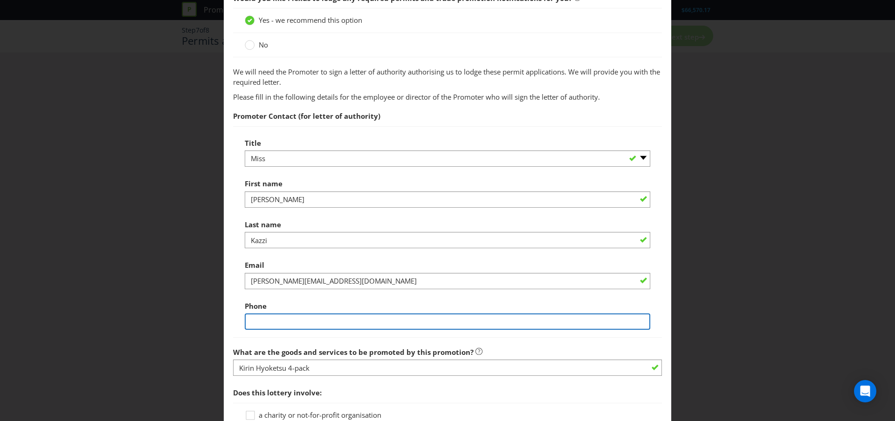
click at [288, 323] on input "text" at bounding box center [448, 322] width 406 height 16
paste input "[PHONE_NUMBER]"
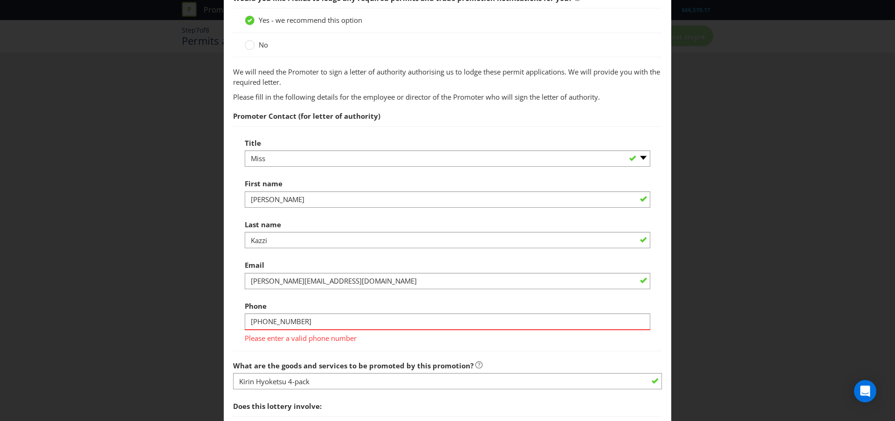
click at [378, 354] on fieldset "Permits You need permits in SA and ACT and an authority and a trade promotion n…" at bounding box center [447, 43] width 429 height 1064
drag, startPoint x: 262, startPoint y: 320, endPoint x: 226, endPoint y: 317, distance: 36.0
click at [226, 317] on main "Permits You need permits in SA and ACT and an authority and a trade promotion n…" at bounding box center [448, 161] width 448 height 1319
type input "0428035460"
click at [275, 346] on span "Would you like Plexus to lodge any required permits and trade promotion notific…" at bounding box center [447, 189] width 429 height 401
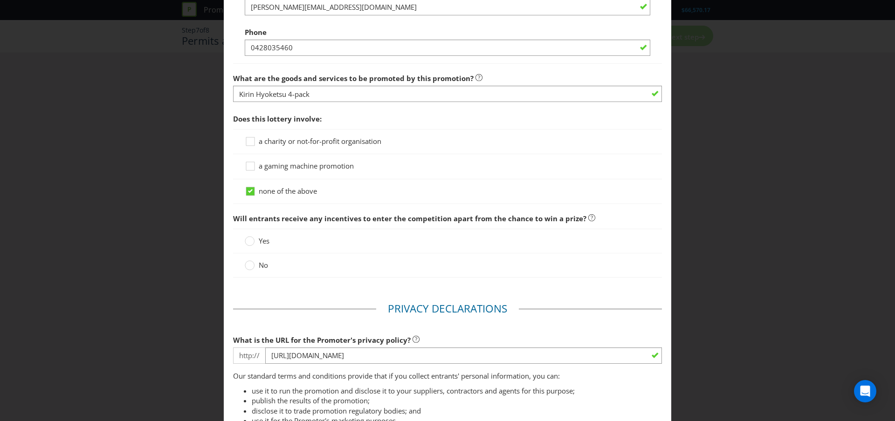
scroll to position [717, 0]
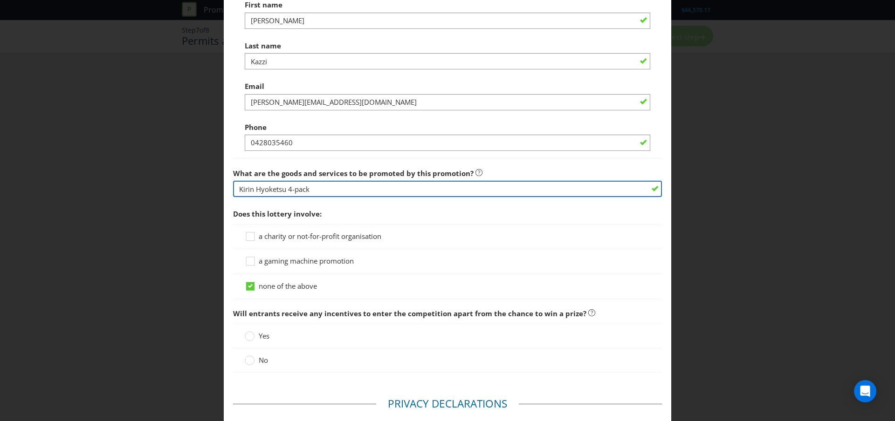
drag, startPoint x: 290, startPoint y: 190, endPoint x: 327, endPoint y: 191, distance: 36.8
click at [327, 191] on input "Kirin Hyoketsu 4-pack" at bounding box center [447, 189] width 429 height 16
type input "[PERSON_NAME]"
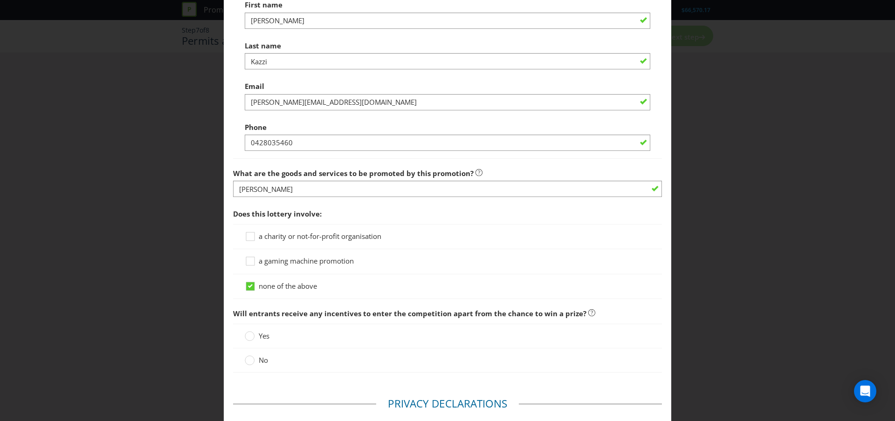
click at [350, 212] on span "Does this lottery involve:" at bounding box center [447, 214] width 429 height 19
drag, startPoint x: 249, startPoint y: 363, endPoint x: 255, endPoint y: 364, distance: 5.7
click at [249, 363] on circle at bounding box center [249, 360] width 9 height 9
click at [0, 0] on input "No" at bounding box center [0, 0] width 0 height 0
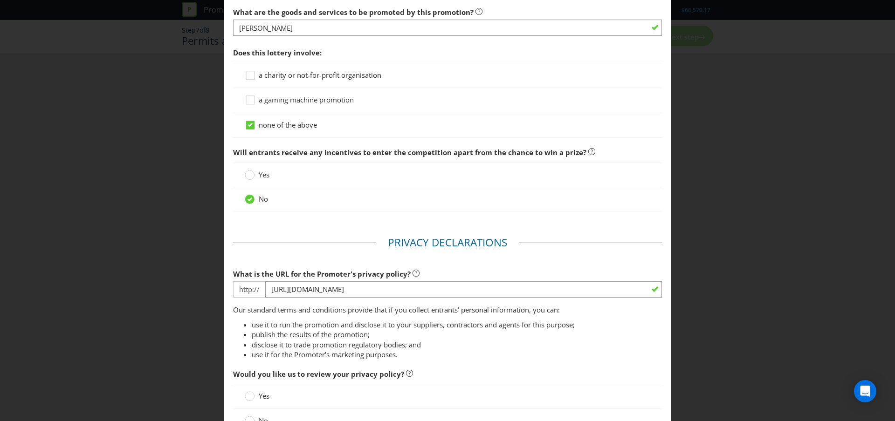
scroll to position [971, 0]
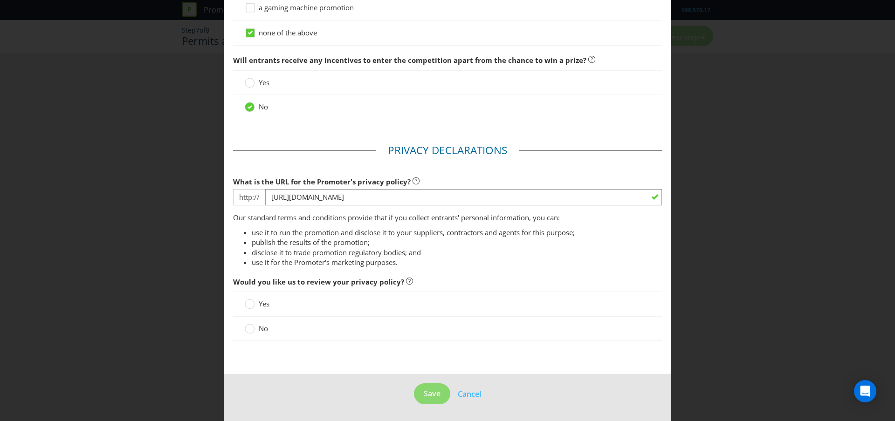
drag, startPoint x: 249, startPoint y: 327, endPoint x: 257, endPoint y: 329, distance: 7.7
click at [251, 328] on div at bounding box center [250, 326] width 5 height 5
click at [0, 0] on input "No" at bounding box center [0, 0] width 0 height 0
click at [422, 393] on button "Save" at bounding box center [432, 394] width 36 height 21
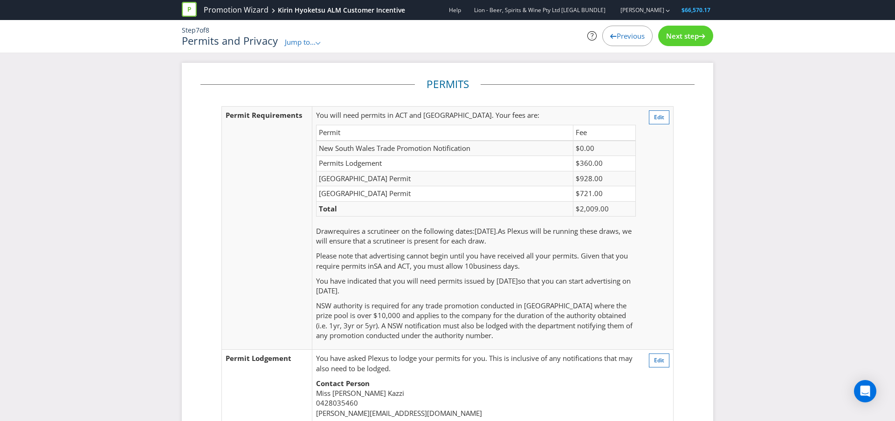
scroll to position [224, 0]
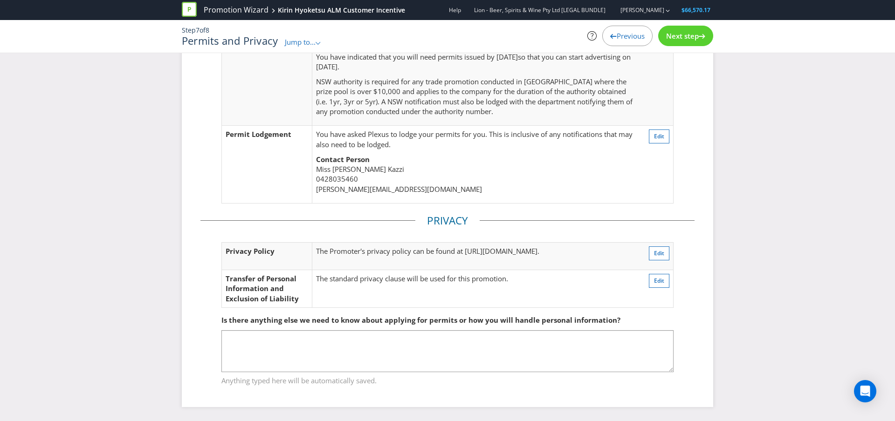
click at [682, 37] on span "Next step" at bounding box center [682, 35] width 33 height 9
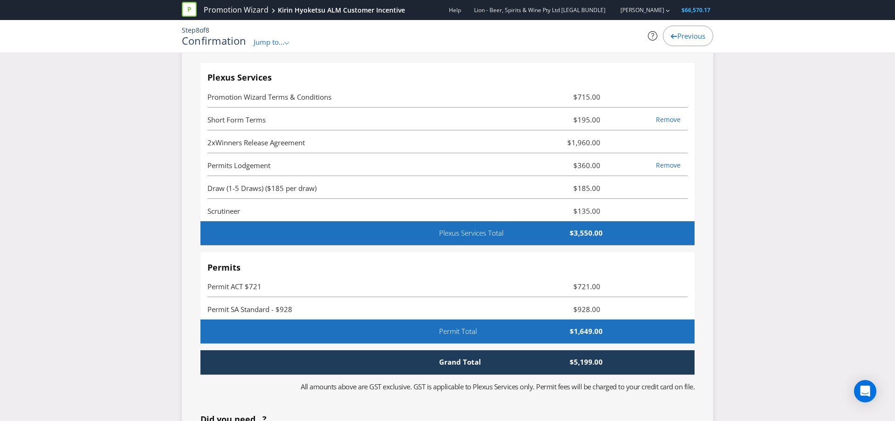
scroll to position [2787, 0]
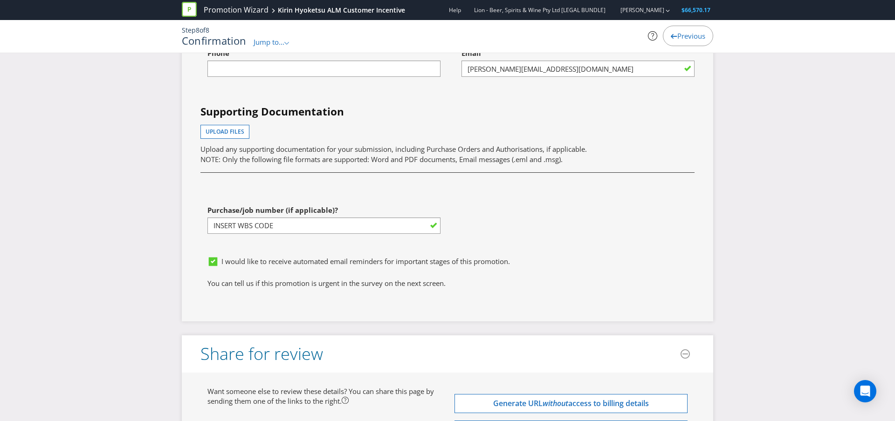
scroll to position [3539, 0]
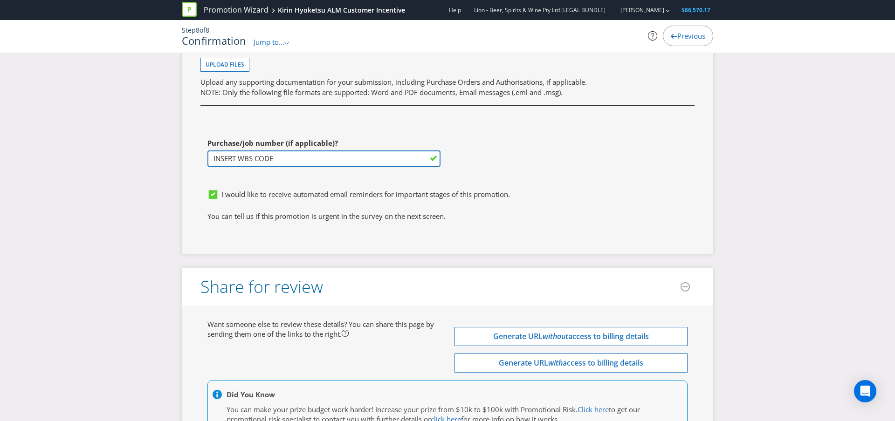
click at [409, 163] on input "INSERT WBS CODE" at bounding box center [323, 159] width 233 height 16
drag, startPoint x: 282, startPoint y: 156, endPoint x: 194, endPoint y: 155, distance: 88.1
click at [195, 155] on div "Purchase/job number (if applicable)? INSERT WBS CODE" at bounding box center [320, 159] width 254 height 51
paste input "23258"
type input "23258"
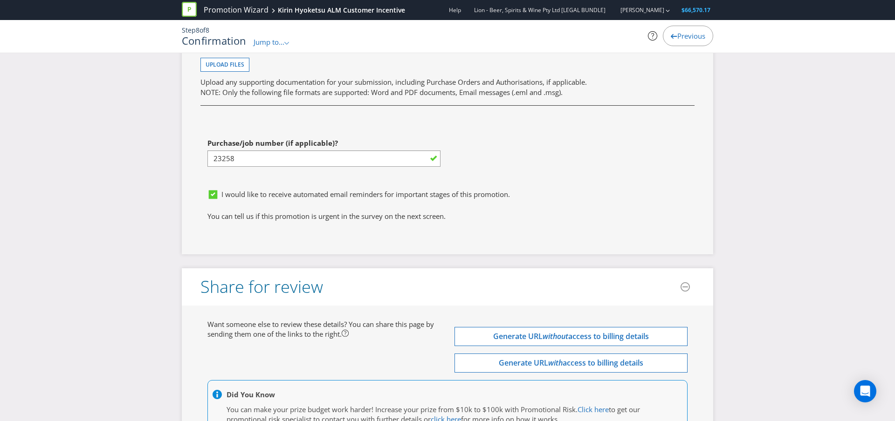
click at [565, 182] on div "First name of contact [PERSON_NAME] Last name of contact [PERSON_NAME] Phone Em…" at bounding box center [447, 54] width 508 height 259
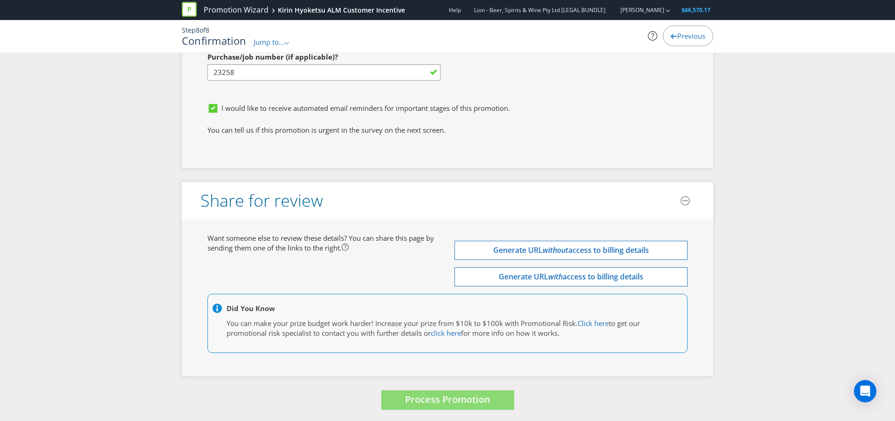
scroll to position [3627, 0]
drag, startPoint x: 476, startPoint y: 363, endPoint x: 478, endPoint y: 389, distance: 26.6
click at [476, 363] on div "Want someone else to review these details? You can share this page by sending t…" at bounding box center [447, 296] width 531 height 157
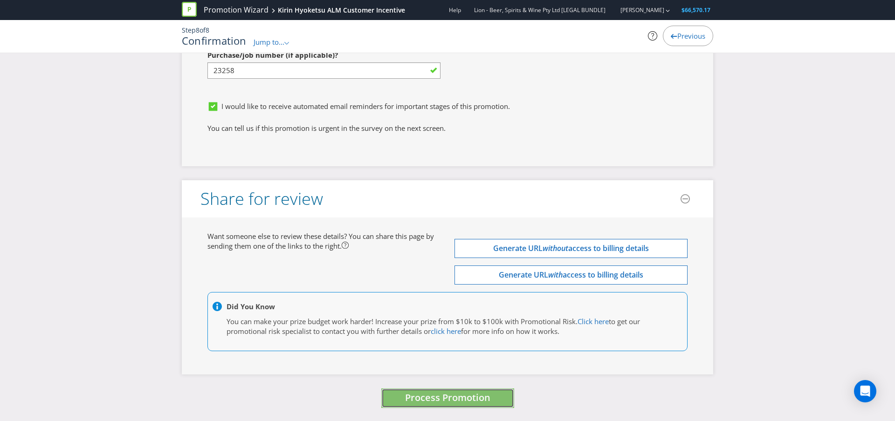
click at [482, 392] on span "Process Promotion" at bounding box center [447, 398] width 85 height 13
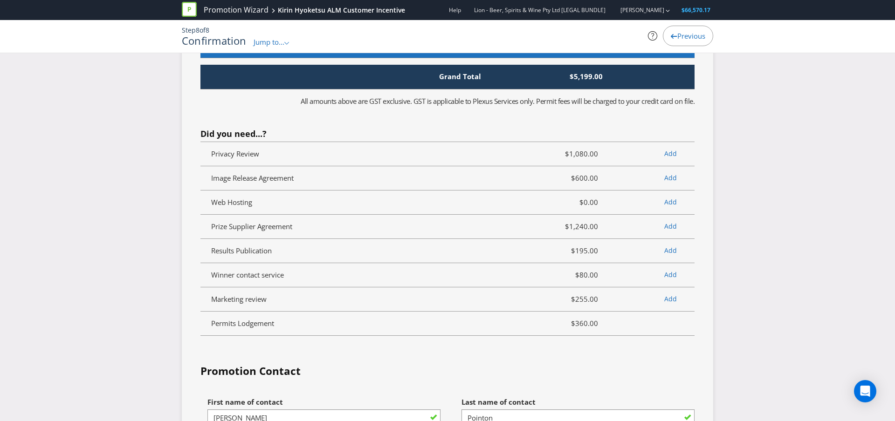
scroll to position [3220, 0]
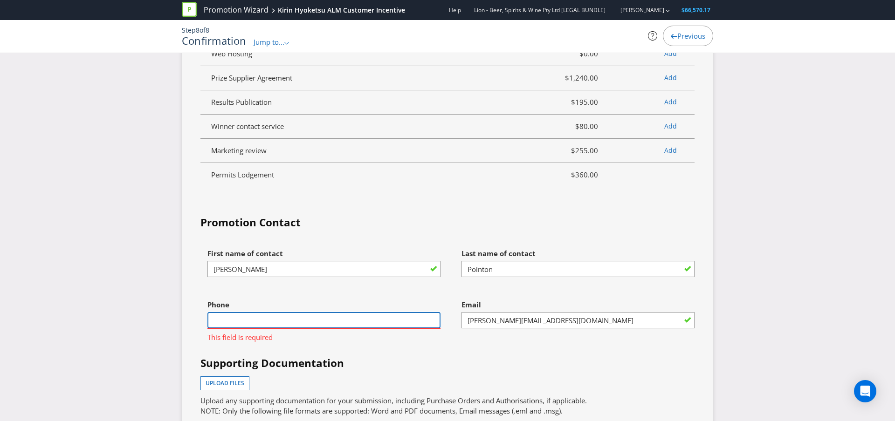
click at [315, 318] on input "text" at bounding box center [323, 320] width 233 height 16
type input "0432791650"
click at [338, 345] on div "Phone [PHONE_NUMBER] This field is required" at bounding box center [320, 321] width 254 height 51
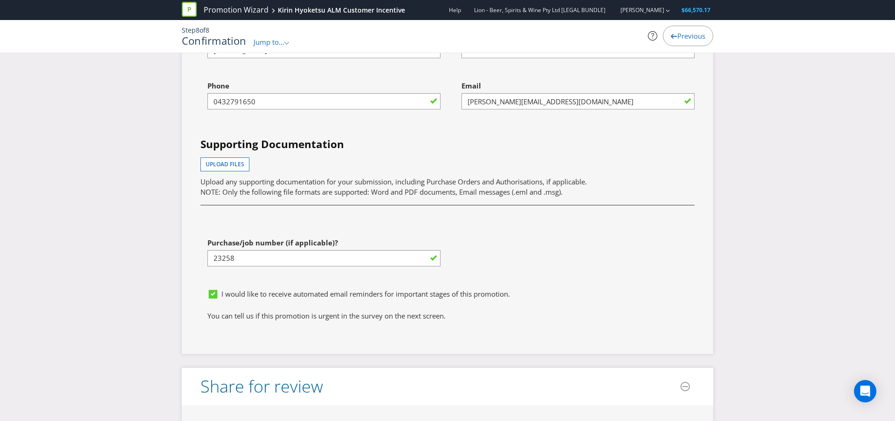
scroll to position [3628, 0]
